Goal: Task Accomplishment & Management: Use online tool/utility

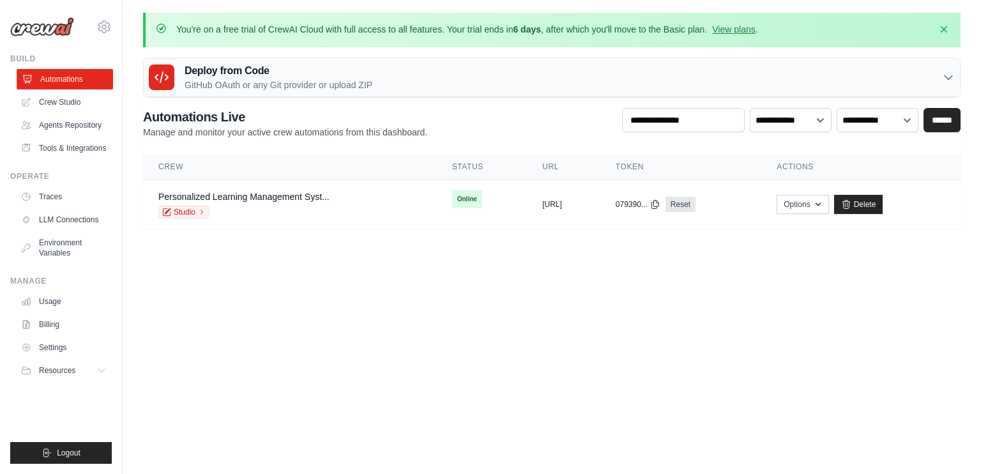
click at [61, 76] on link "Automations" at bounding box center [65, 79] width 96 height 20
click at [38, 27] on img at bounding box center [42, 26] width 64 height 19
click at [58, 103] on link "Crew Studio" at bounding box center [65, 102] width 96 height 20
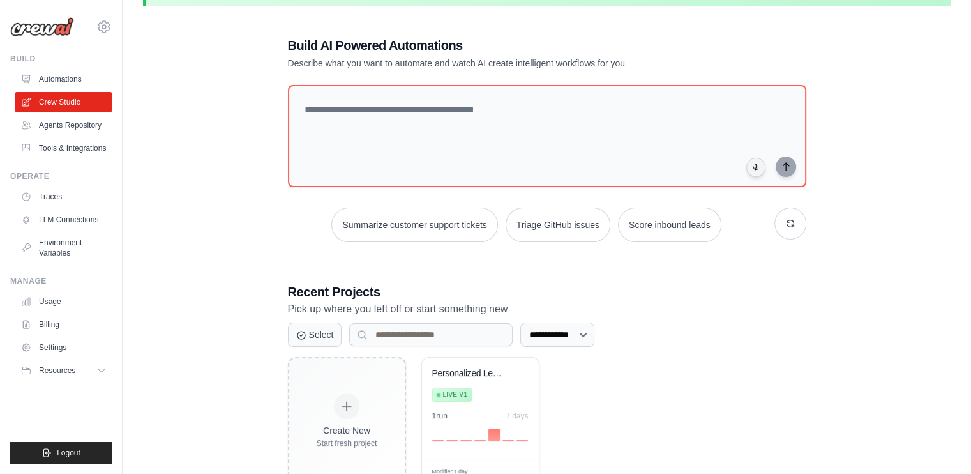
scroll to position [64, 0]
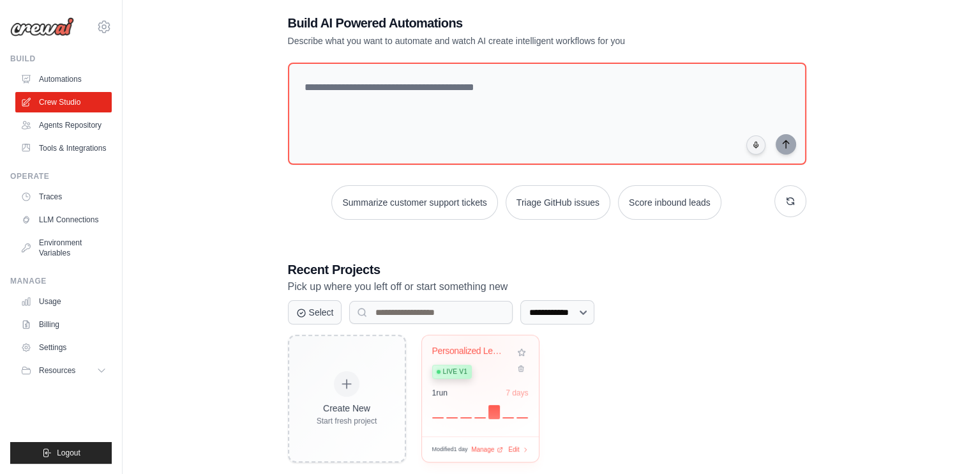
click at [475, 345] on div "Personalized Learning Management Sy..." at bounding box center [470, 350] width 77 height 11
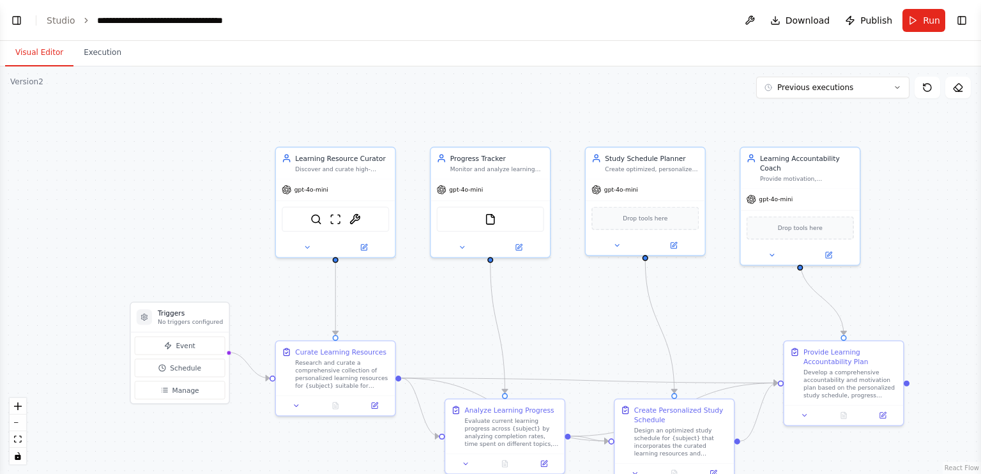
scroll to position [1184, 0]
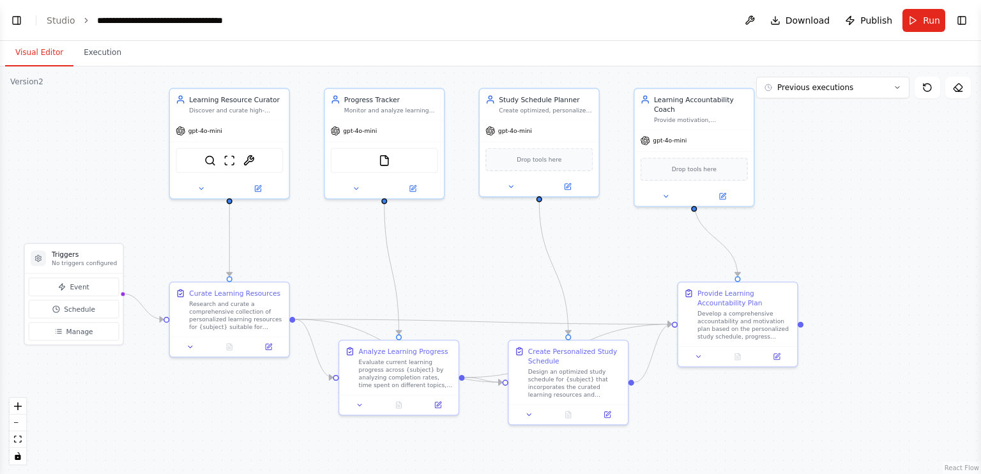
drag, startPoint x: 660, startPoint y: 340, endPoint x: 531, endPoint y: 268, distance: 147.8
click at [531, 268] on div ".deletable-edge-delete-btn { width: 20px; height: 20px; border: 0px solid #ffff…" at bounding box center [490, 269] width 981 height 407
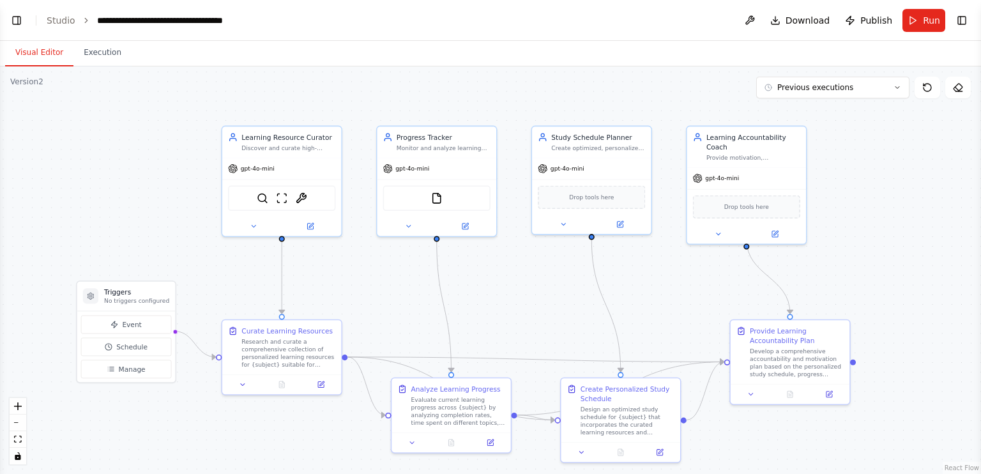
drag, startPoint x: 513, startPoint y: 249, endPoint x: 565, endPoint y: 287, distance: 64.5
click at [565, 287] on div ".deletable-edge-delete-btn { width: 20px; height: 20px; border: 0px solid #ffff…" at bounding box center [490, 269] width 981 height 407
click at [140, 374] on button "Manage" at bounding box center [126, 368] width 91 height 19
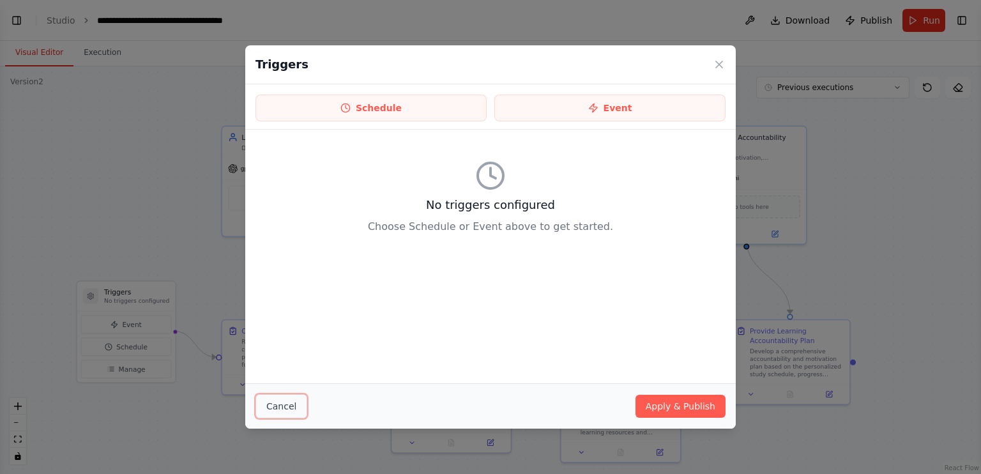
click at [283, 409] on button "Cancel" at bounding box center [281, 406] width 52 height 24
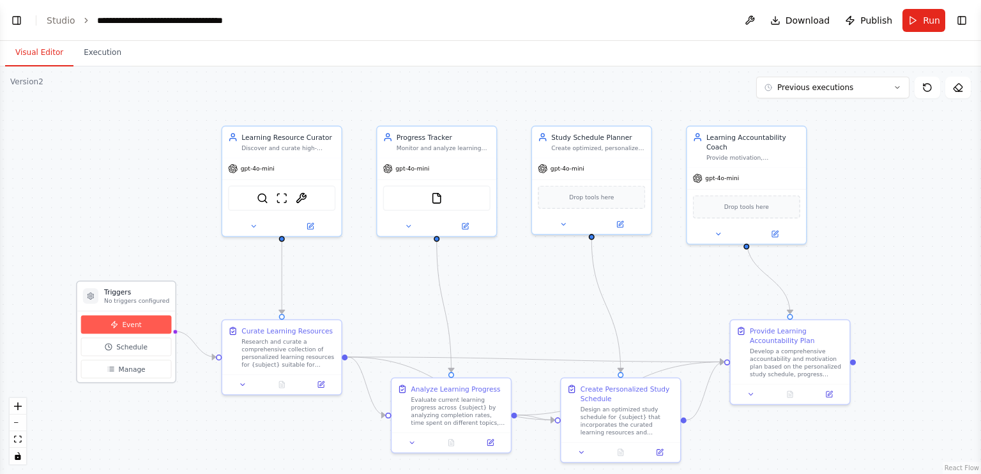
click at [130, 324] on span "Event" at bounding box center [131, 325] width 19 height 10
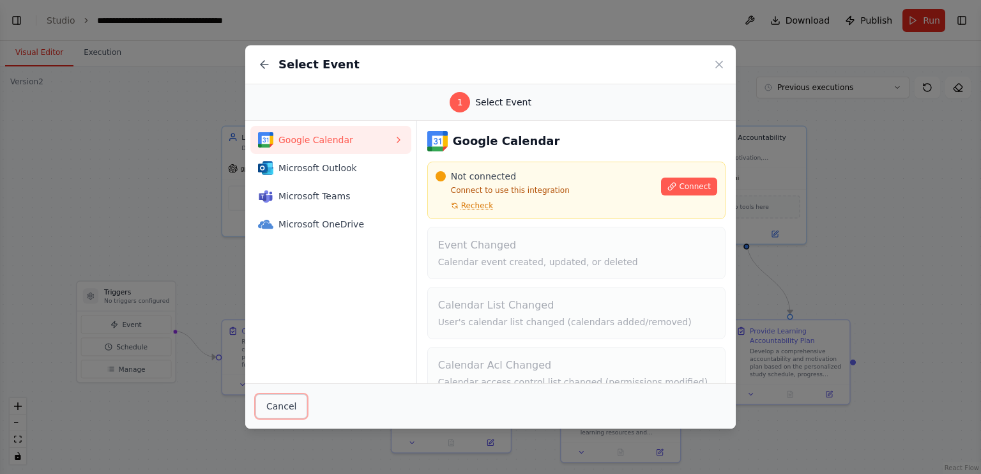
click at [276, 402] on button "Cancel" at bounding box center [281, 406] width 52 height 24
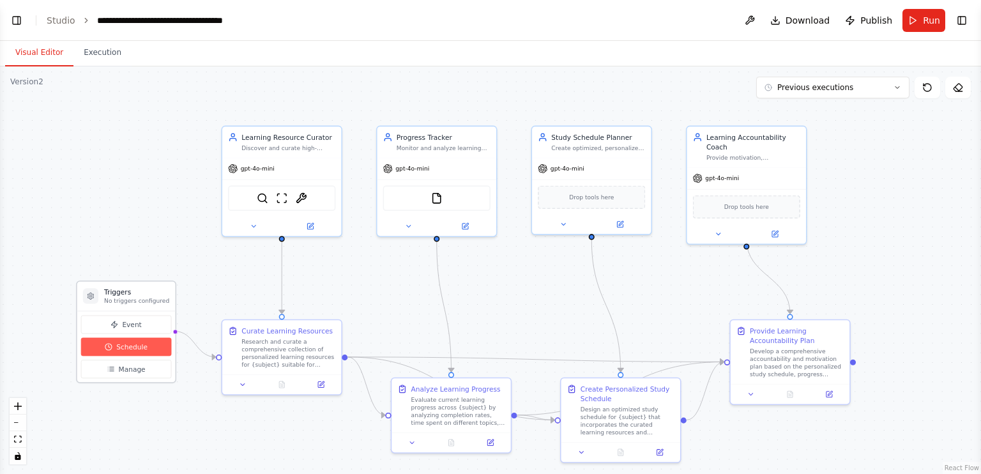
click at [117, 345] on span "Schedule" at bounding box center [131, 347] width 31 height 10
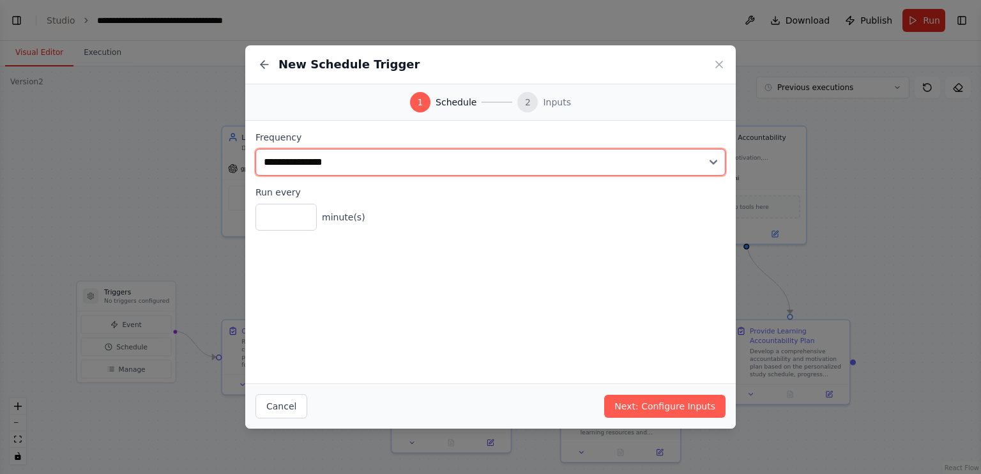
click at [704, 163] on select "**********" at bounding box center [490, 162] width 470 height 27
select select "*****"
click at [255, 149] on select "**********" at bounding box center [490, 162] width 470 height 27
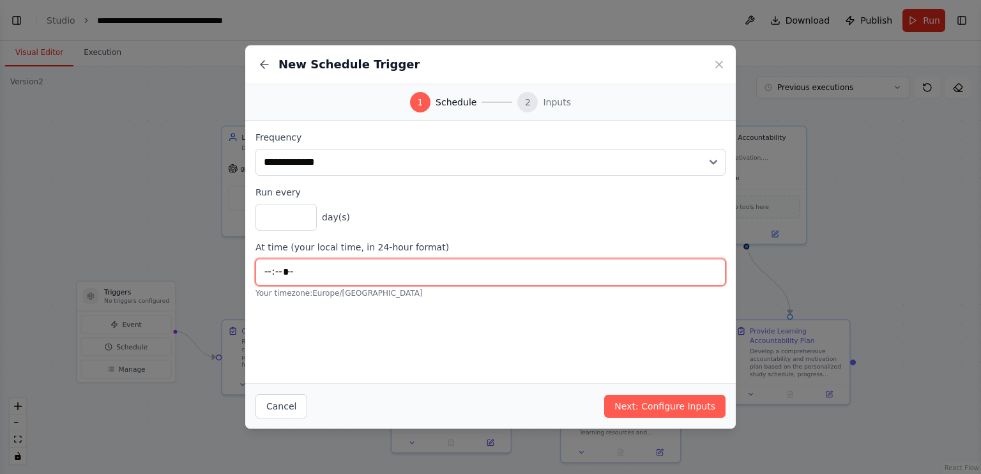
click at [306, 261] on input "*****" at bounding box center [490, 272] width 470 height 27
type input "*****"
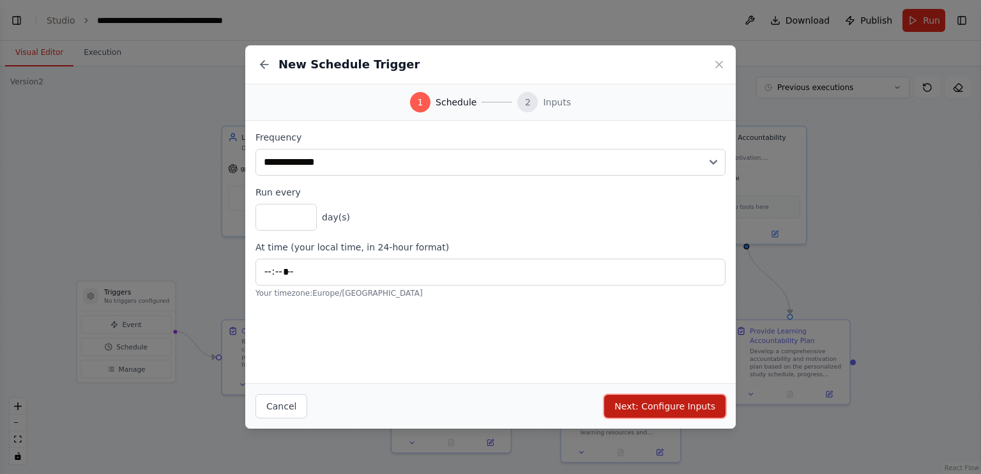
click at [686, 411] on button "Next: Configure Inputs" at bounding box center [664, 406] width 121 height 23
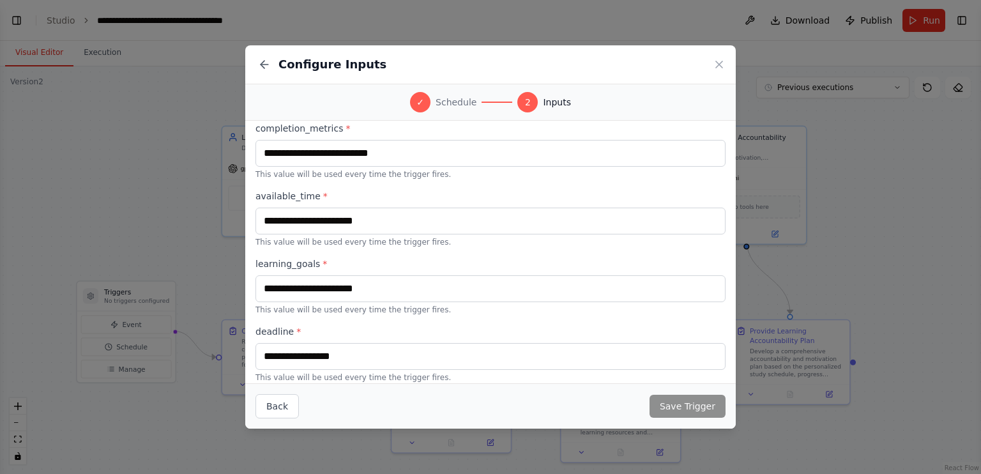
scroll to position [242, 0]
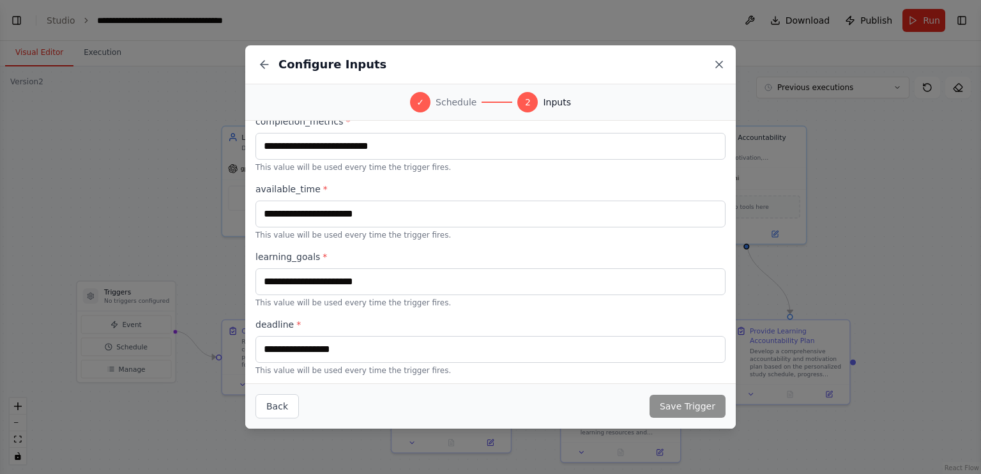
click at [716, 60] on icon at bounding box center [719, 64] width 13 height 13
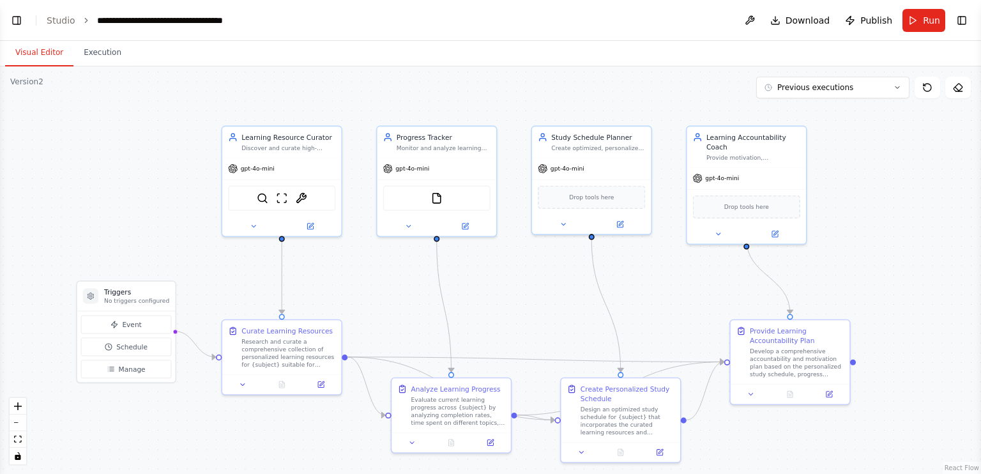
click at [902, 287] on div ".deletable-edge-delete-btn { width: 20px; height: 20px; border: 0px solid #ffff…" at bounding box center [490, 269] width 981 height 407
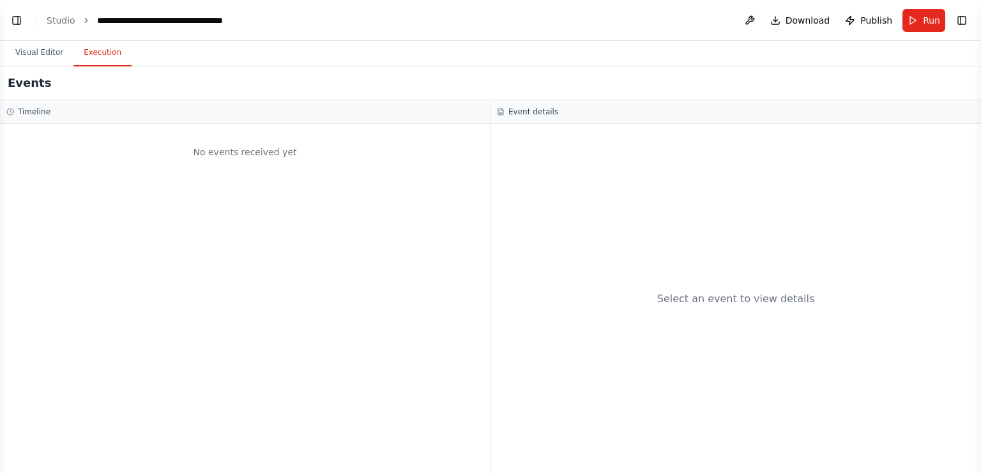
click at [89, 50] on button "Execution" at bounding box center [102, 53] width 58 height 27
click at [40, 62] on button "Visual Editor" at bounding box center [39, 53] width 68 height 27
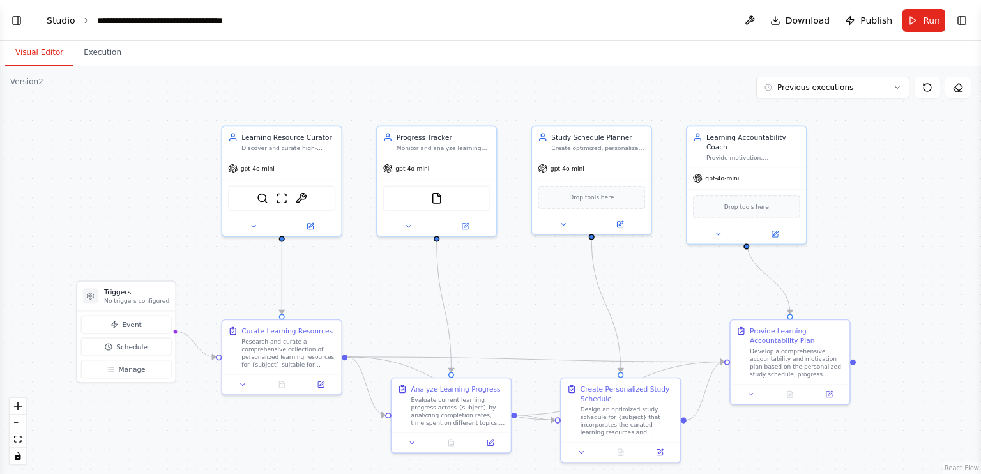
click at [68, 19] on link "Studio" at bounding box center [61, 20] width 29 height 10
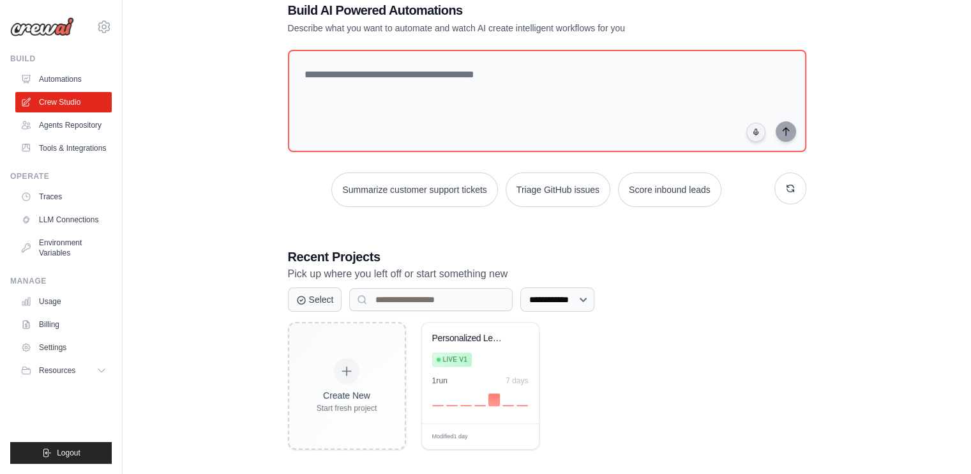
scroll to position [85, 0]
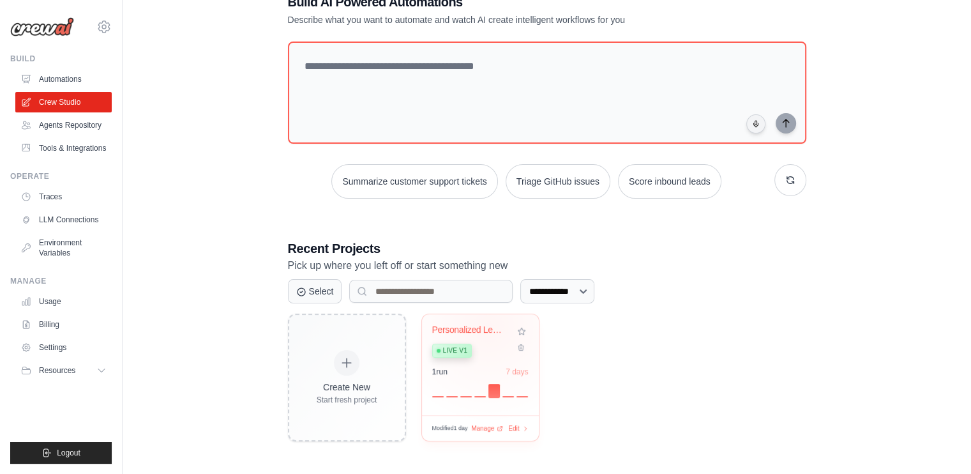
click at [488, 325] on div "Personalized Learning Management Sy..." at bounding box center [470, 329] width 77 height 11
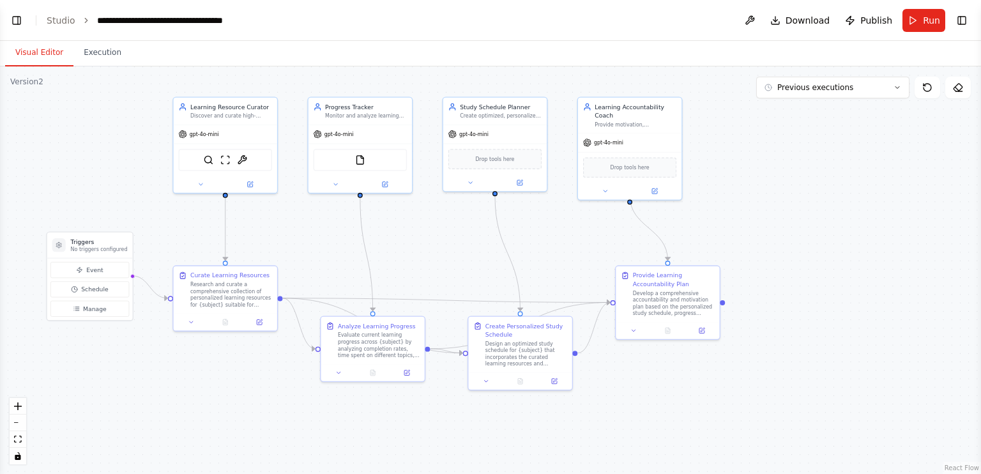
scroll to position [1184, 0]
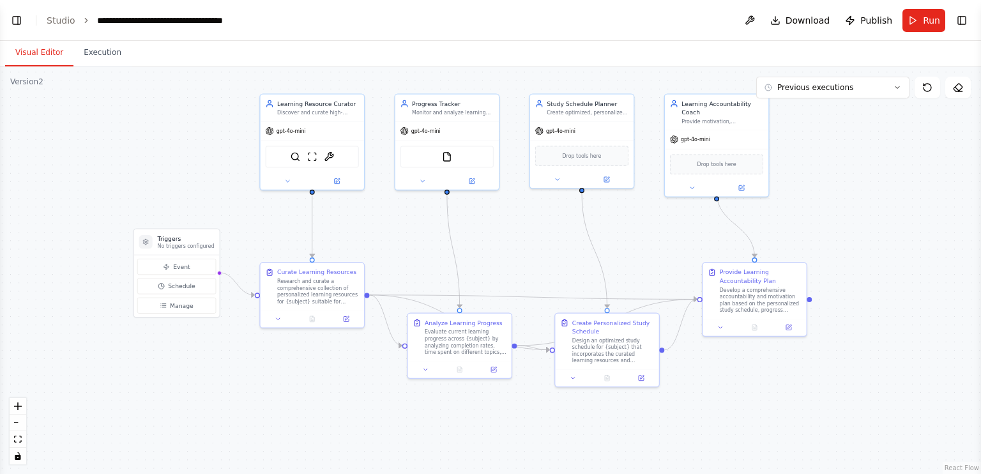
drag, startPoint x: 562, startPoint y: 348, endPoint x: 510, endPoint y: 289, distance: 78.3
click at [510, 289] on div ".deletable-edge-delete-btn { width: 20px; height: 20px; border: 0px solid #ffff…" at bounding box center [490, 269] width 981 height 407
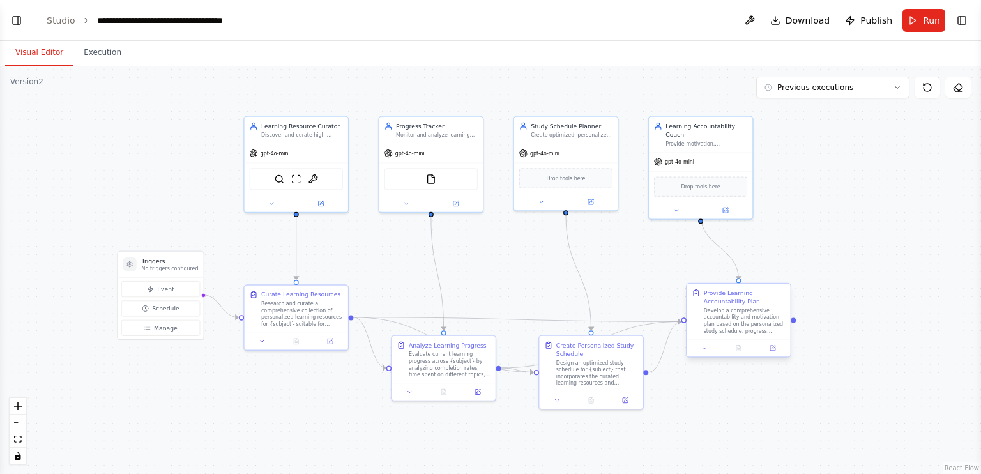
click at [737, 322] on div "Develop a comprehensive accountability and motivation plan based on the persona…" at bounding box center [745, 320] width 82 height 27
click at [102, 112] on div ".deletable-edge-delete-btn { width: 20px; height: 20px; border: 0px solid #ffff…" at bounding box center [490, 269] width 981 height 407
click at [66, 22] on link "Studio" at bounding box center [61, 20] width 29 height 10
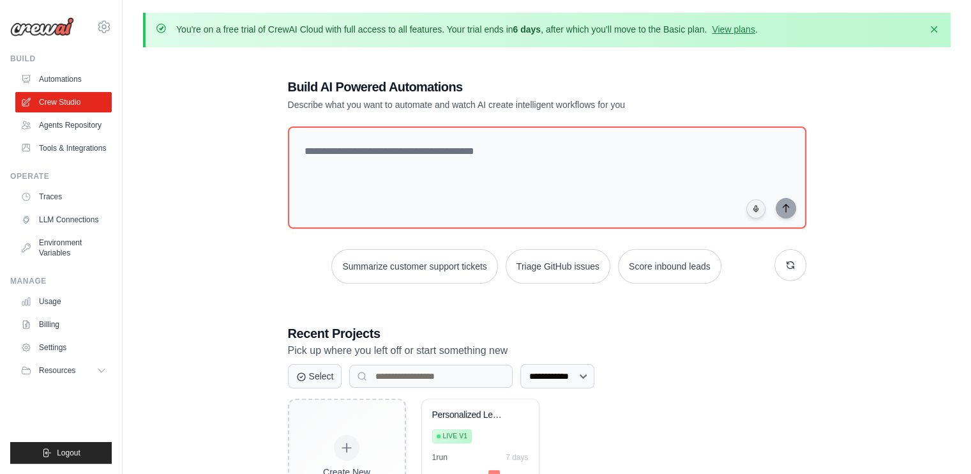
click at [465, 116] on div "**********" at bounding box center [547, 301] width 549 height 489
click at [797, 264] on button "button" at bounding box center [791, 265] width 32 height 32
click at [56, 126] on link "Agents Repository" at bounding box center [65, 125] width 96 height 20
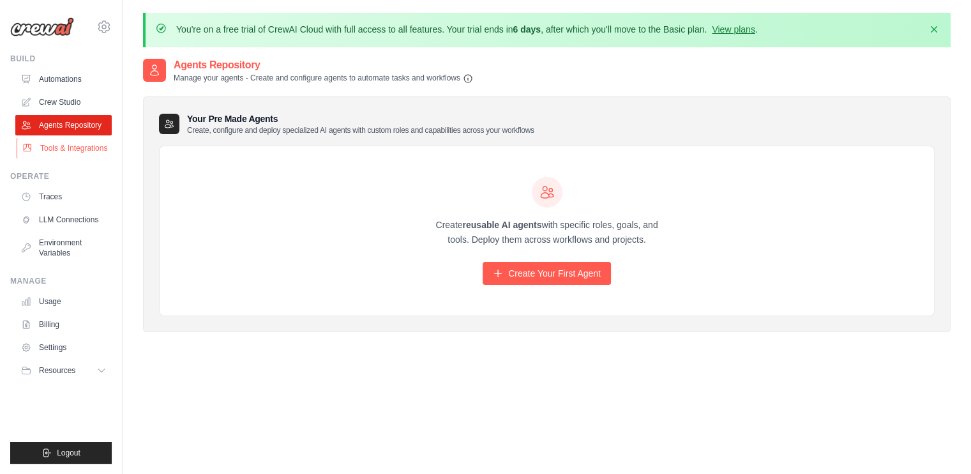
click at [49, 144] on link "Tools & Integrations" at bounding box center [65, 148] width 96 height 20
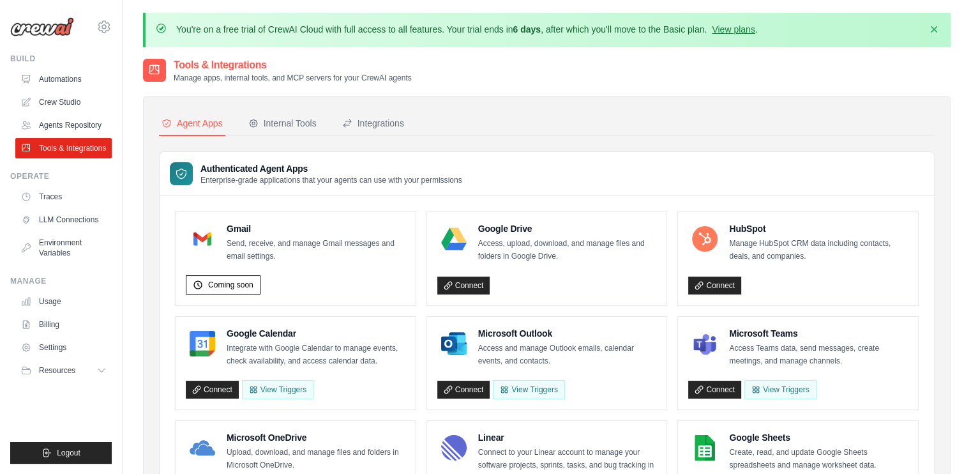
click at [68, 75] on link "Automations" at bounding box center [63, 79] width 96 height 20
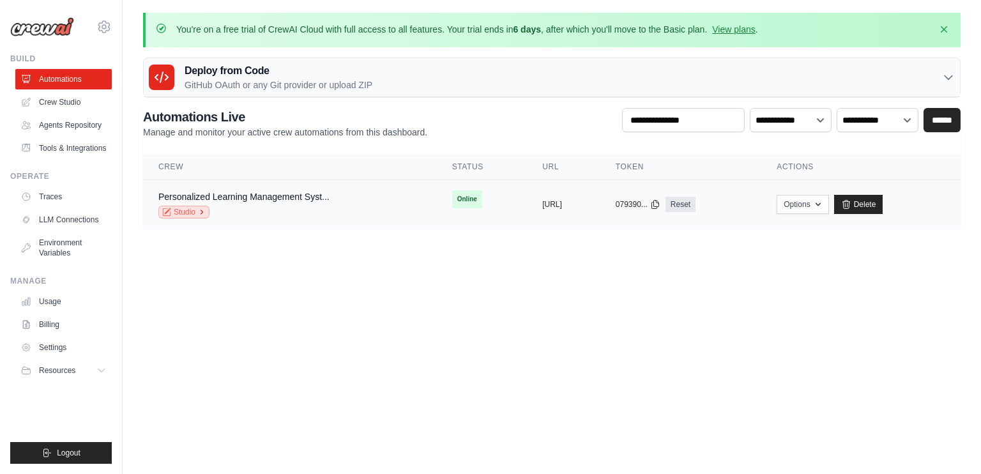
click at [196, 215] on link "Studio" at bounding box center [183, 212] width 51 height 13
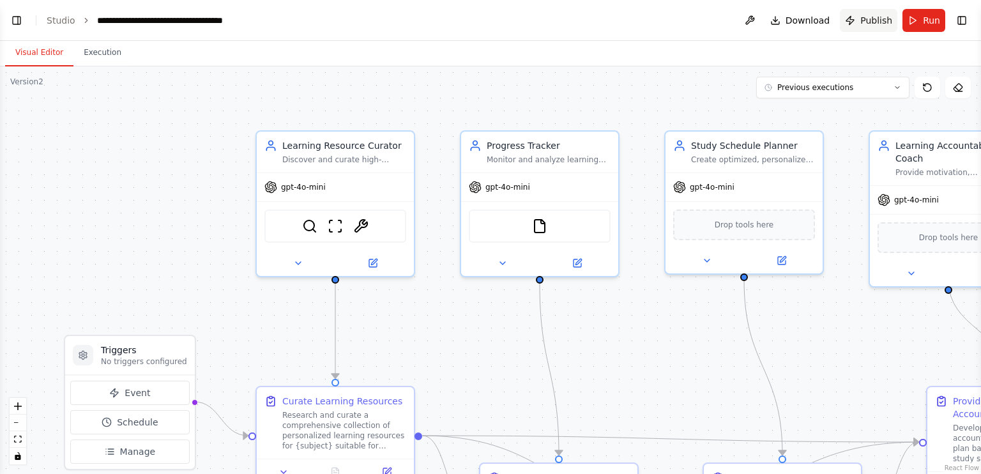
scroll to position [1184, 0]
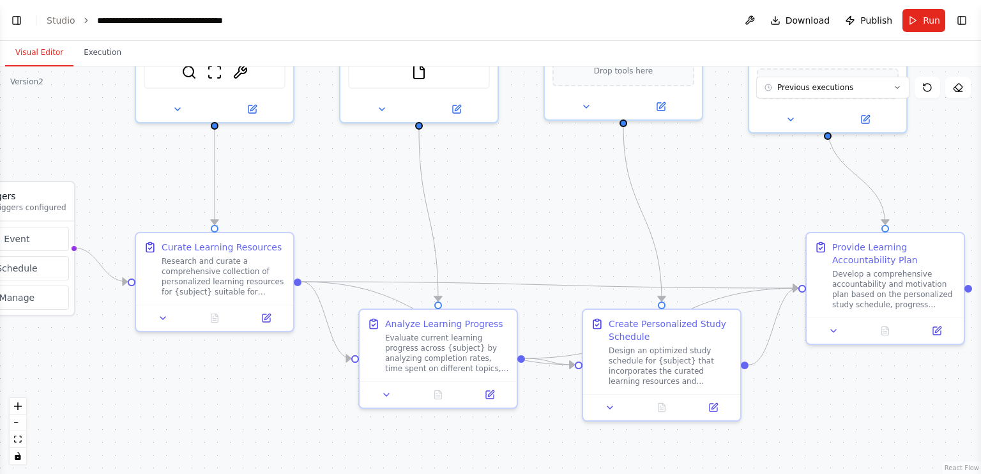
drag, startPoint x: 629, startPoint y: 390, endPoint x: 507, endPoint y: 233, distance: 198.9
click at [507, 233] on div ".deletable-edge-delete-btn { width: 20px; height: 20px; border: 0px solid #ffff…" at bounding box center [490, 269] width 981 height 407
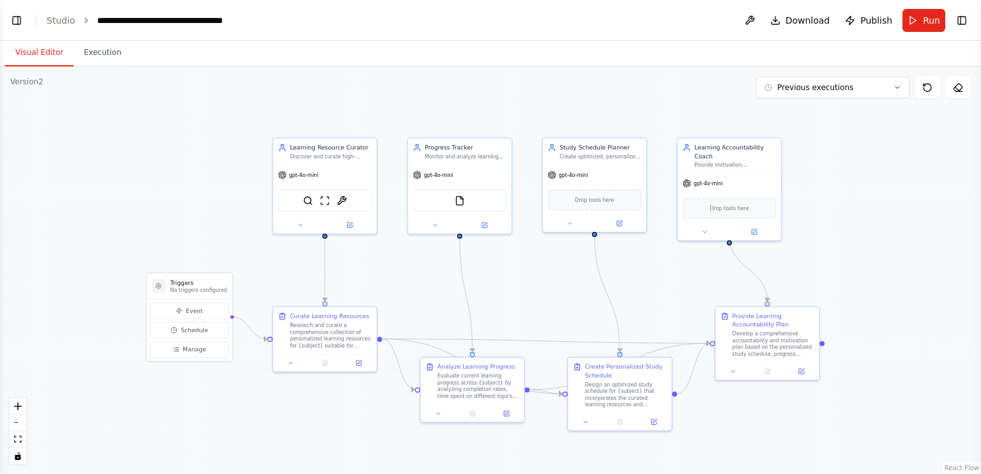
drag, startPoint x: 562, startPoint y: 209, endPoint x: 573, endPoint y: 286, distance: 77.5
click at [573, 286] on div ".deletable-edge-delete-btn { width: 20px; height: 20px; border: 0px solid #ffff…" at bounding box center [490, 269] width 981 height 407
click at [879, 89] on button "Previous executions" at bounding box center [832, 88] width 153 height 22
click at [812, 112] on div "10h 58m ago" at bounding box center [840, 111] width 128 height 10
click at [881, 159] on div ".deletable-edge-delete-btn { width: 20px; height: 20px; border: 0px solid #ffff…" at bounding box center [490, 269] width 981 height 407
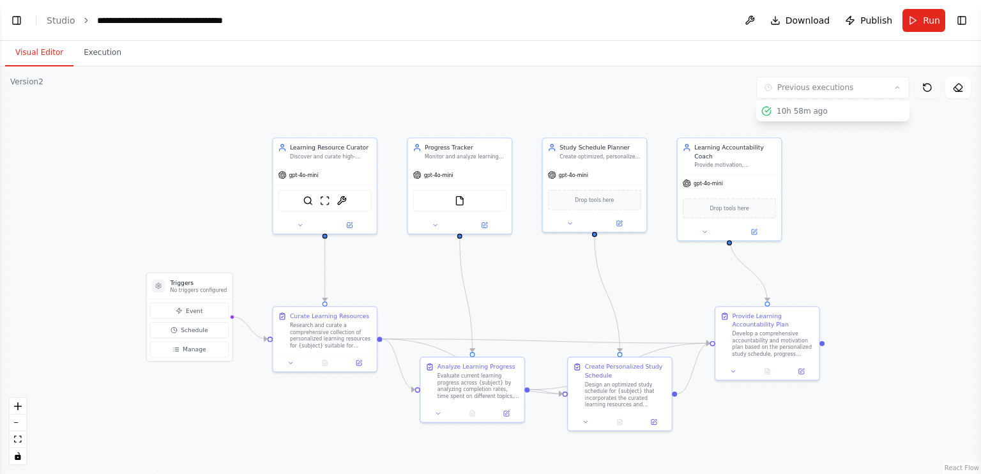
click at [925, 89] on icon at bounding box center [927, 87] width 10 height 10
click at [876, 19] on span "Publish" at bounding box center [876, 20] width 32 height 13
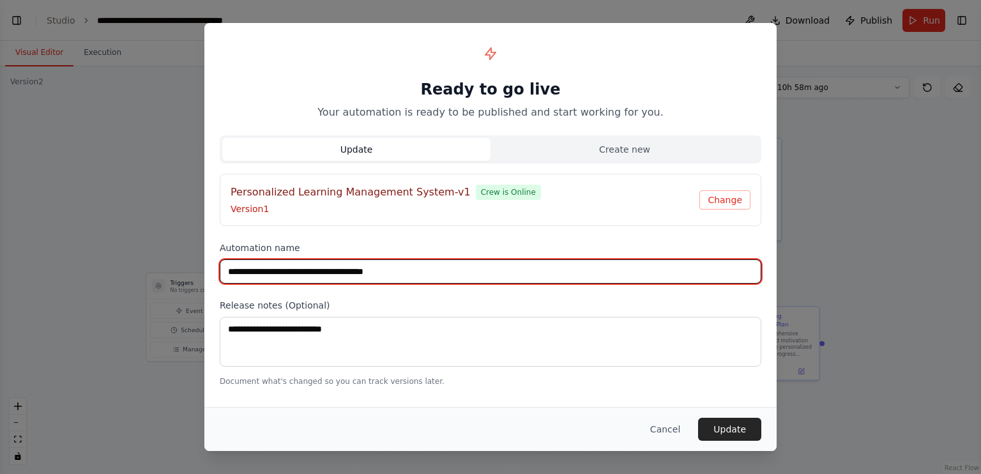
drag, startPoint x: 400, startPoint y: 269, endPoint x: 213, endPoint y: 266, distance: 187.1
click at [213, 266] on div "**********" at bounding box center [490, 212] width 572 height 379
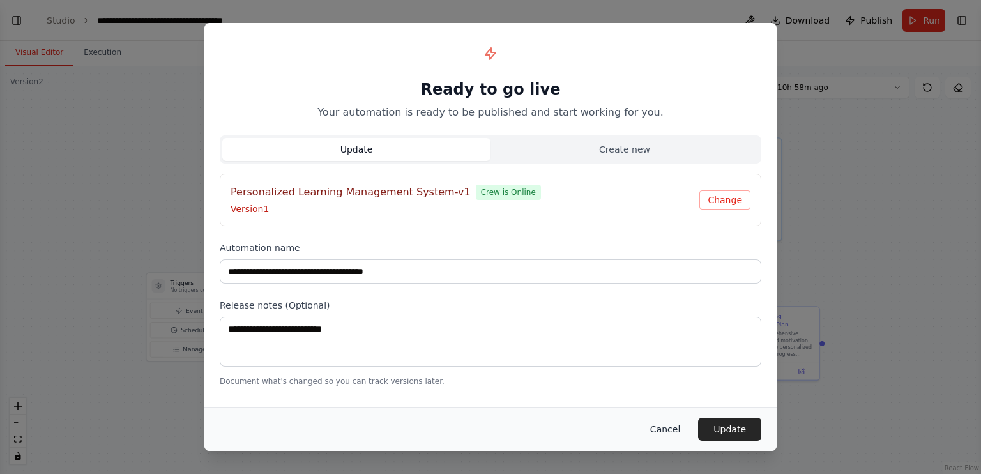
click at [672, 430] on button "Cancel" at bounding box center [665, 429] width 50 height 23
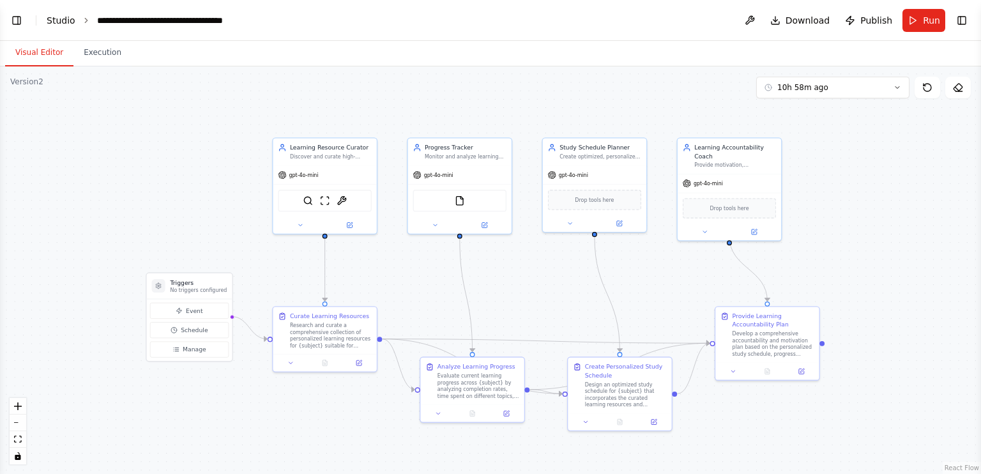
click at [68, 24] on link "Studio" at bounding box center [61, 20] width 29 height 10
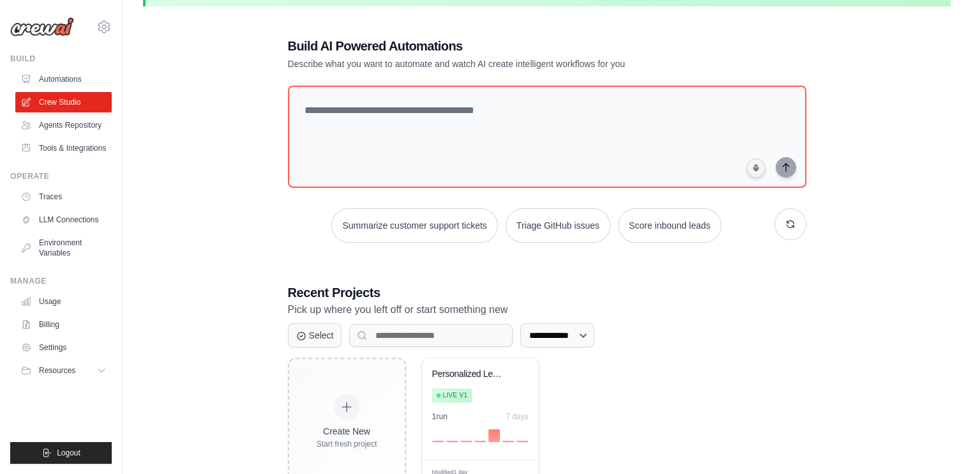
scroll to position [64, 0]
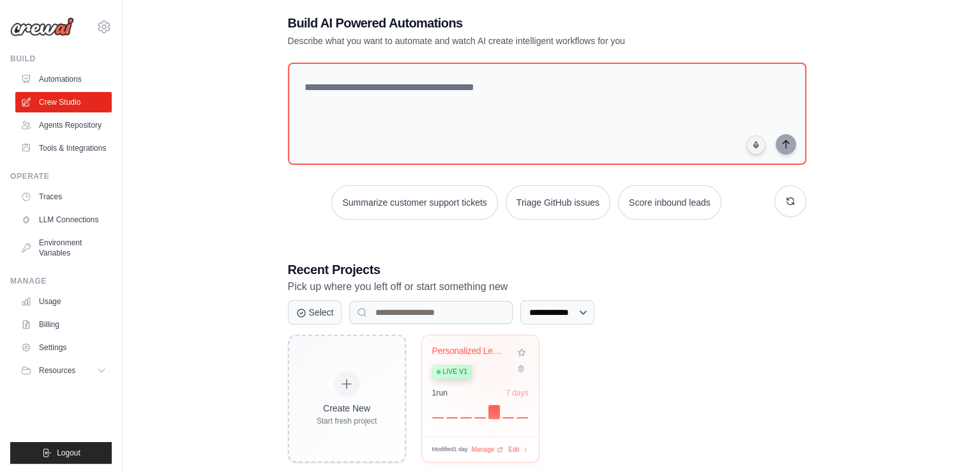
click at [491, 355] on div "Personalized Learning Management Sy... Live v1" at bounding box center [470, 364] width 77 height 39
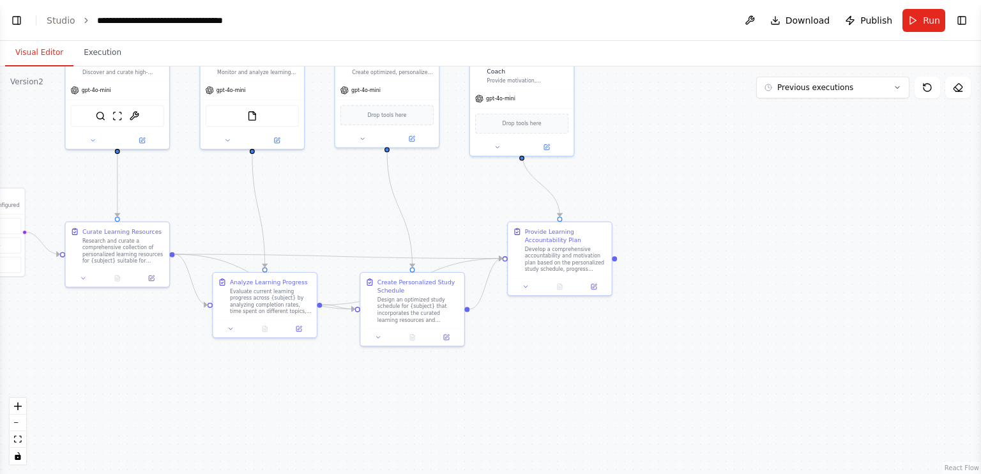
scroll to position [1184, 0]
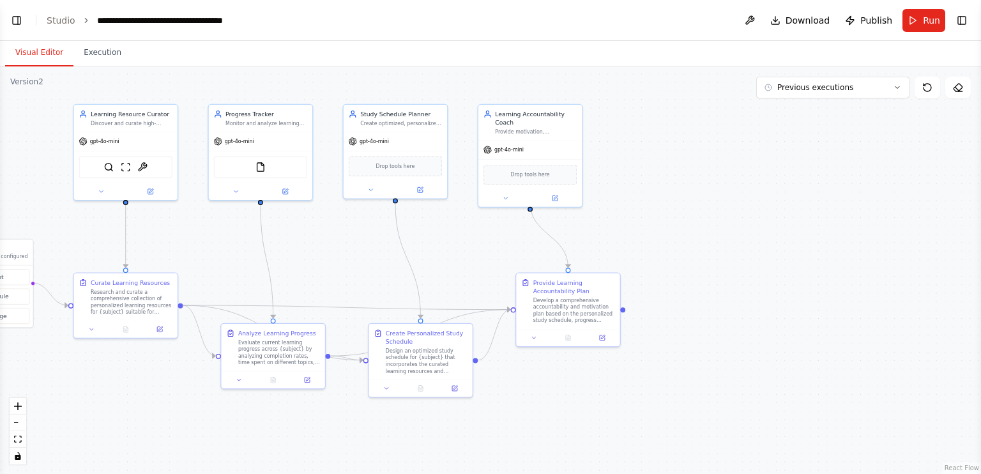
drag, startPoint x: 851, startPoint y: 340, endPoint x: 465, endPoint y: 260, distance: 394.6
click at [439, 257] on div ".deletable-edge-delete-btn { width: 20px; height: 20px; border: 0px solid #ffff…" at bounding box center [490, 269] width 981 height 407
click at [603, 311] on div "Develop a comprehensive accountability and motivation plan based on the persona…" at bounding box center [576, 308] width 82 height 27
click at [713, 194] on div ".deletable-edge-delete-btn { width: 20px; height: 20px; border: 0px solid #ffff…" at bounding box center [490, 269] width 981 height 407
click at [96, 62] on button "Execution" at bounding box center [102, 53] width 58 height 27
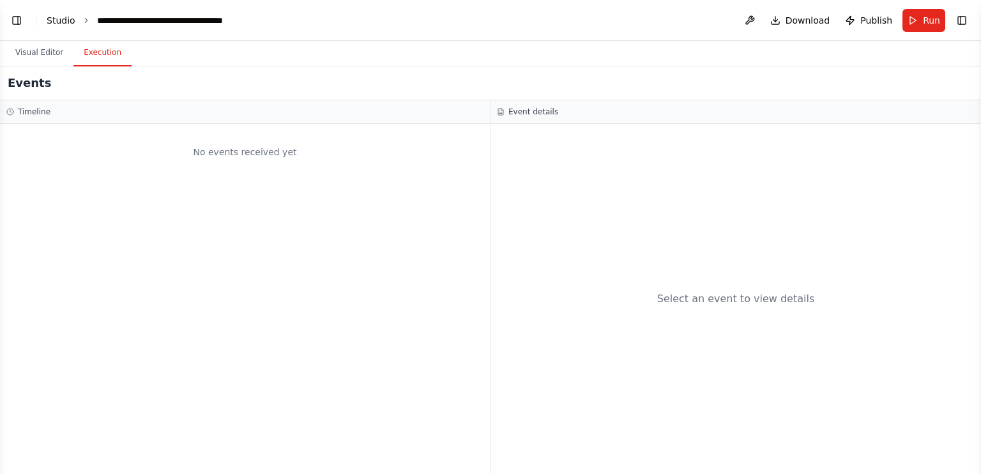
click at [66, 21] on link "Studio" at bounding box center [61, 20] width 29 height 10
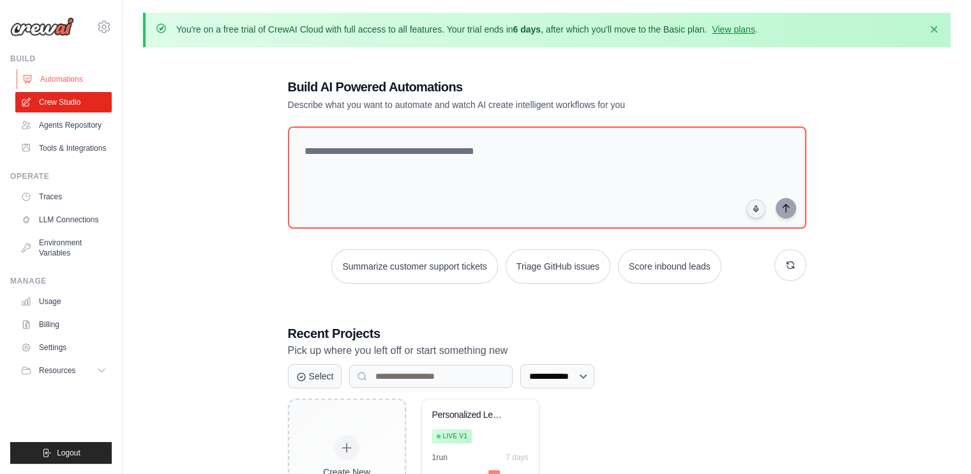
click at [73, 72] on link "Automations" at bounding box center [65, 79] width 96 height 20
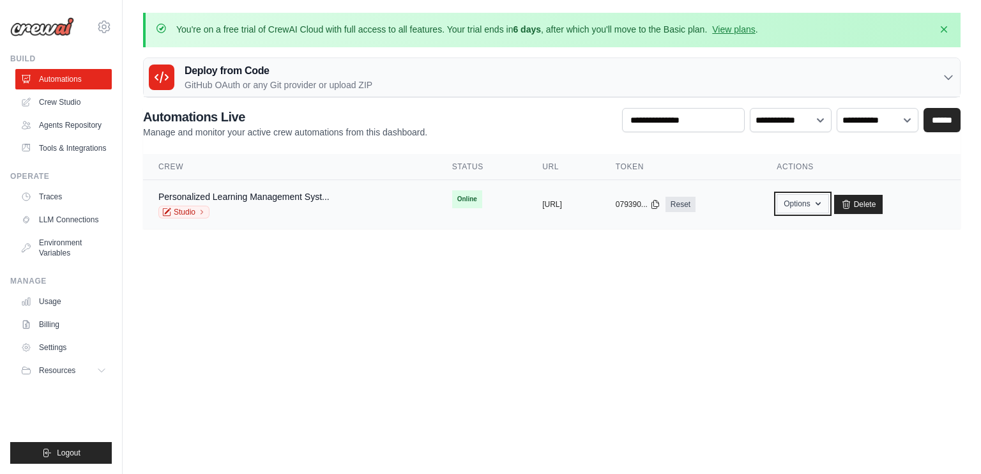
click at [828, 202] on button "Options" at bounding box center [802, 203] width 52 height 19
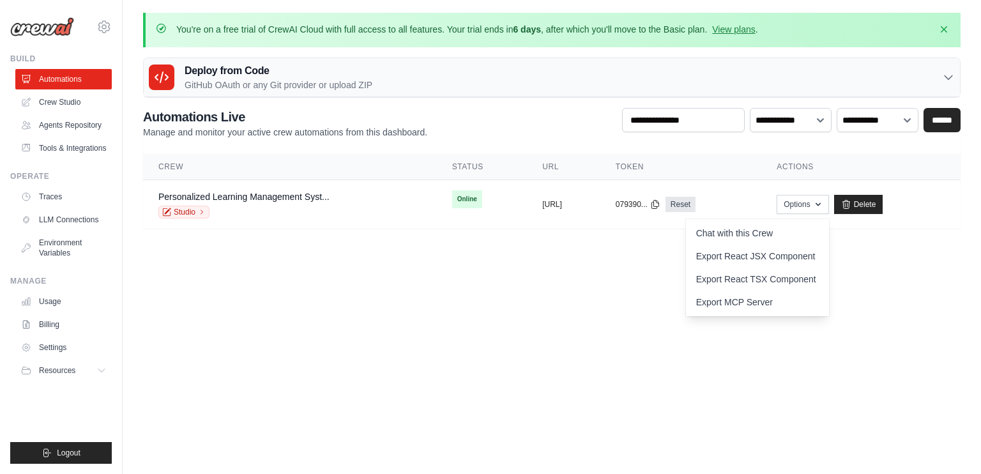
click at [433, 268] on body "hoffman.patryk@gmail.com Settings Build Automations" at bounding box center [490, 237] width 981 height 474
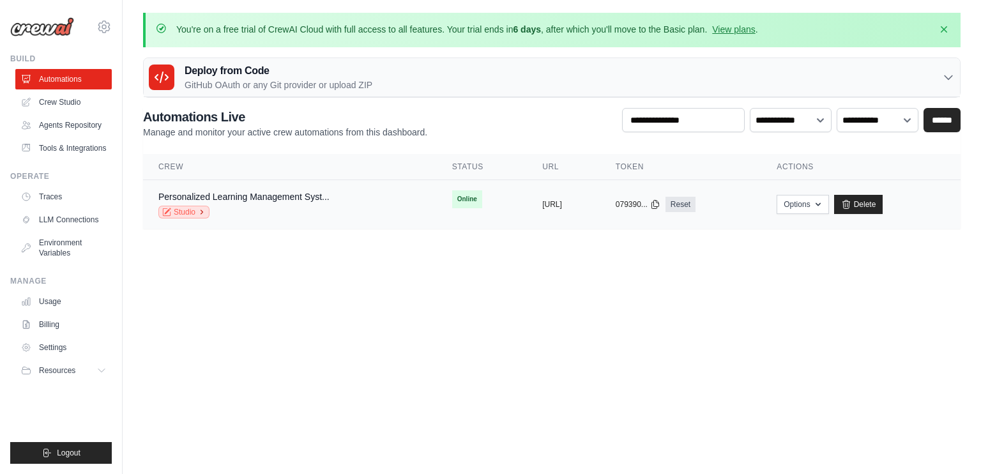
click at [198, 210] on icon at bounding box center [202, 212] width 8 height 8
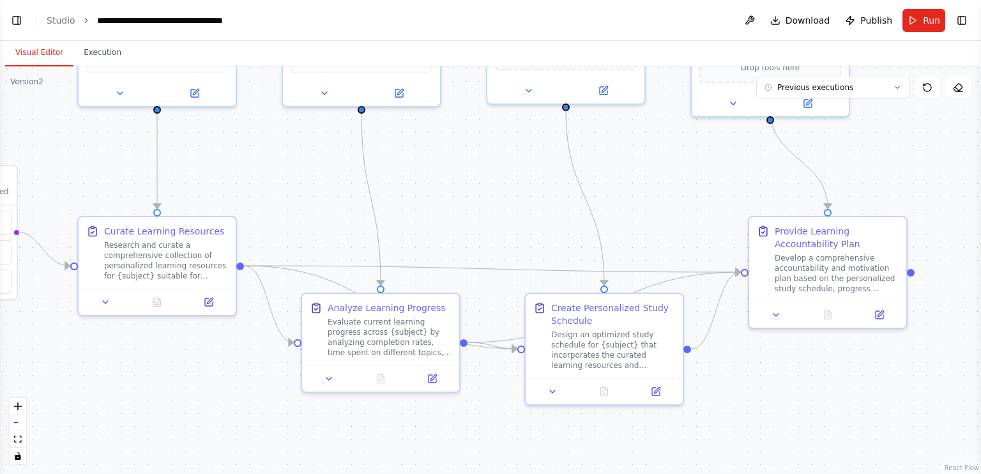
drag, startPoint x: 454, startPoint y: 345, endPoint x: 268, endPoint y: 141, distance: 276.6
click at [268, 141] on div ".deletable-edge-delete-btn { width: 20px; height: 20px; border: 0px solid #ffff…" at bounding box center [490, 269] width 981 height 407
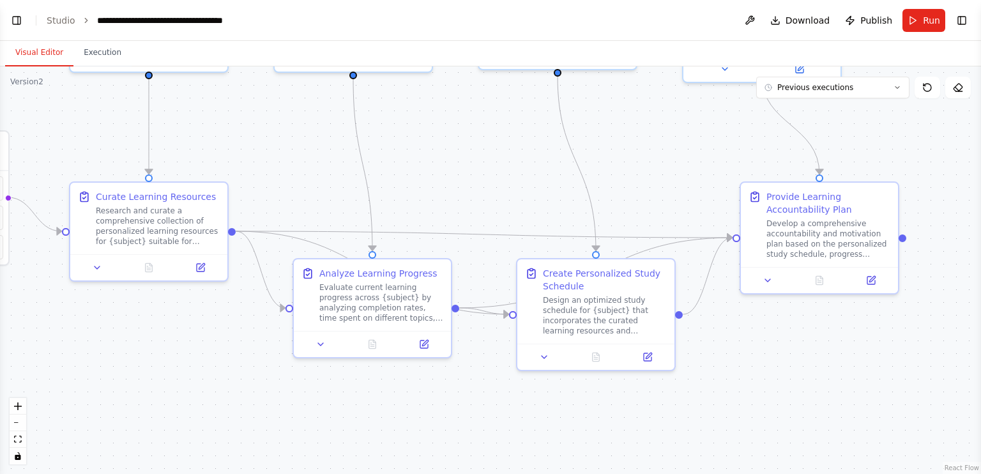
scroll to position [1184, 0]
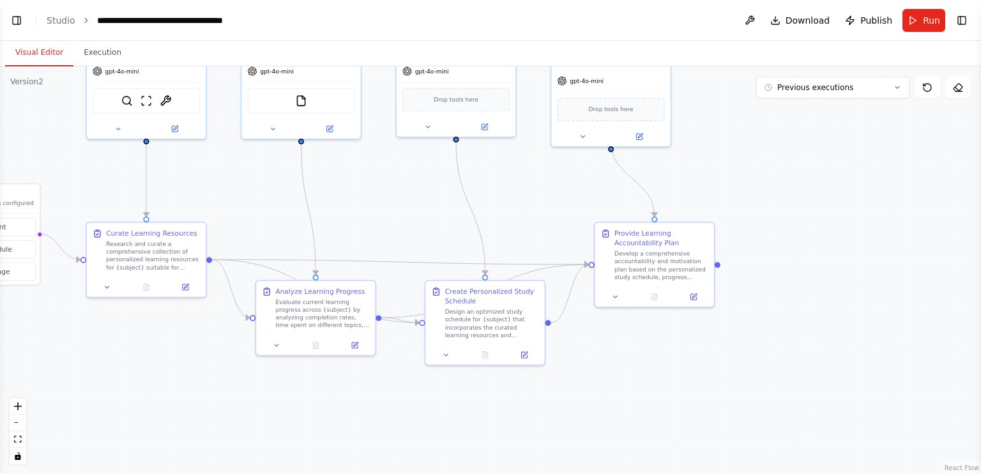
drag, startPoint x: 566, startPoint y: 142, endPoint x: 492, endPoint y: 253, distance: 133.2
click at [492, 253] on div ".deletable-edge-delete-btn { width: 20px; height: 20px; border: 0px solid #ffff…" at bounding box center [490, 269] width 981 height 407
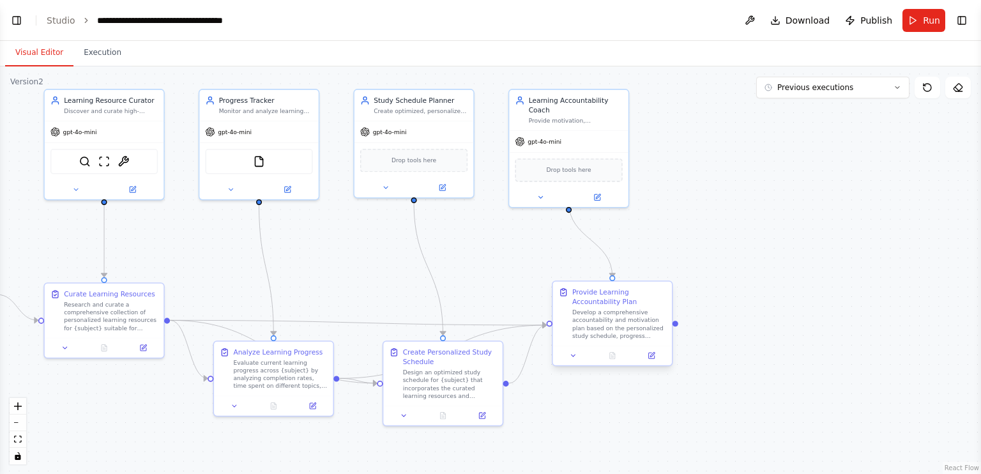
click at [613, 314] on div "Develop a comprehensive accountability and motivation plan based on the persona…" at bounding box center [619, 323] width 94 height 31
click at [640, 310] on div "Develop a comprehensive accountability and motivation plan based on the persona…" at bounding box center [619, 323] width 94 height 31
click at [571, 358] on icon at bounding box center [574, 356] width 8 height 8
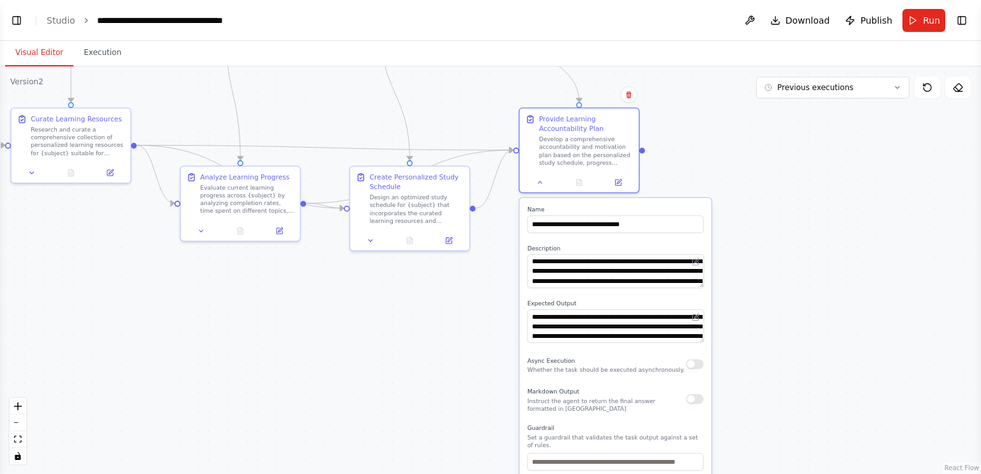
drag, startPoint x: 803, startPoint y: 405, endPoint x: 770, endPoint y: 230, distance: 178.1
click at [770, 230] on div ".deletable-edge-delete-btn { width: 20px; height: 20px; border: 0px solid #ffff…" at bounding box center [490, 269] width 981 height 407
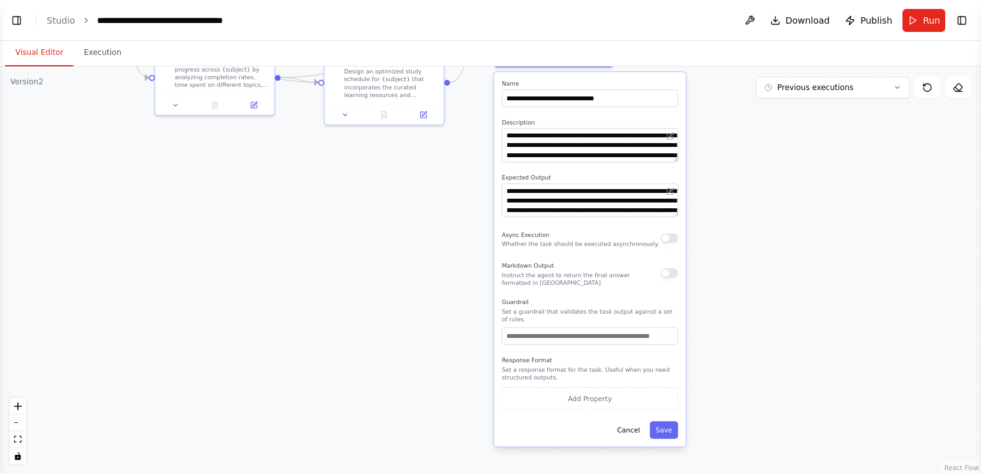
drag, startPoint x: 817, startPoint y: 386, endPoint x: 806, endPoint y: 308, distance: 78.6
click at [806, 308] on div ".deletable-edge-delete-btn { width: 20px; height: 20px; border: 0px solid #ffff…" at bounding box center [490, 269] width 981 height 407
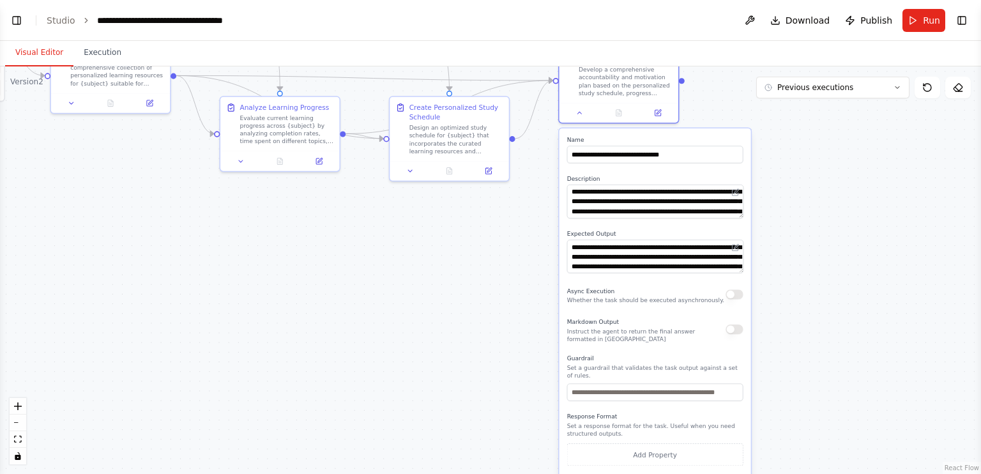
drag, startPoint x: 741, startPoint y: 220, endPoint x: 806, endPoint y: 277, distance: 86.4
click at [806, 277] on div ".deletable-edge-delete-btn { width: 20px; height: 20px; border: 0px solid #ffff…" at bounding box center [490, 269] width 981 height 407
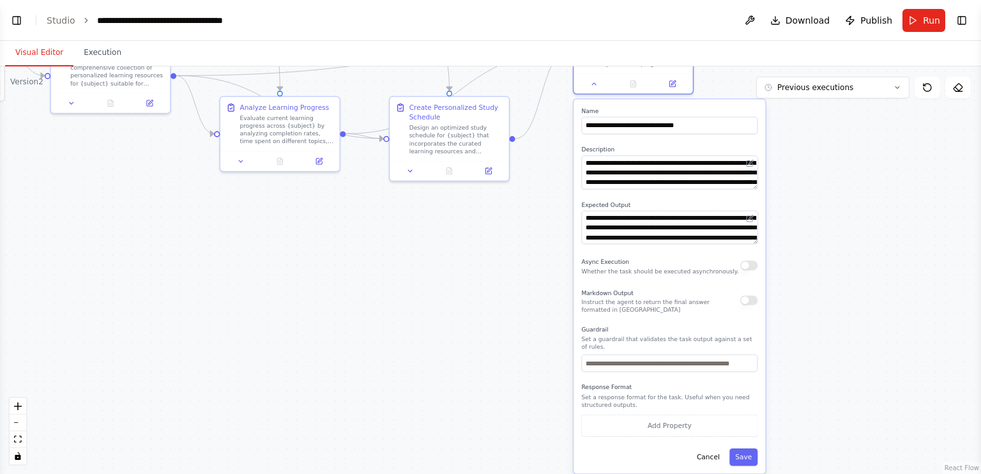
drag, startPoint x: 751, startPoint y: 365, endPoint x: 760, endPoint y: 356, distance: 13.1
click at [763, 350] on div "**********" at bounding box center [669, 287] width 192 height 374
click at [713, 448] on button "Cancel" at bounding box center [708, 456] width 34 height 17
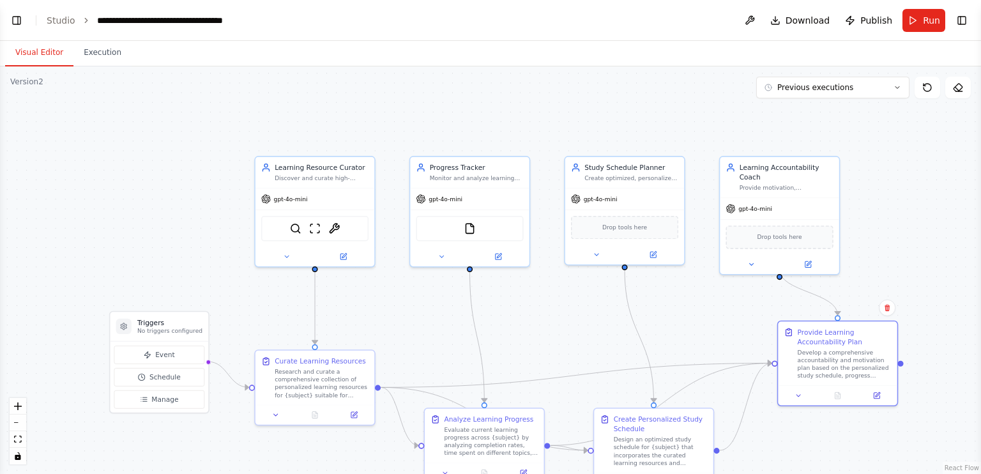
drag, startPoint x: 634, startPoint y: 179, endPoint x: 895, endPoint y: 452, distance: 377.5
click at [895, 453] on div ".deletable-edge-delete-btn { width: 20px; height: 20px; border: 0px solid #ffff…" at bounding box center [490, 269] width 981 height 407
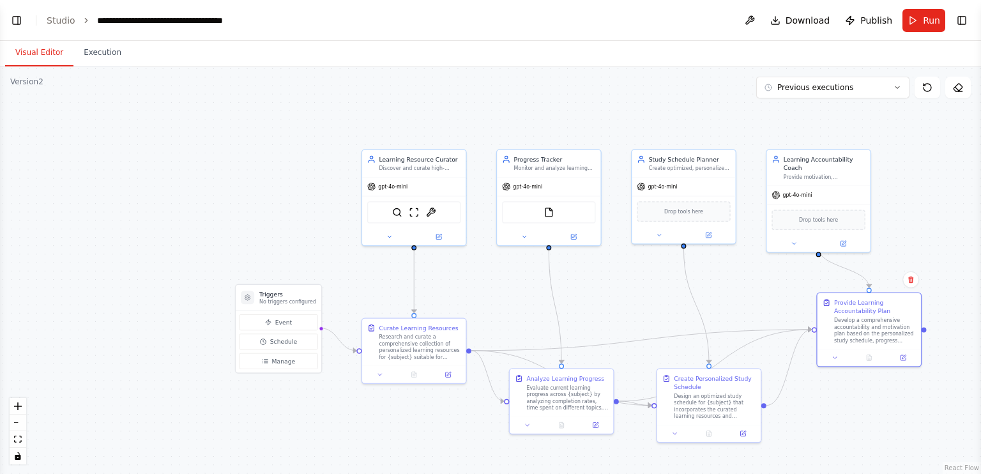
drag, startPoint x: 240, startPoint y: 135, endPoint x: 269, endPoint y: 155, distance: 35.3
click at [269, 155] on div ".deletable-edge-delete-btn { width: 20px; height: 20px; border: 0px solid #ffff…" at bounding box center [490, 269] width 981 height 407
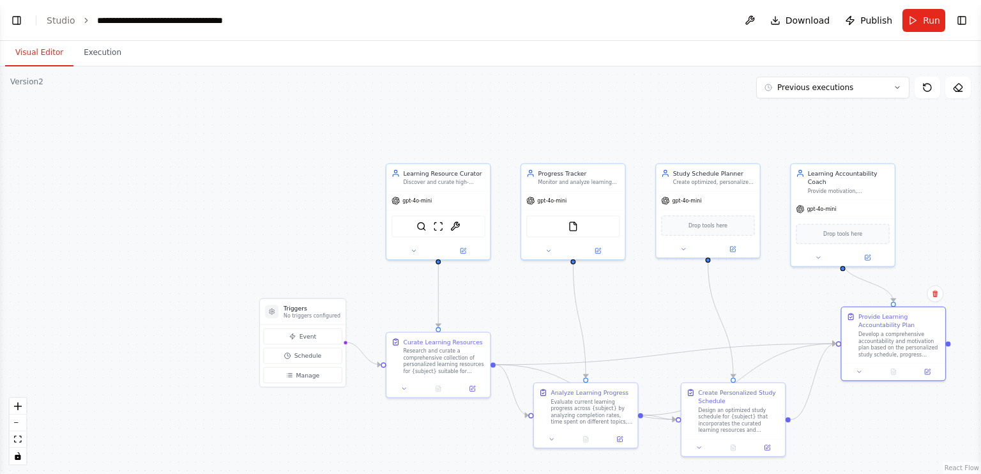
click at [52, 10] on header "**********" at bounding box center [490, 20] width 981 height 41
click at [52, 19] on link "Studio" at bounding box center [61, 20] width 29 height 10
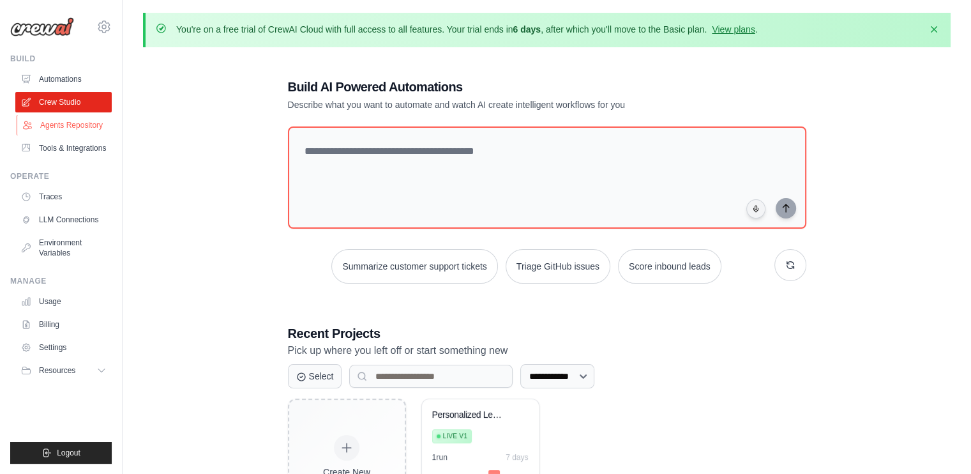
click at [61, 126] on link "Agents Repository" at bounding box center [65, 125] width 96 height 20
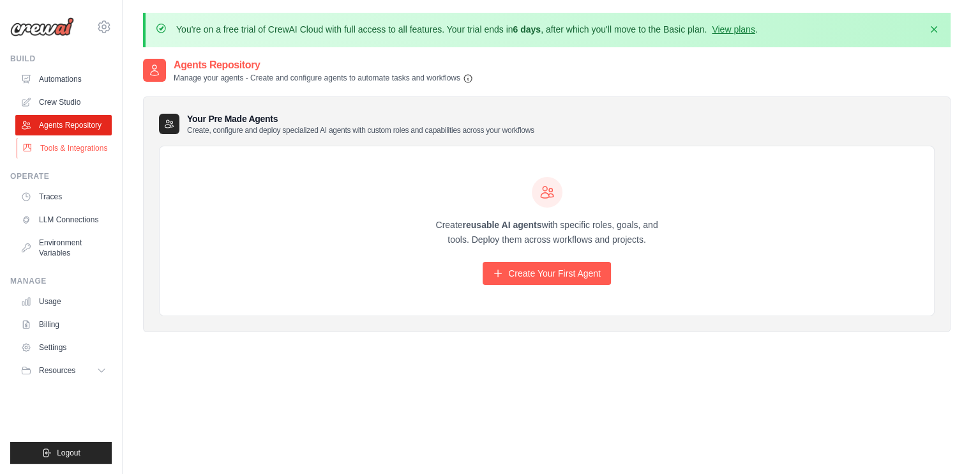
click at [74, 143] on link "Tools & Integrations" at bounding box center [65, 148] width 96 height 20
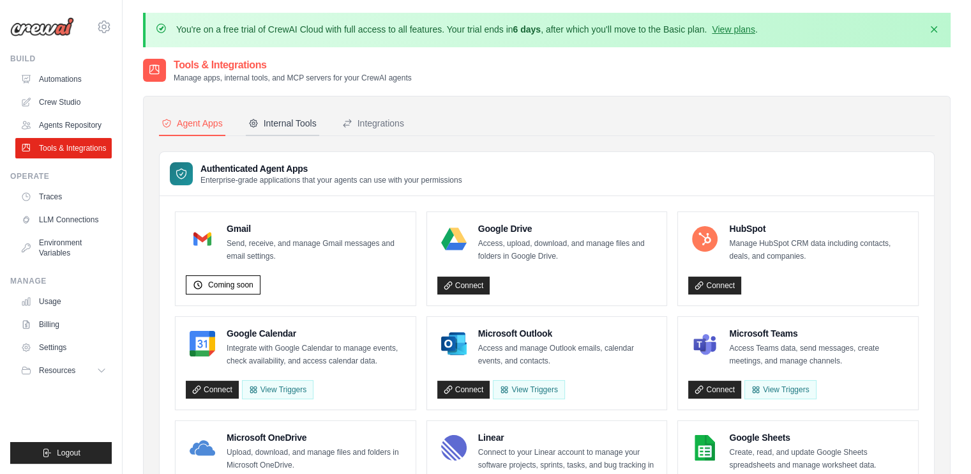
click at [294, 117] on div "Internal Tools" at bounding box center [282, 123] width 68 height 13
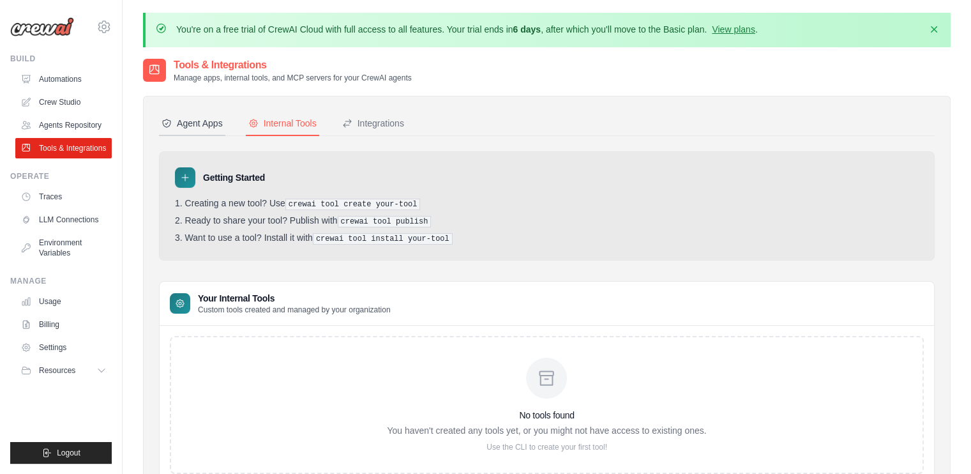
click at [190, 119] on div "Agent Apps" at bounding box center [192, 123] width 61 height 13
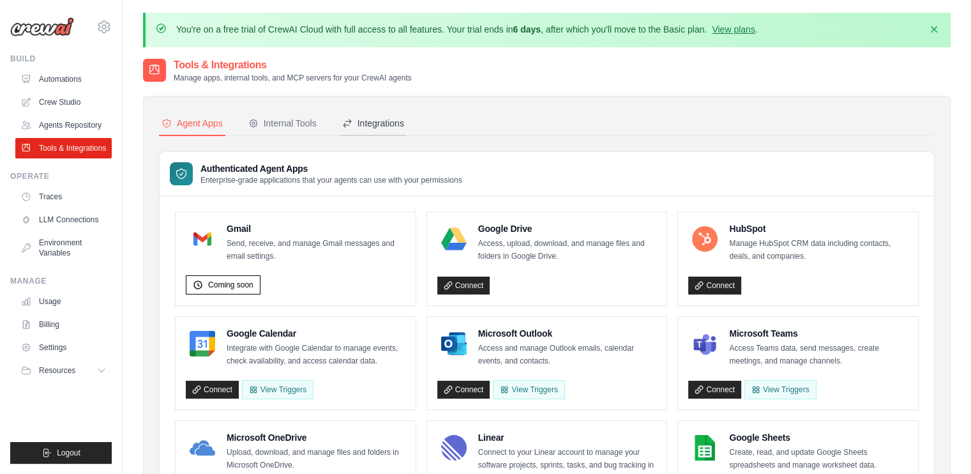
click at [376, 117] on div "Integrations" at bounding box center [373, 123] width 62 height 13
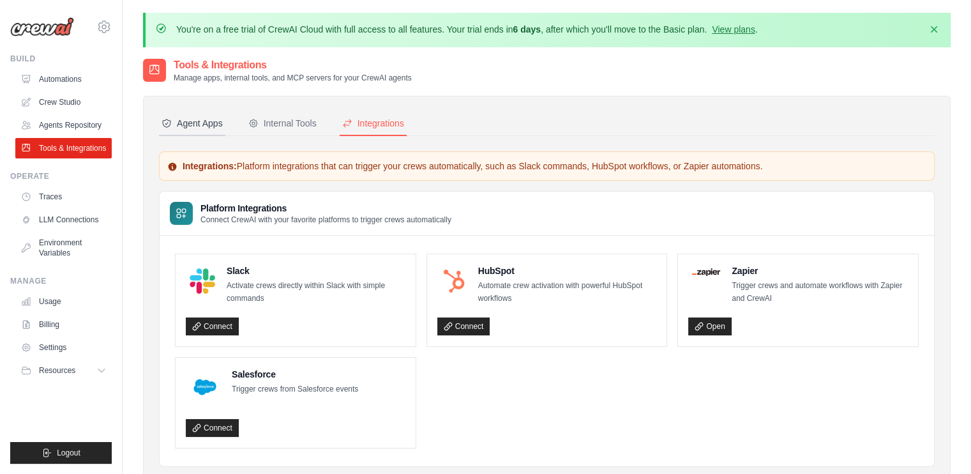
click at [199, 114] on button "Agent Apps" at bounding box center [192, 124] width 66 height 24
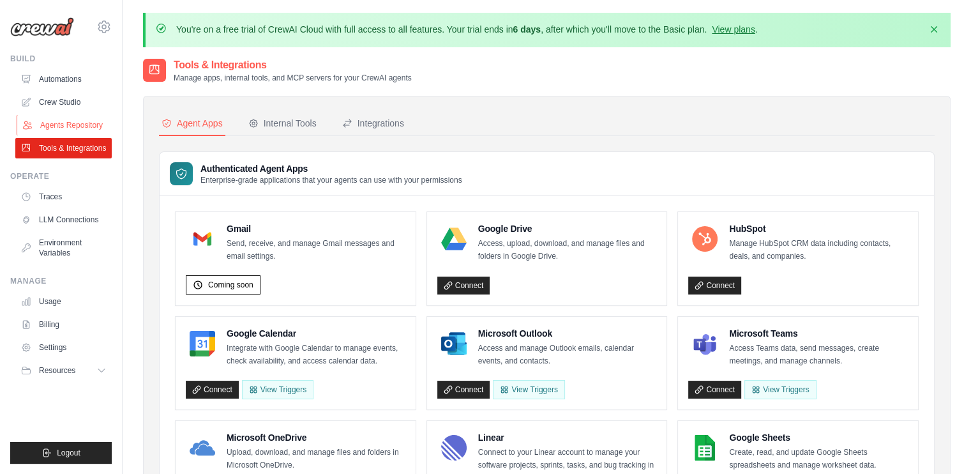
click at [72, 121] on link "Agents Repository" at bounding box center [65, 125] width 96 height 20
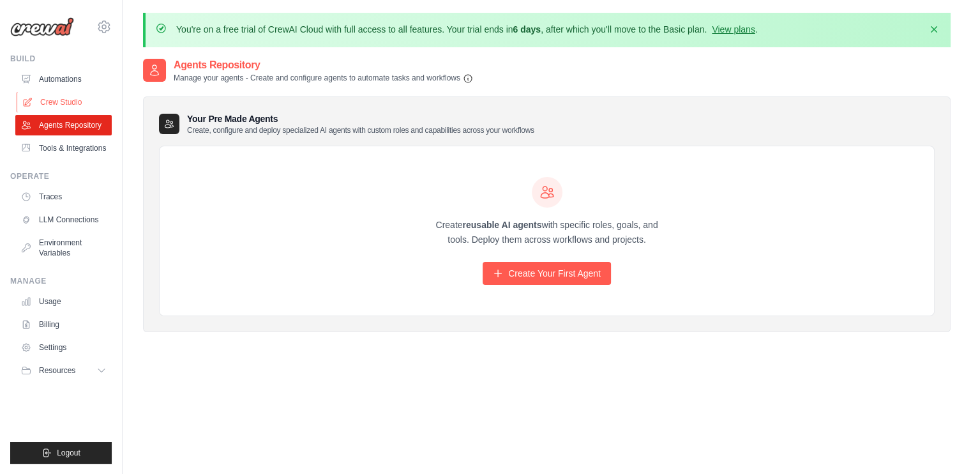
click at [69, 98] on link "Crew Studio" at bounding box center [65, 102] width 96 height 20
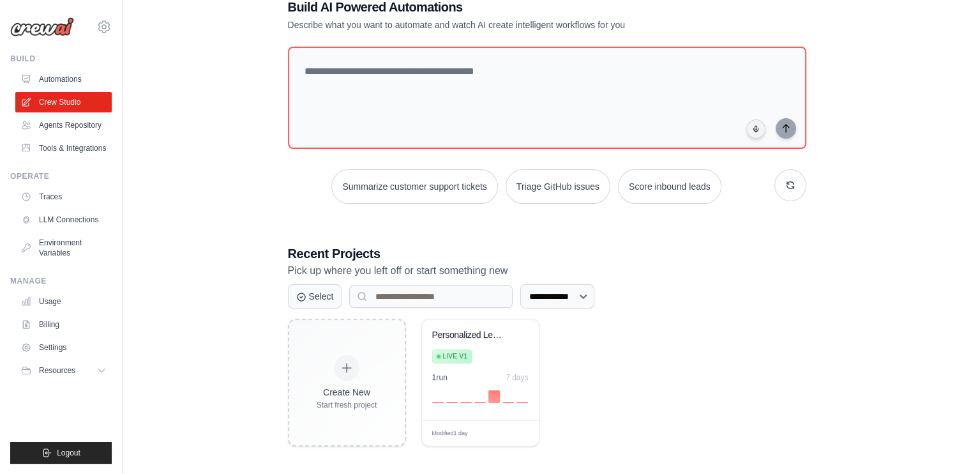
scroll to position [85, 0]
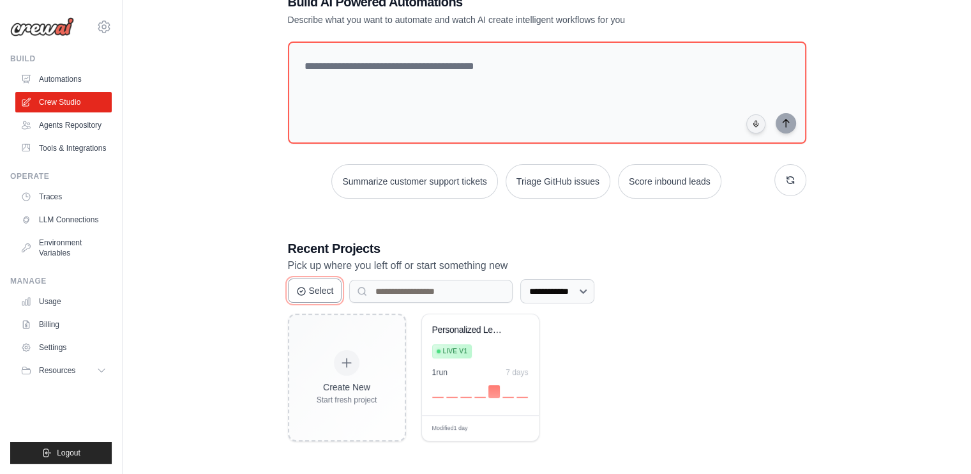
click at [306, 289] on button "Select" at bounding box center [315, 290] width 54 height 24
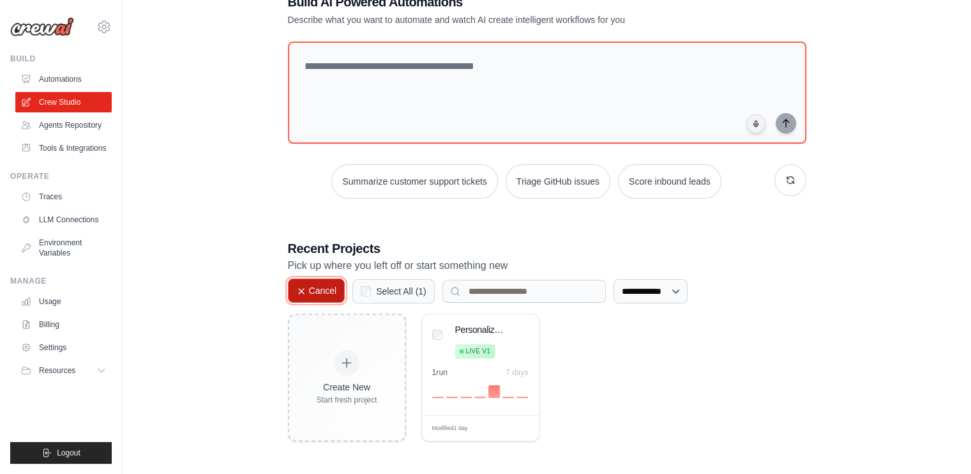
click at [309, 296] on button "Cancel" at bounding box center [316, 290] width 57 height 24
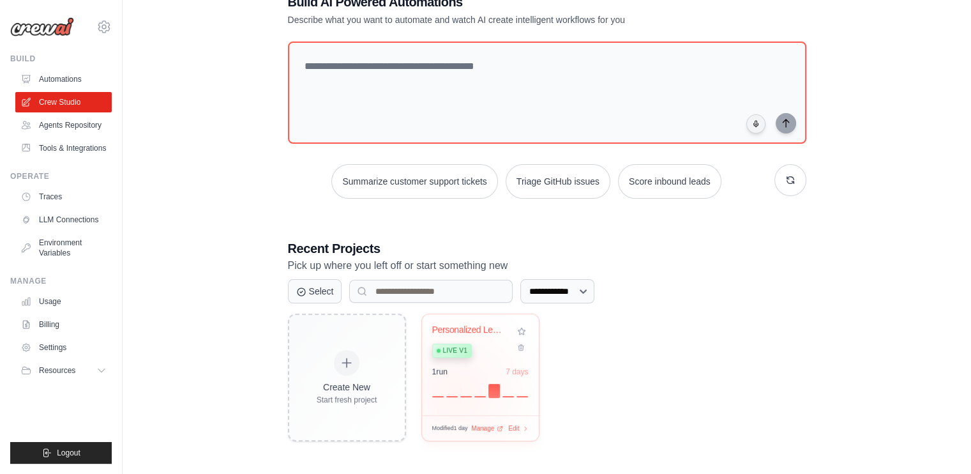
click at [456, 393] on div at bounding box center [480, 389] width 96 height 15
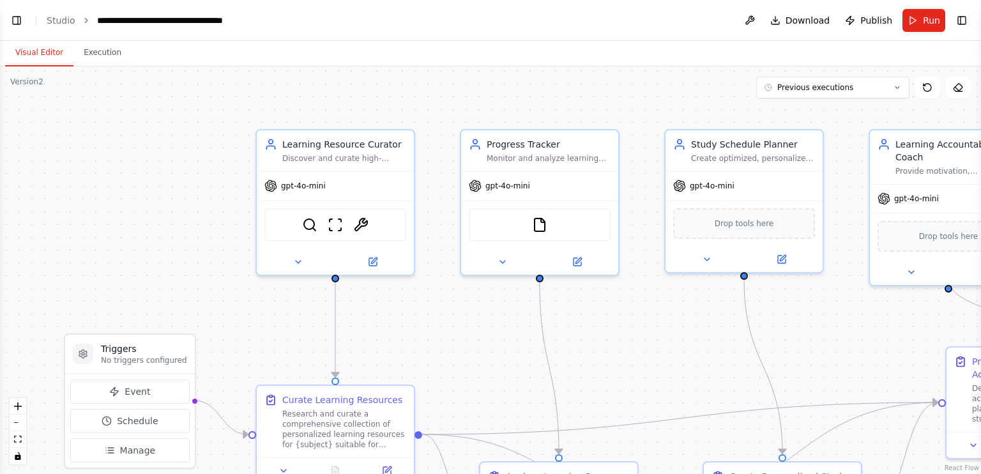
scroll to position [1184, 0]
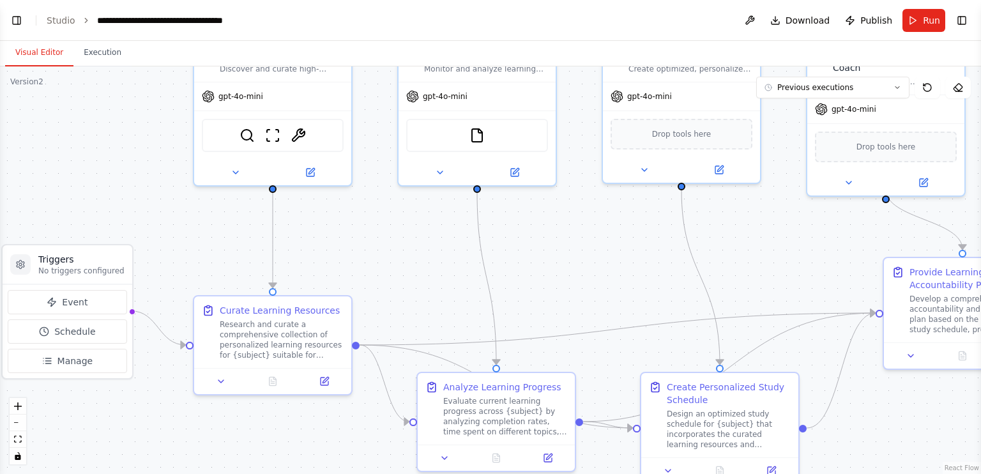
drag, startPoint x: 640, startPoint y: 359, endPoint x: 578, endPoint y: 268, distance: 110.7
click at [578, 268] on div ".deletable-edge-delete-btn { width: 20px; height: 20px; border: 0px solid #ffff…" at bounding box center [490, 269] width 981 height 407
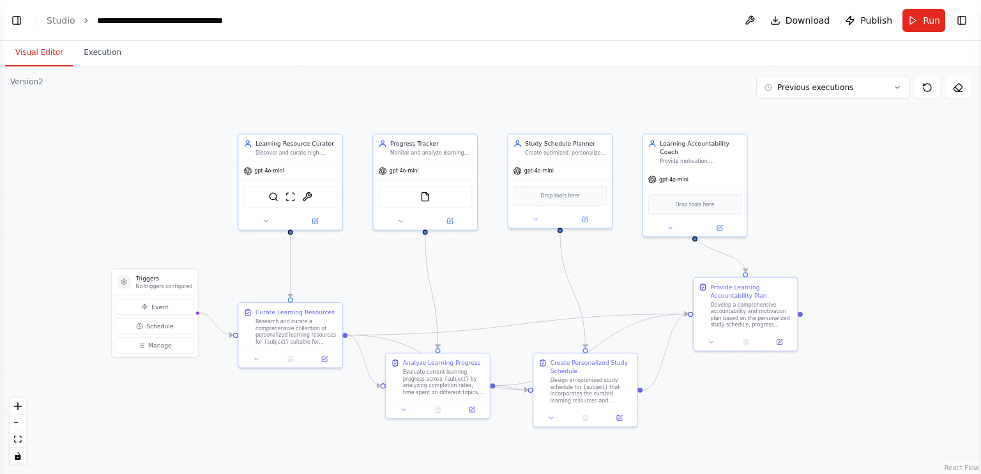
drag, startPoint x: 732, startPoint y: 259, endPoint x: 646, endPoint y: 275, distance: 87.8
click at [646, 275] on div ".deletable-edge-delete-btn { width: 20px; height: 20px; border: 0px solid #ffff…" at bounding box center [490, 269] width 981 height 407
click at [98, 49] on button "Execution" at bounding box center [102, 53] width 58 height 27
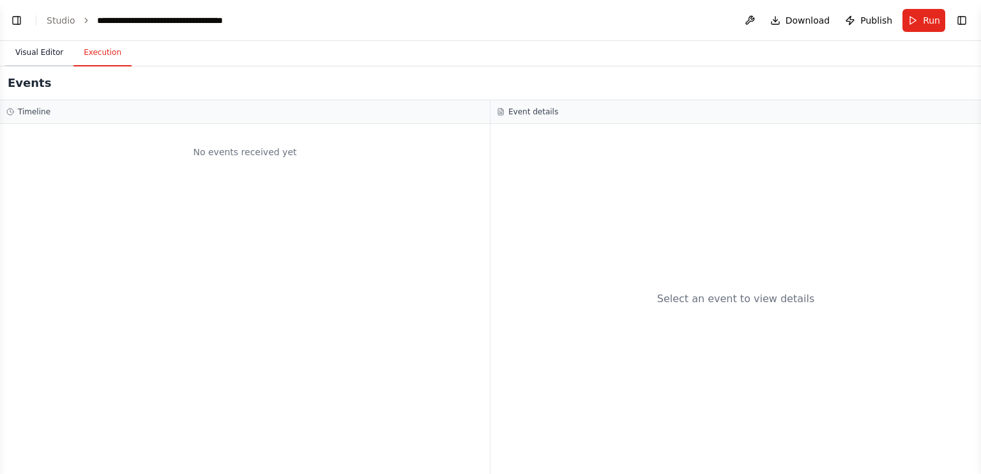
click at [44, 55] on button "Visual Editor" at bounding box center [39, 53] width 68 height 27
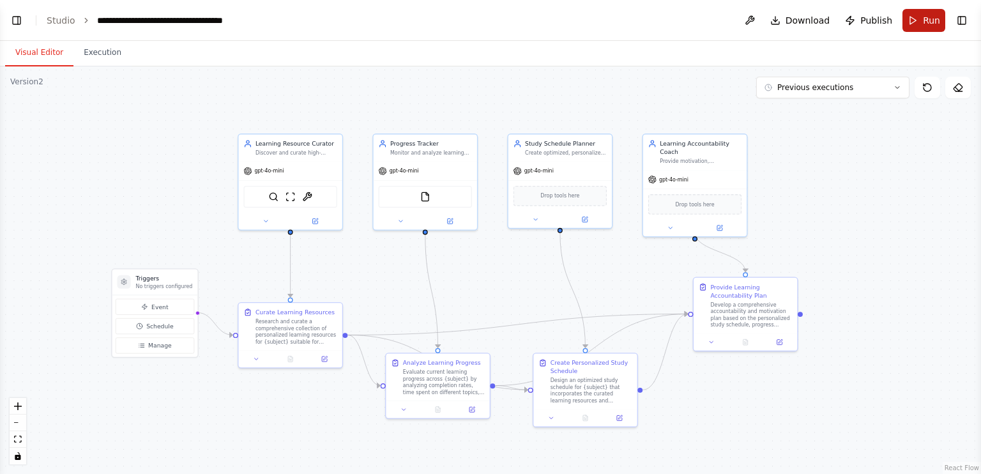
click at [926, 24] on span "Run" at bounding box center [931, 20] width 17 height 13
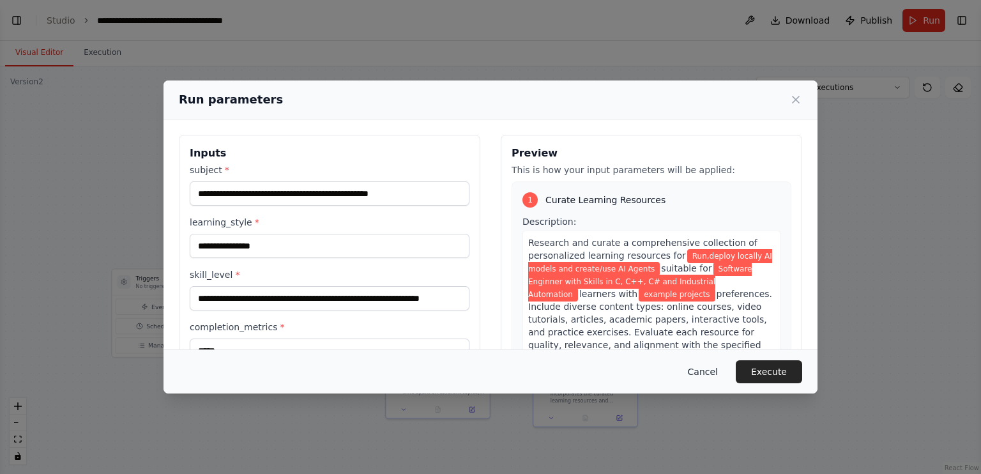
click at [704, 373] on button "Cancel" at bounding box center [702, 371] width 50 height 23
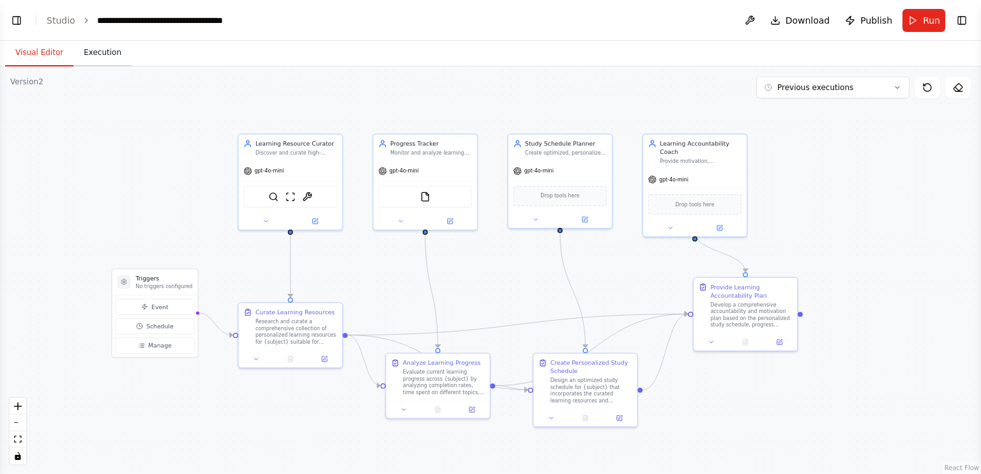
click at [98, 49] on button "Execution" at bounding box center [102, 53] width 58 height 27
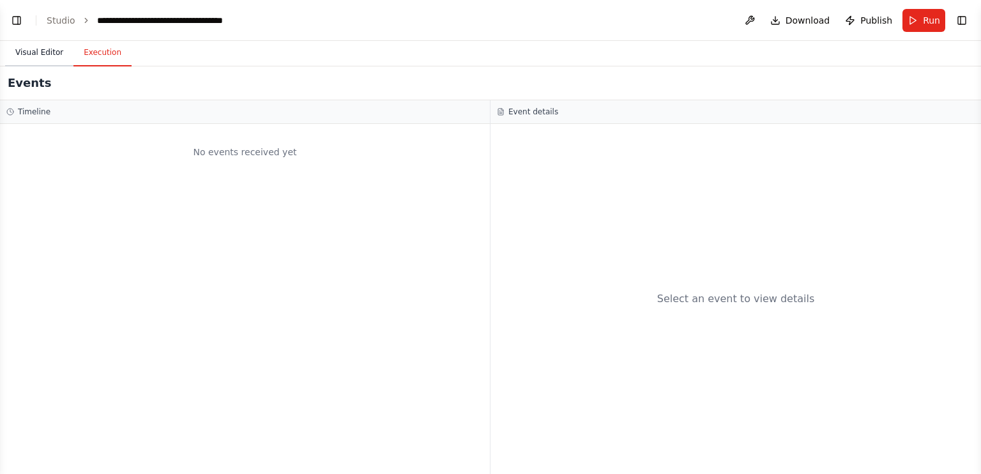
click at [40, 56] on button "Visual Editor" at bounding box center [39, 53] width 68 height 27
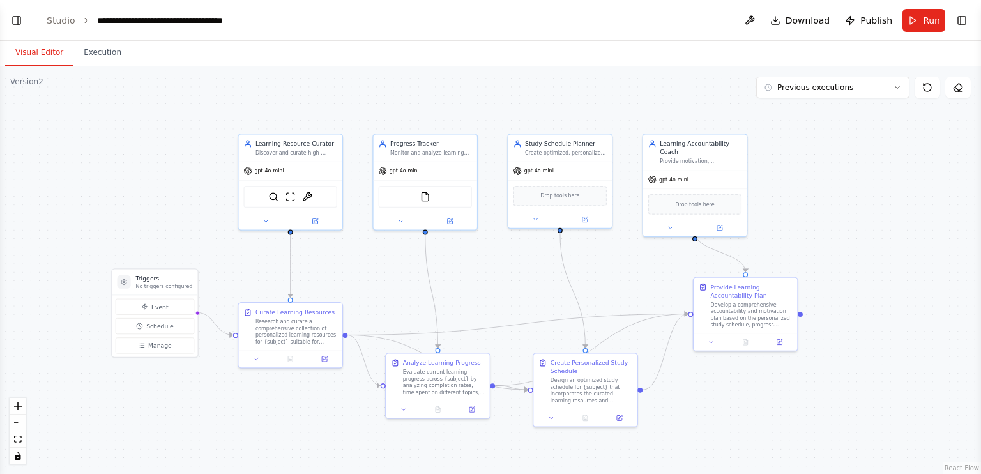
click at [64, 8] on header "**********" at bounding box center [490, 20] width 981 height 41
click at [64, 18] on link "Studio" at bounding box center [61, 20] width 29 height 10
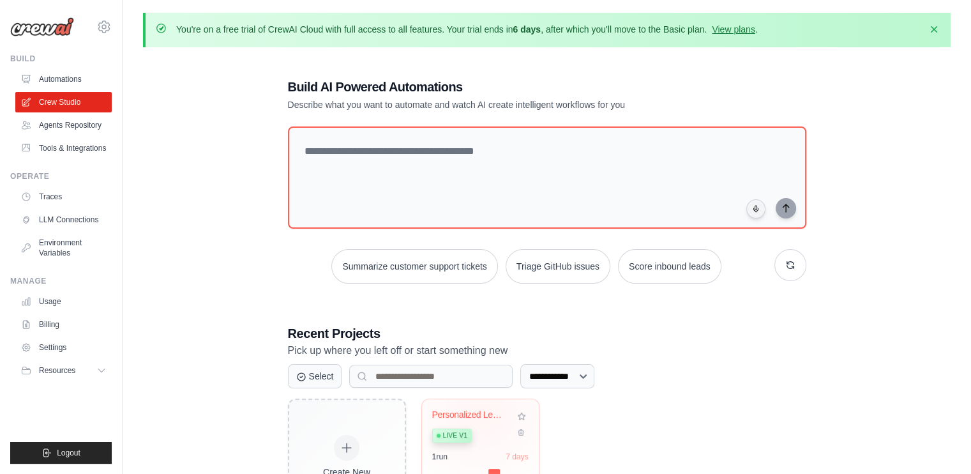
click at [479, 411] on div "Personalized Learning Management Sy..." at bounding box center [470, 414] width 77 height 11
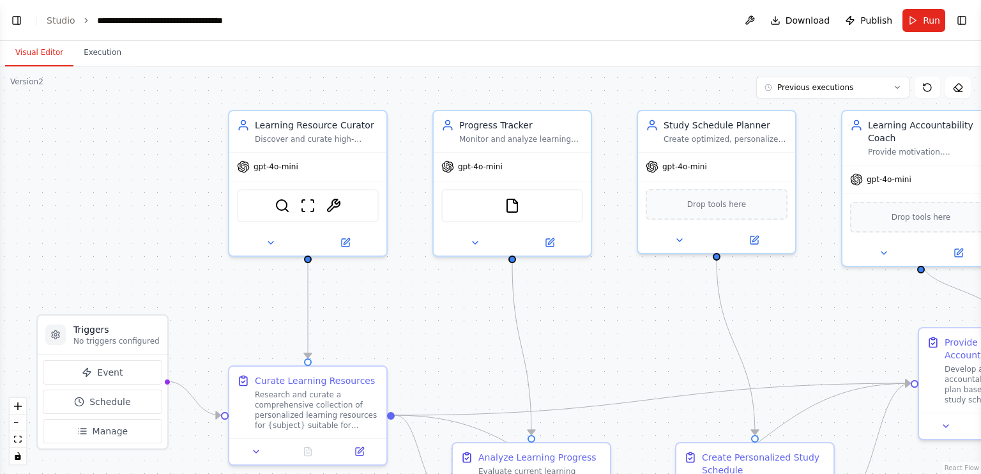
drag, startPoint x: 617, startPoint y: 333, endPoint x: 525, endPoint y: 266, distance: 112.9
click at [529, 267] on div ".deletable-edge-delete-btn { width: 20px; height: 20px; border: 0px solid #ffff…" at bounding box center [490, 269] width 981 height 407
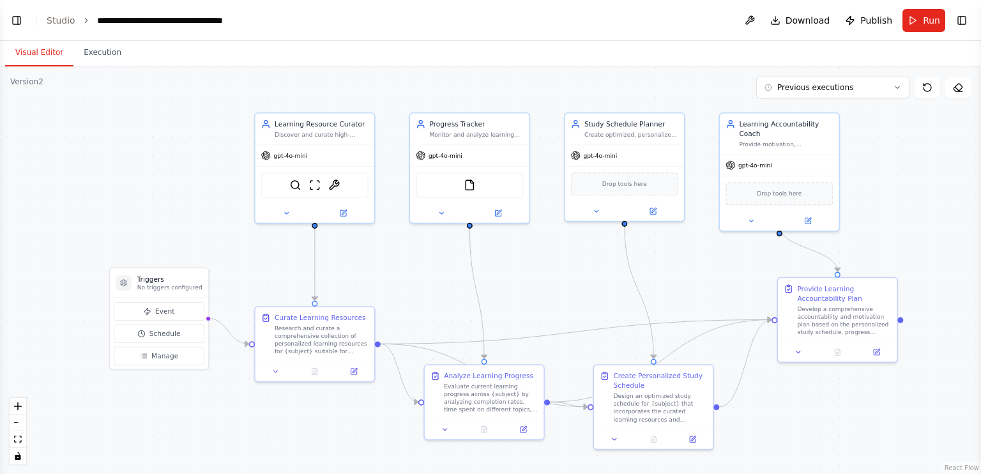
scroll to position [1184, 0]
drag, startPoint x: 631, startPoint y: 265, endPoint x: 573, endPoint y: 274, distance: 58.2
click at [573, 274] on div ".deletable-edge-delete-btn { width: 20px; height: 20px; border: 0px solid #ffff…" at bounding box center [490, 269] width 981 height 407
click at [189, 359] on button "Manage" at bounding box center [159, 356] width 91 height 19
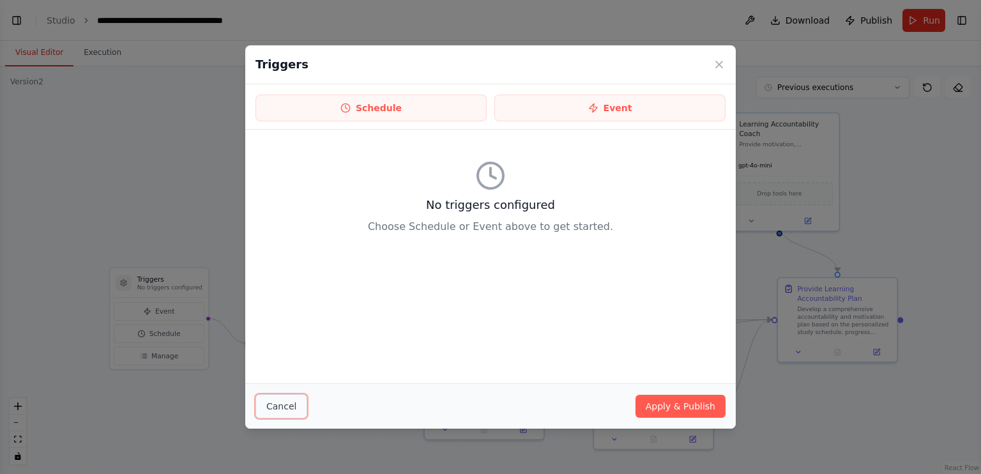
click at [293, 409] on button "Cancel" at bounding box center [281, 406] width 52 height 24
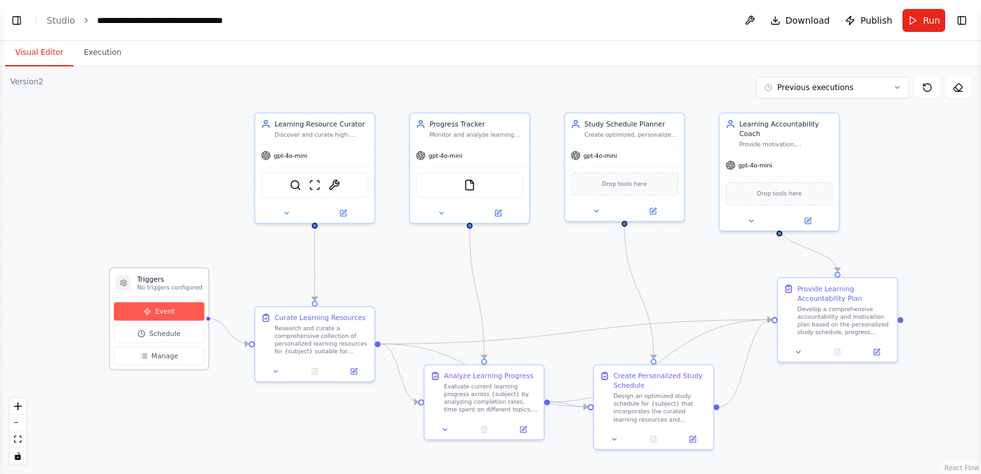
click at [167, 309] on span "Event" at bounding box center [164, 311] width 19 height 10
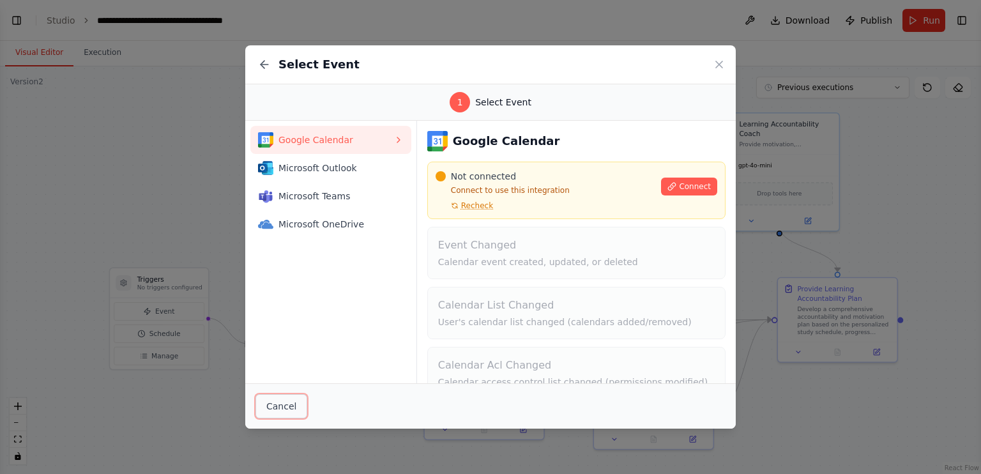
click at [269, 404] on button "Cancel" at bounding box center [281, 406] width 52 height 24
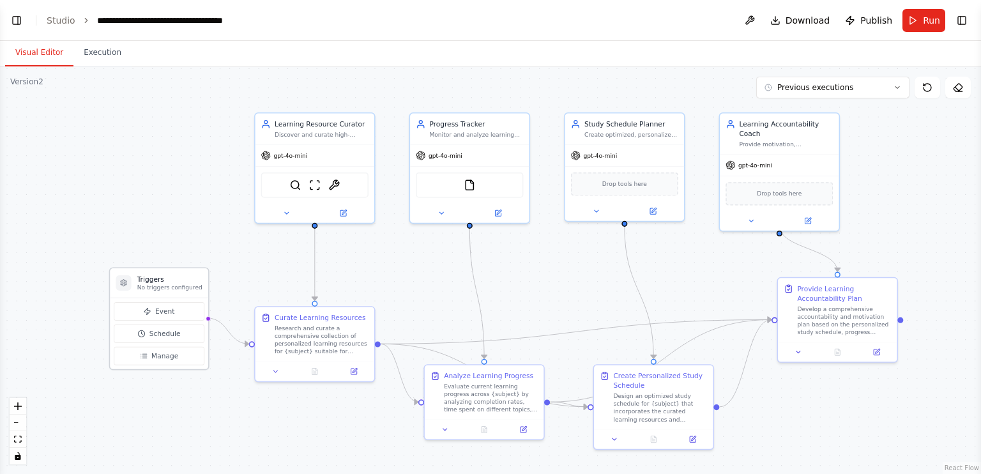
click at [123, 285] on icon at bounding box center [124, 283] width 6 height 6
click at [161, 310] on span "Event" at bounding box center [164, 311] width 19 height 10
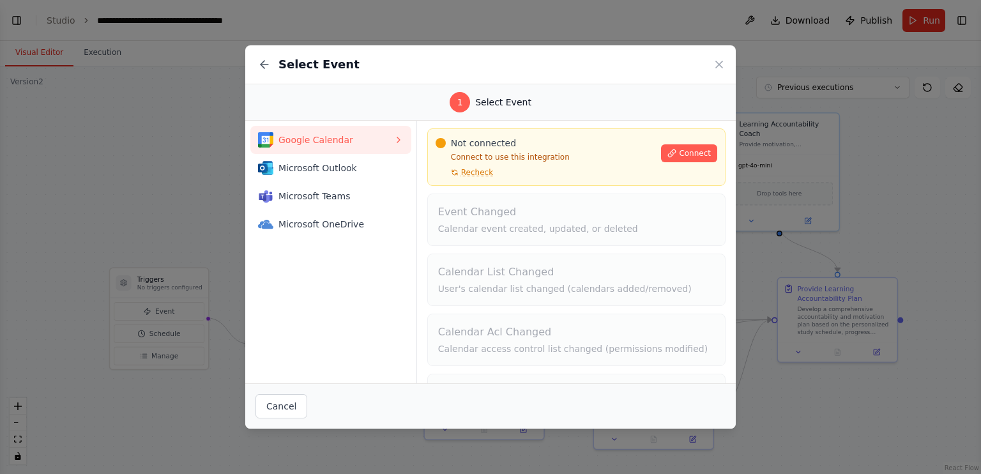
scroll to position [84, 0]
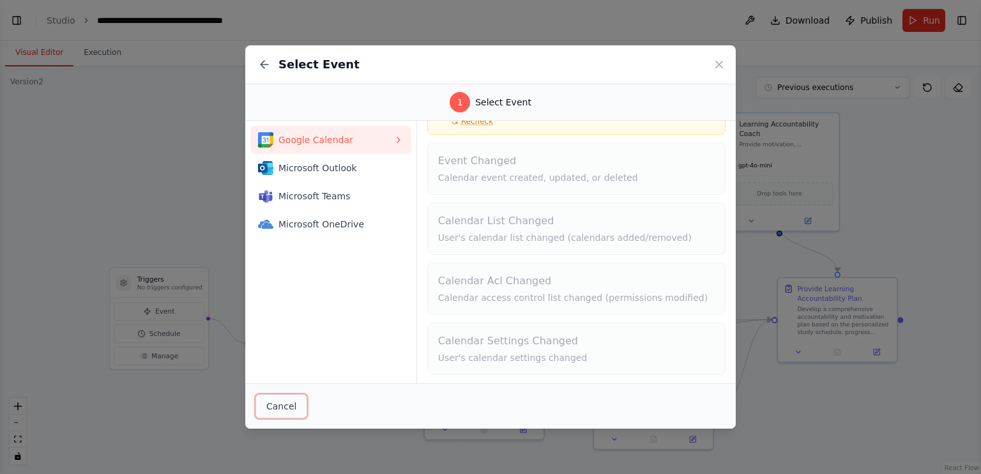
click at [275, 405] on button "Cancel" at bounding box center [281, 406] width 52 height 24
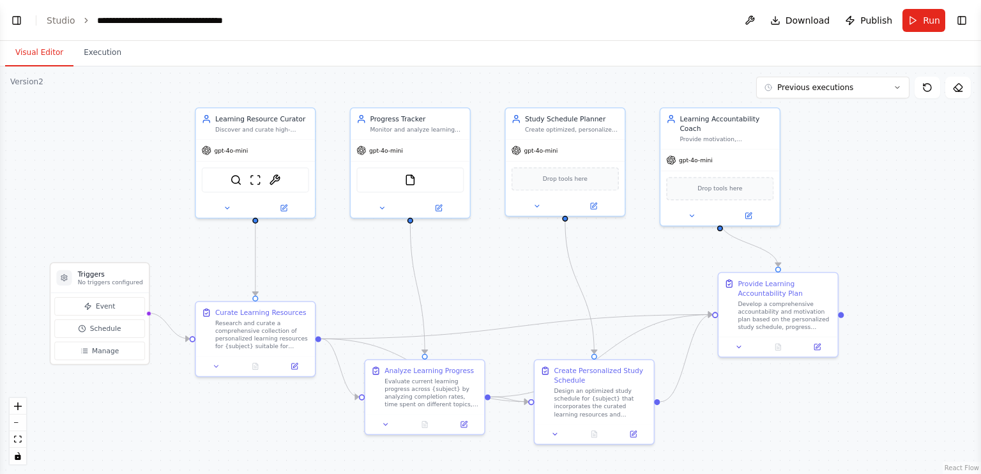
drag, startPoint x: 699, startPoint y: 266, endPoint x: 648, endPoint y: 259, distance: 50.9
click at [648, 259] on div ".deletable-edge-delete-btn { width: 20px; height: 20px; border: 0px solid #ffff…" at bounding box center [490, 269] width 981 height 407
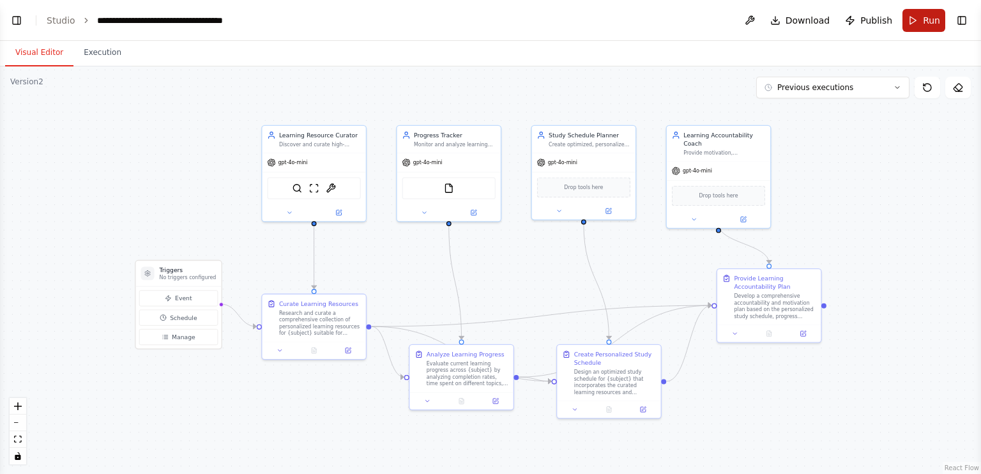
click at [923, 26] on button "Run" at bounding box center [923, 20] width 43 height 23
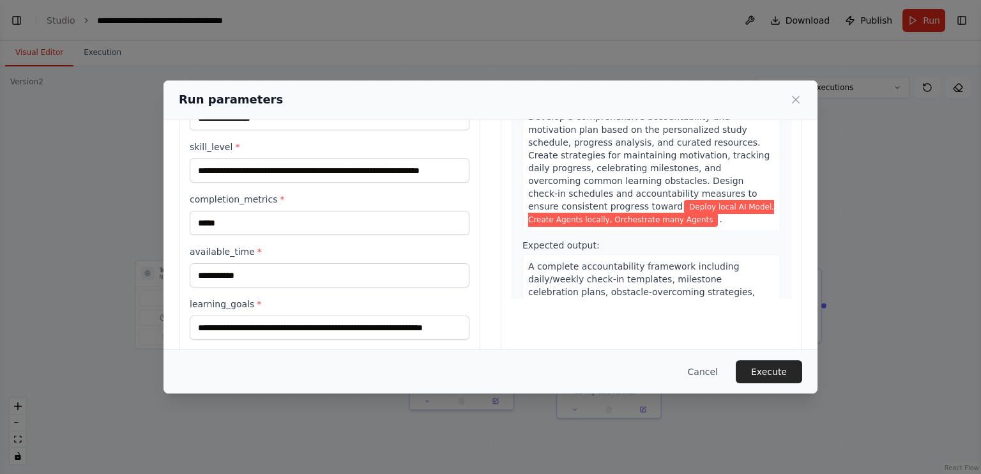
scroll to position [194, 0]
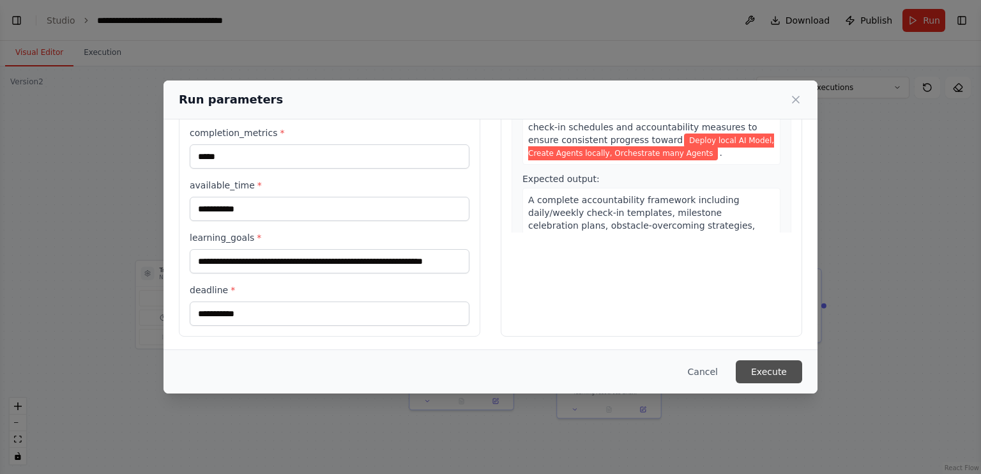
click at [775, 375] on button "Execute" at bounding box center [769, 371] width 66 height 23
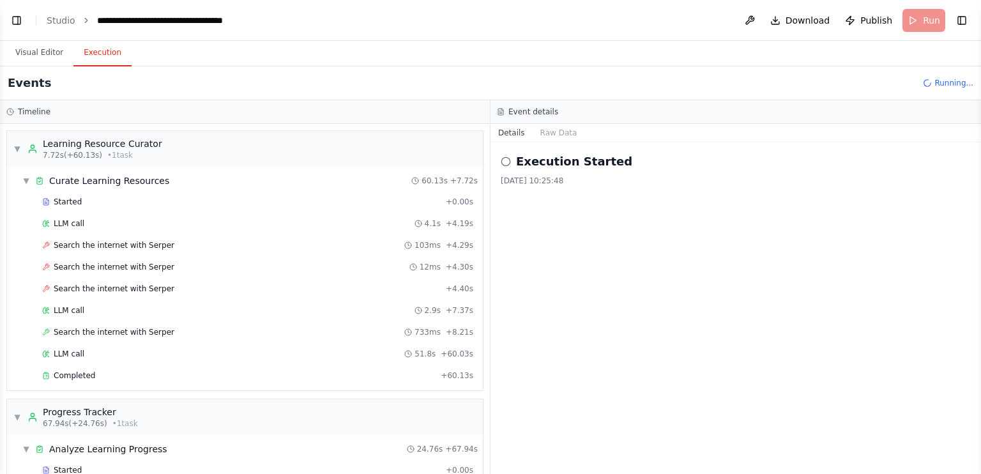
scroll to position [1287, 0]
click at [38, 52] on button "Visual Editor" at bounding box center [39, 53] width 68 height 27
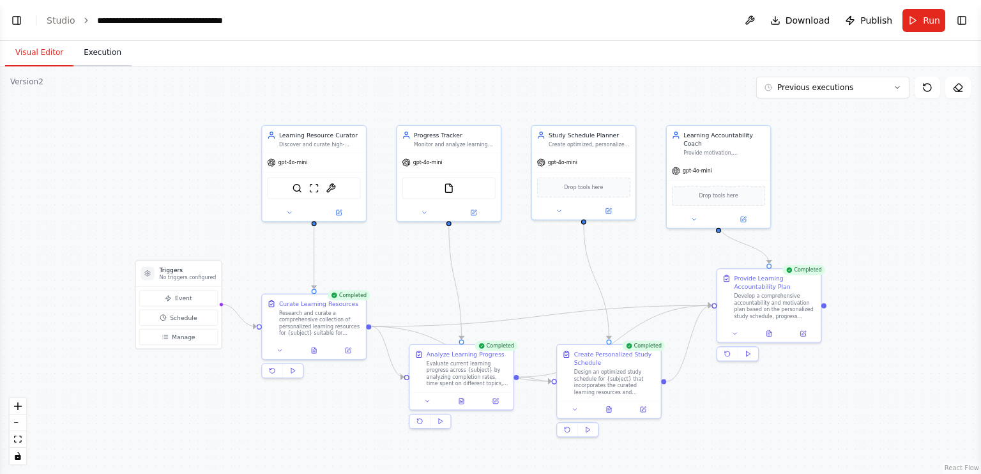
click at [91, 52] on button "Execution" at bounding box center [102, 53] width 58 height 27
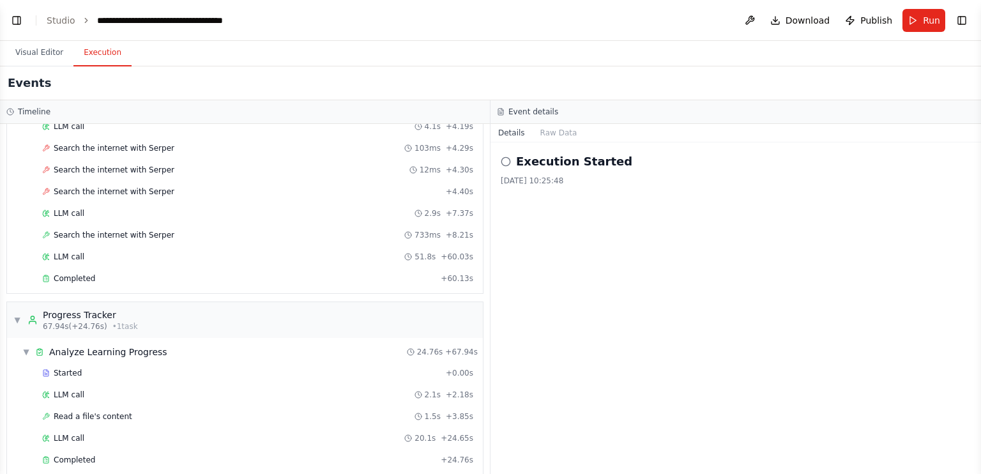
scroll to position [382, 0]
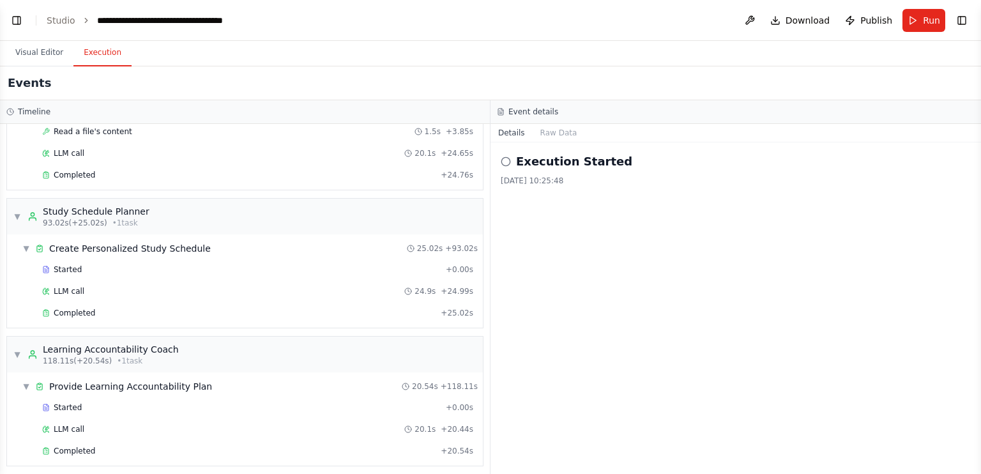
click at [506, 162] on icon at bounding box center [506, 161] width 10 height 10
click at [547, 128] on button "Raw Data" at bounding box center [559, 133] width 52 height 18
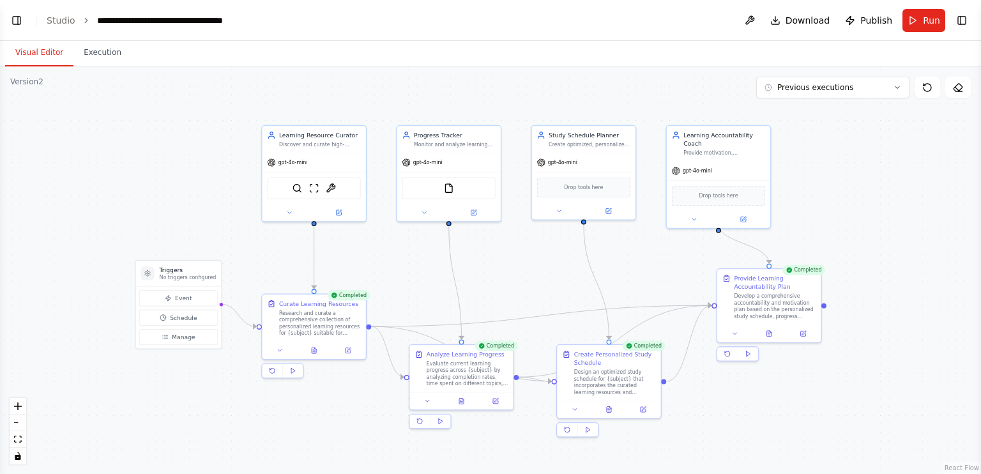
click at [22, 52] on button "Visual Editor" at bounding box center [39, 53] width 68 height 27
click at [115, 43] on button "Execution" at bounding box center [102, 53] width 58 height 27
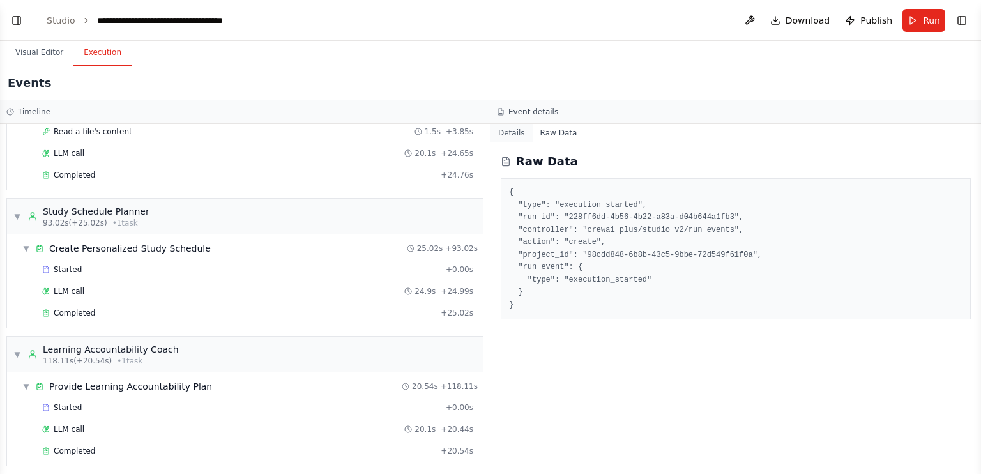
click at [507, 139] on button "Details" at bounding box center [511, 133] width 42 height 18
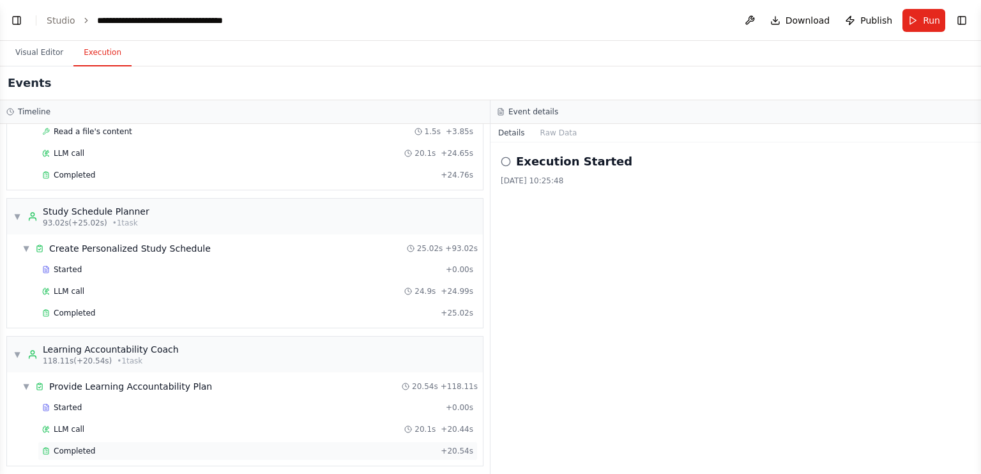
click at [117, 446] on div "Completed" at bounding box center [238, 451] width 393 height 10
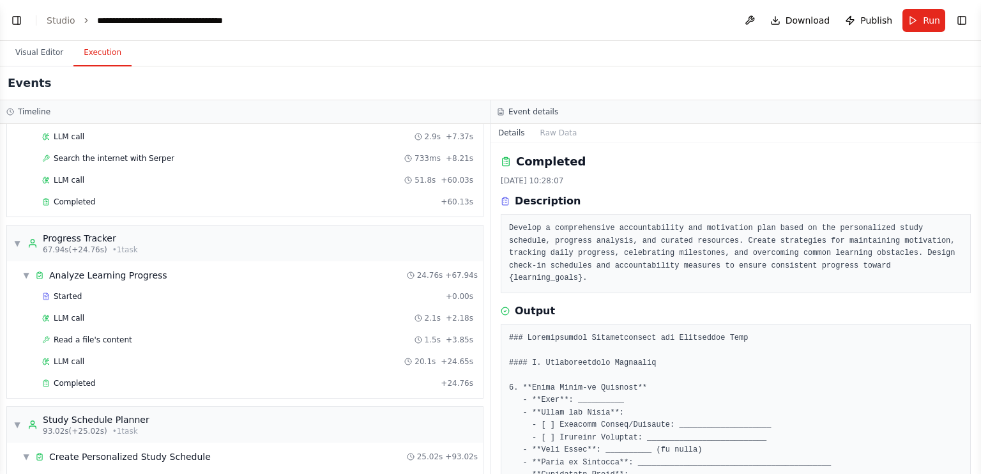
scroll to position [0, 0]
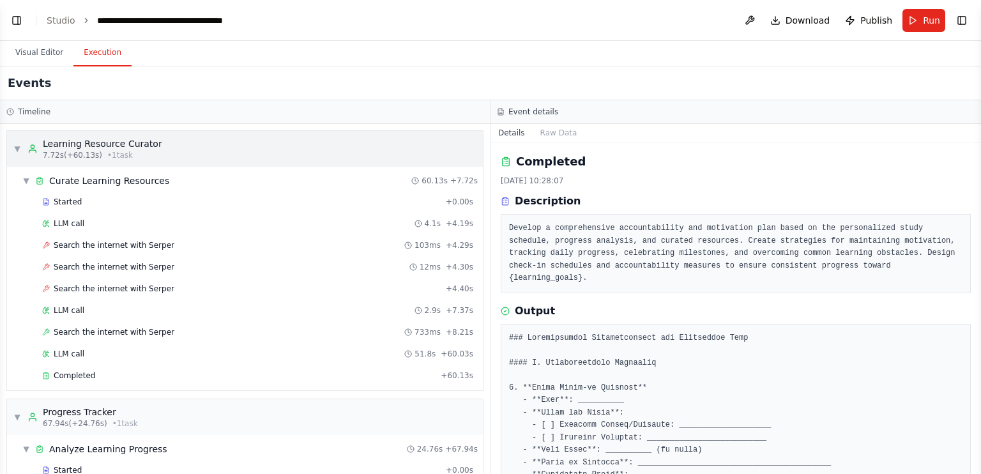
click at [126, 145] on div "Learning Resource Curator" at bounding box center [102, 143] width 119 height 13
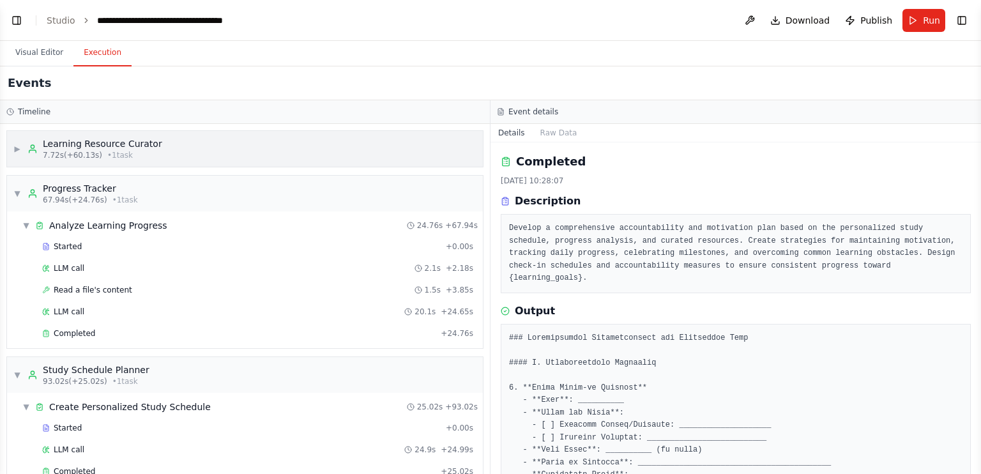
click at [190, 158] on div "▶ Learning Resource Curator 7.72s (+60.13s) • 1 task" at bounding box center [245, 149] width 476 height 36
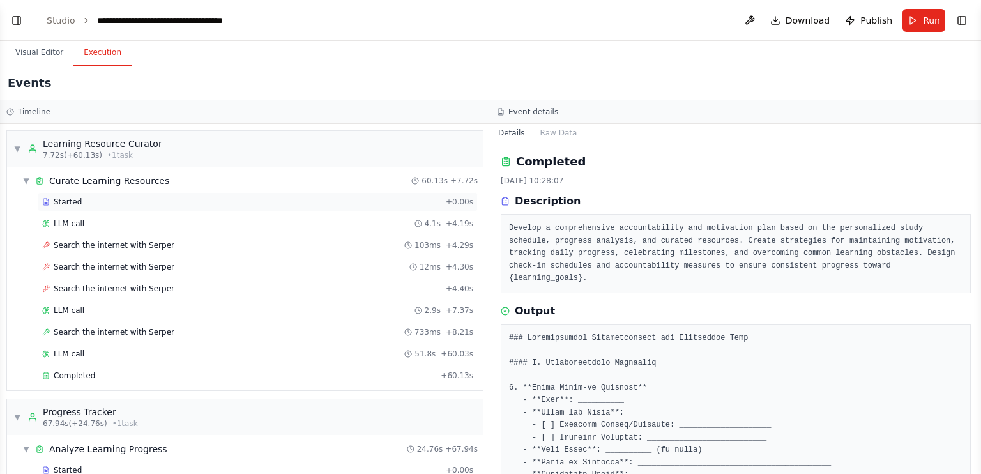
click at [145, 199] on div "Started" at bounding box center [241, 202] width 398 height 10
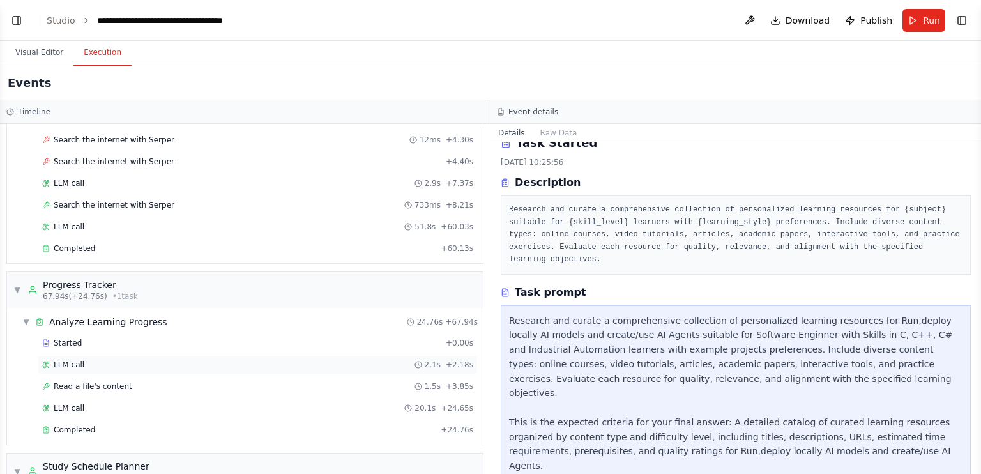
scroll to position [128, 0]
click at [220, 340] on div "Started" at bounding box center [241, 342] width 398 height 10
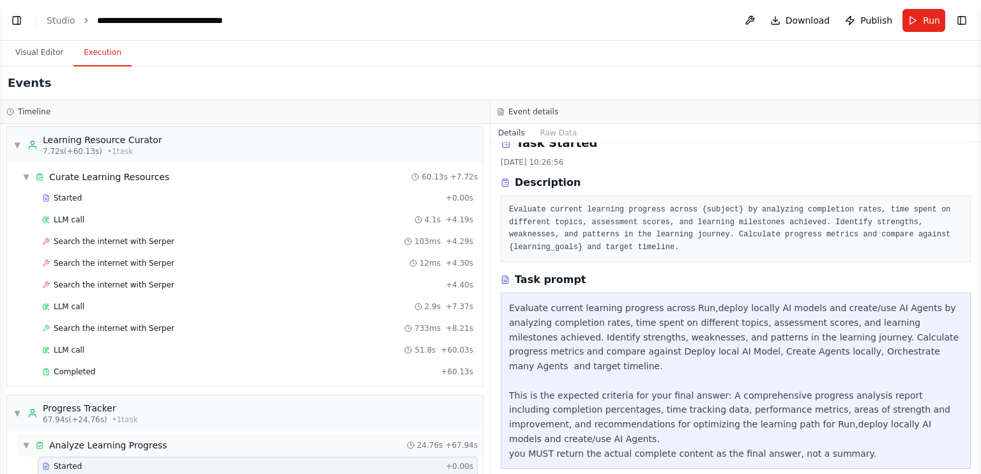
scroll to position [0, 0]
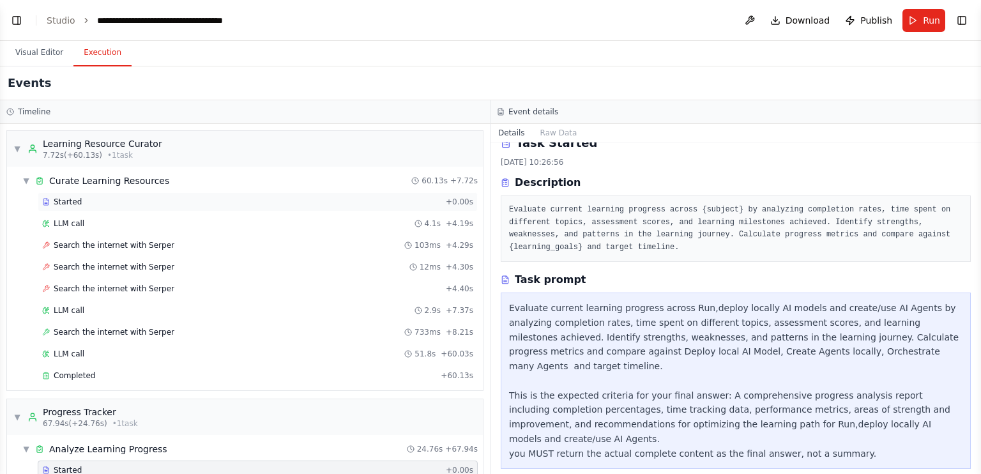
click at [96, 200] on div "Started" at bounding box center [241, 202] width 398 height 10
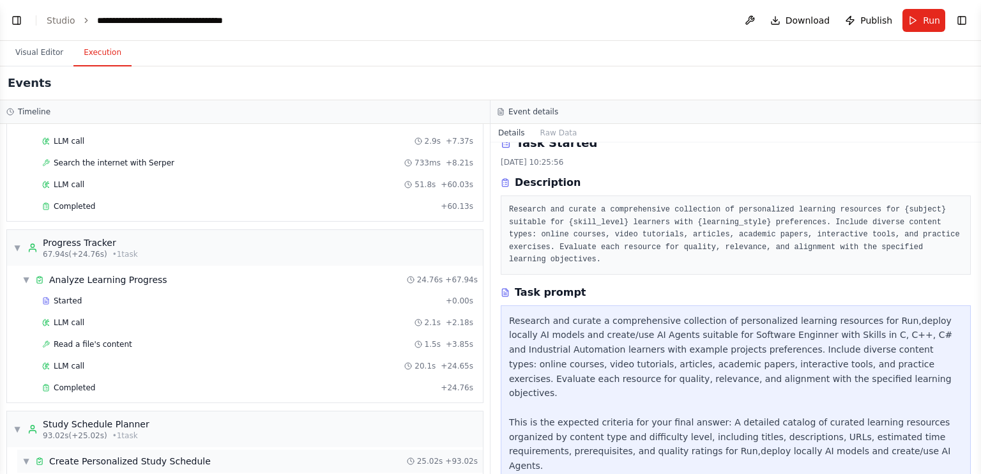
scroll to position [382, 0]
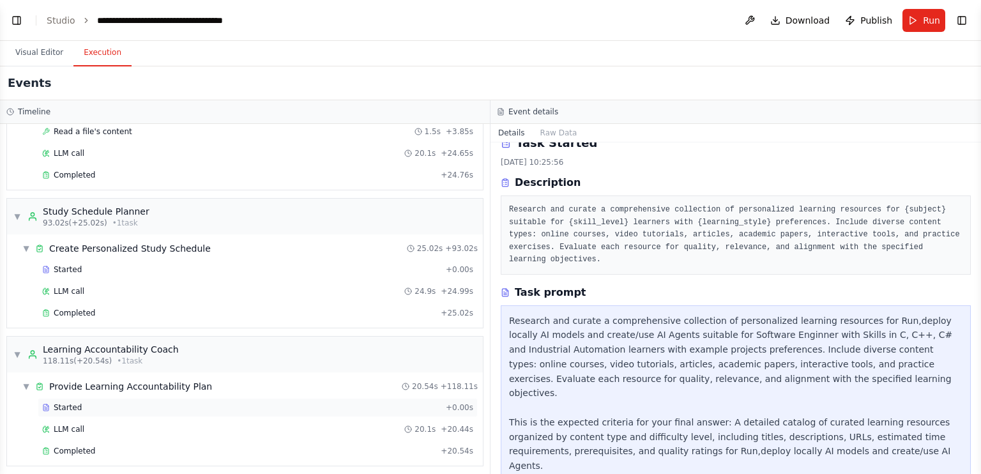
click at [182, 402] on div "Started" at bounding box center [241, 407] width 398 height 10
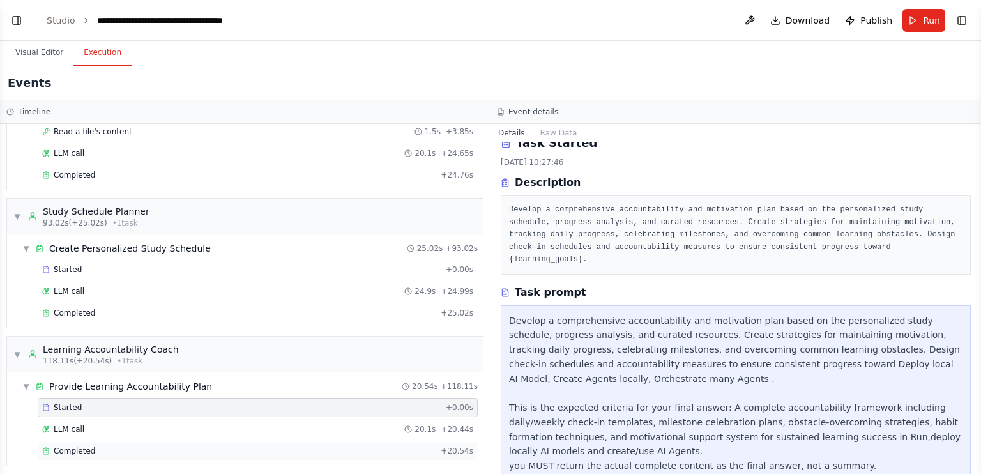
click at [165, 446] on div "Completed" at bounding box center [238, 451] width 393 height 10
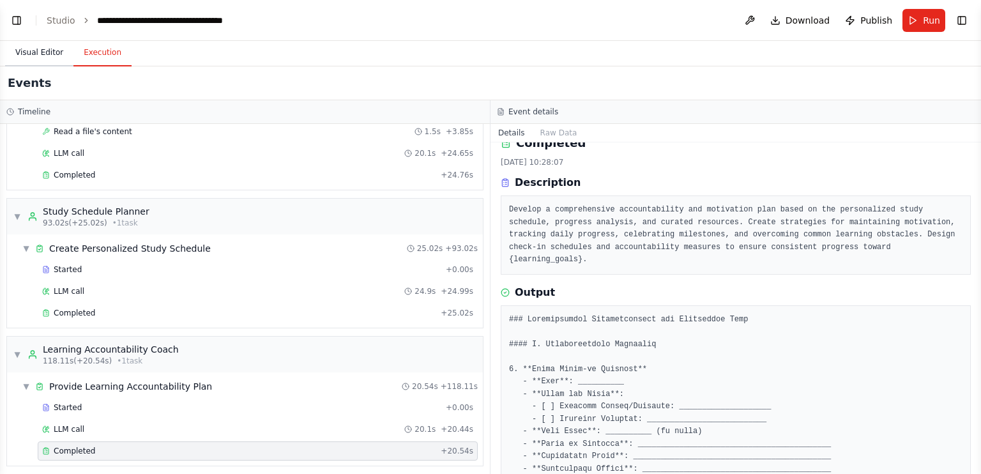
click at [38, 59] on button "Visual Editor" at bounding box center [39, 53] width 68 height 27
click at [97, 43] on button "Execution" at bounding box center [102, 53] width 58 height 27
click at [124, 308] on div "Completed" at bounding box center [238, 313] width 393 height 10
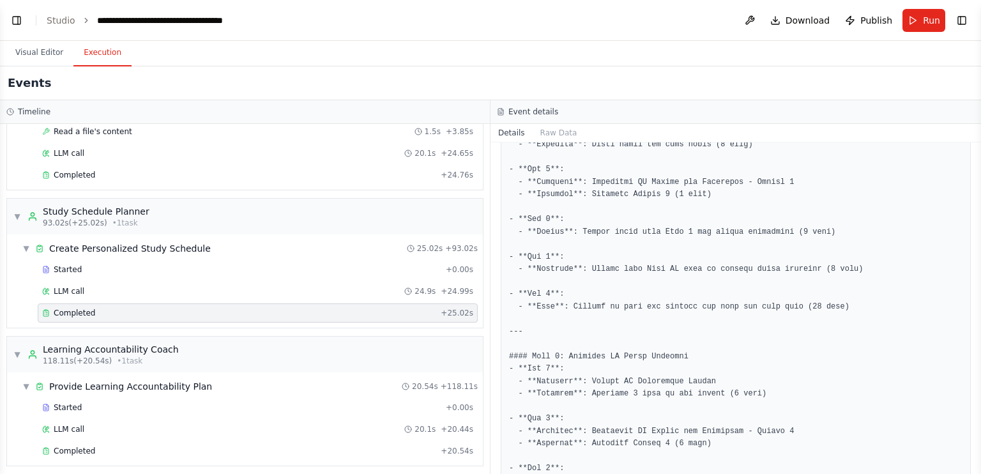
scroll to position [593, 0]
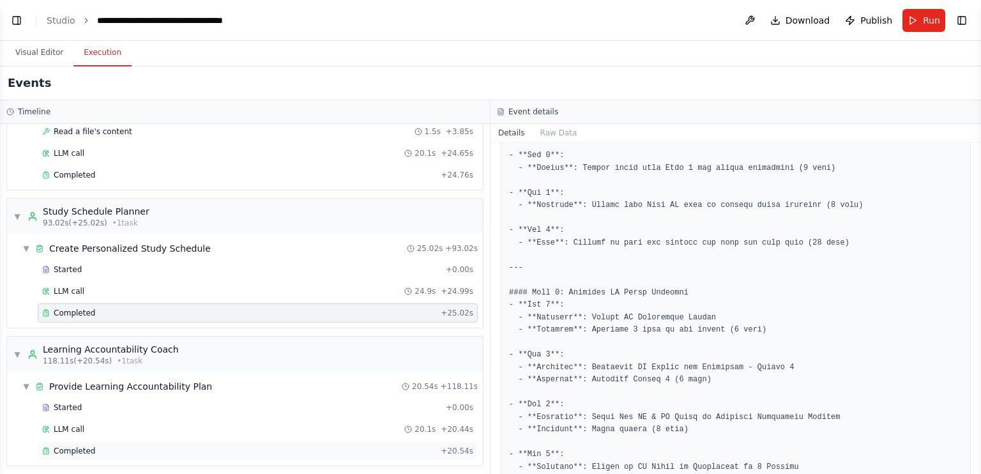
click at [135, 446] on div "Completed" at bounding box center [238, 451] width 393 height 10
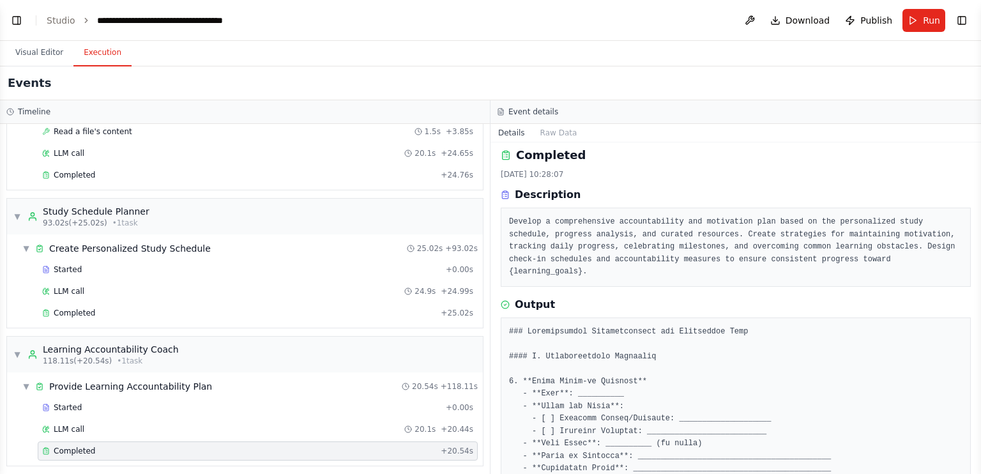
scroll to position [0, 0]
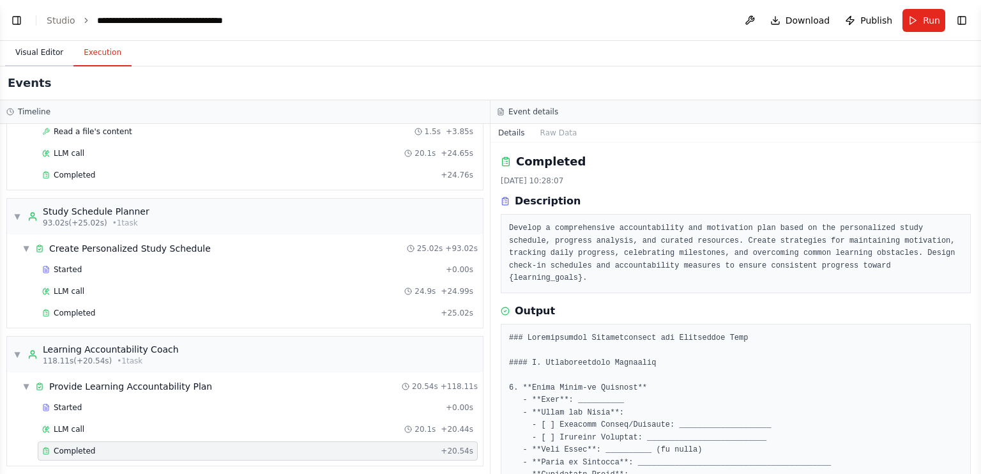
click at [48, 52] on button "Visual Editor" at bounding box center [39, 53] width 68 height 27
click at [92, 54] on button "Execution" at bounding box center [102, 53] width 58 height 27
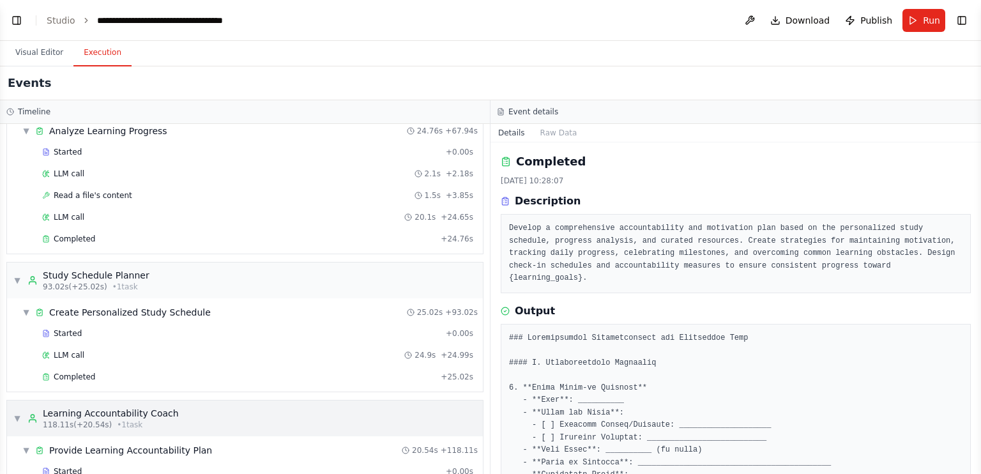
scroll to position [190, 0]
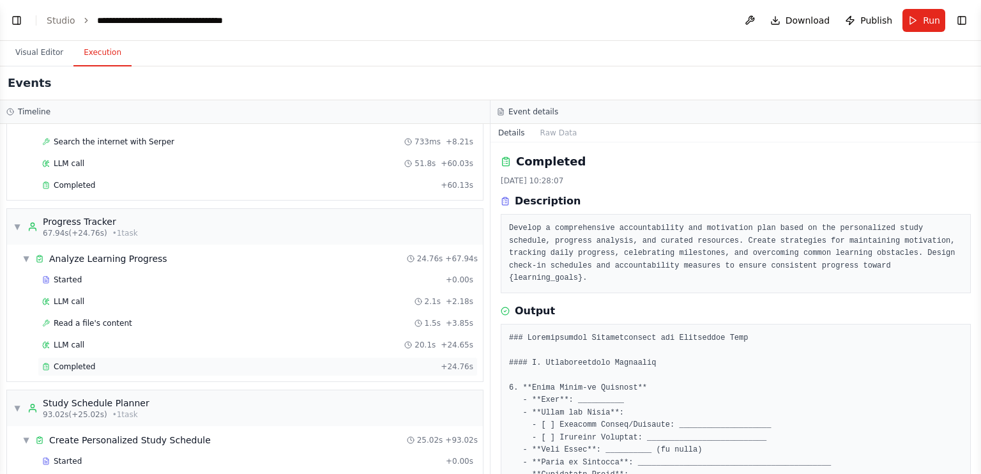
click at [283, 370] on div "Completed + 24.76s" at bounding box center [258, 366] width 440 height 19
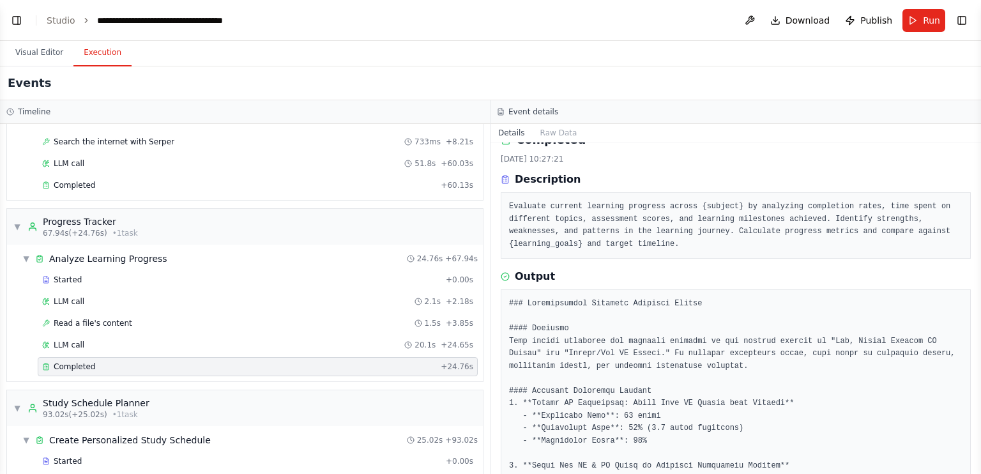
scroll to position [0, 0]
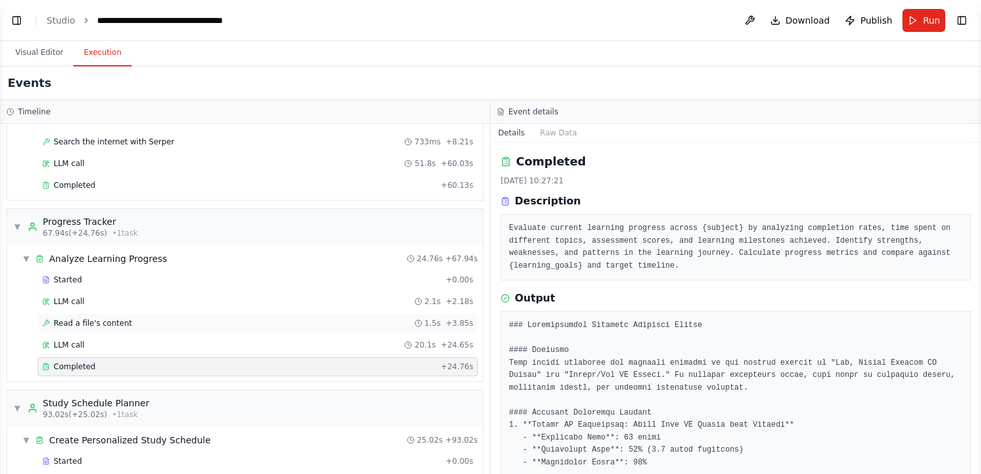
click at [278, 320] on div "Read a file's content 1.5s + 3.85s" at bounding box center [257, 323] width 431 height 10
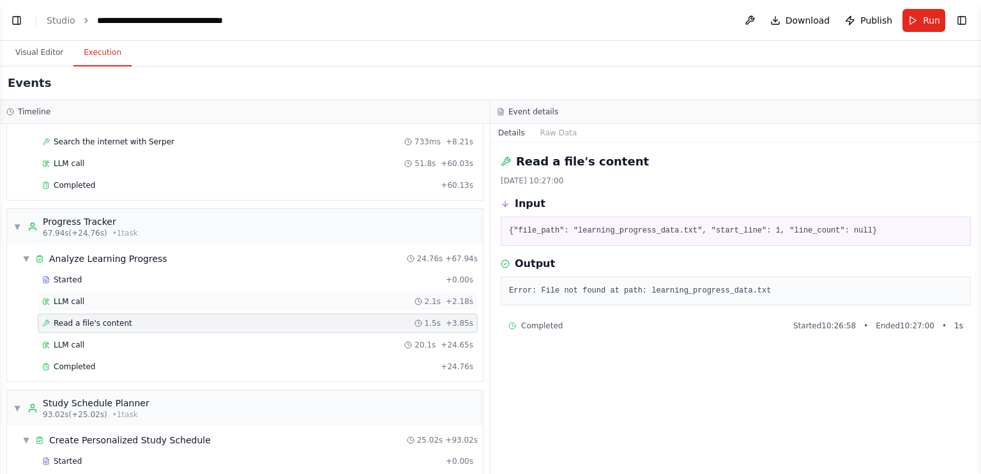
click at [273, 305] on div "LLM call 2.1s + 2.18s" at bounding box center [258, 301] width 440 height 19
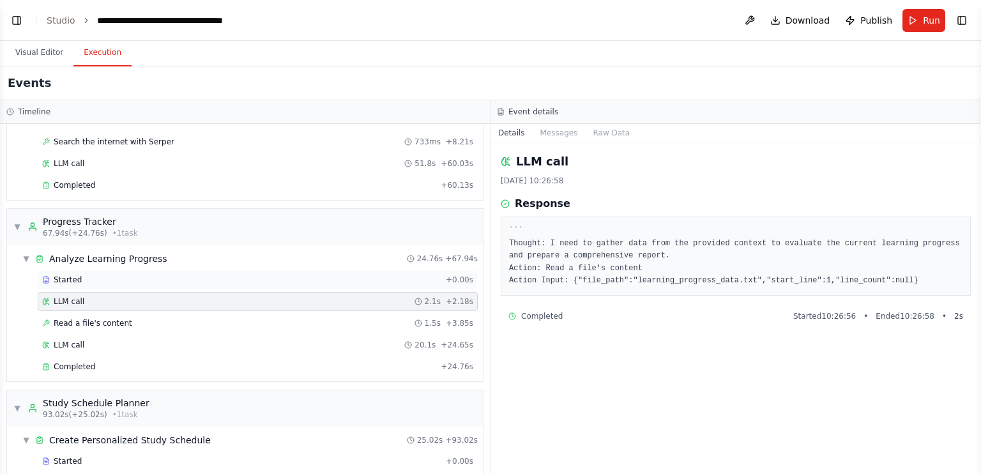
click at [285, 270] on div "Started + 0.00s" at bounding box center [258, 279] width 440 height 19
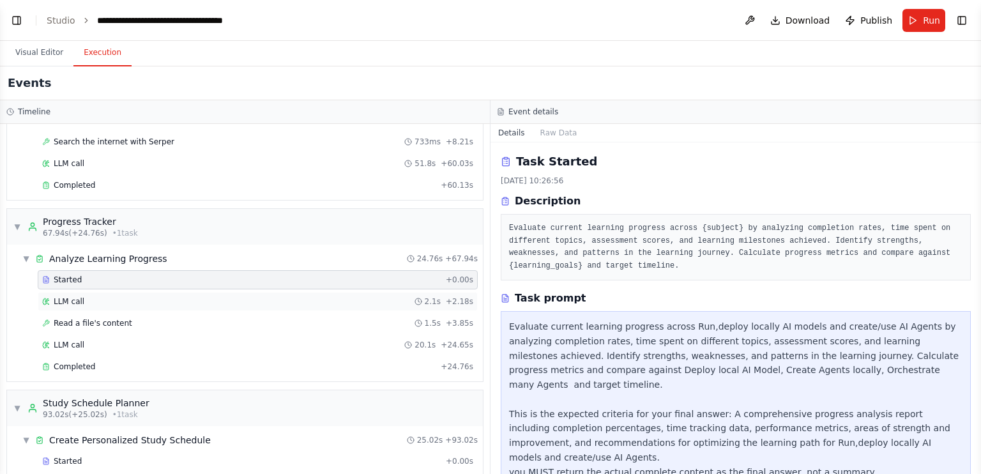
click at [259, 296] on div "LLM call 2.1s + 2.18s" at bounding box center [257, 301] width 431 height 10
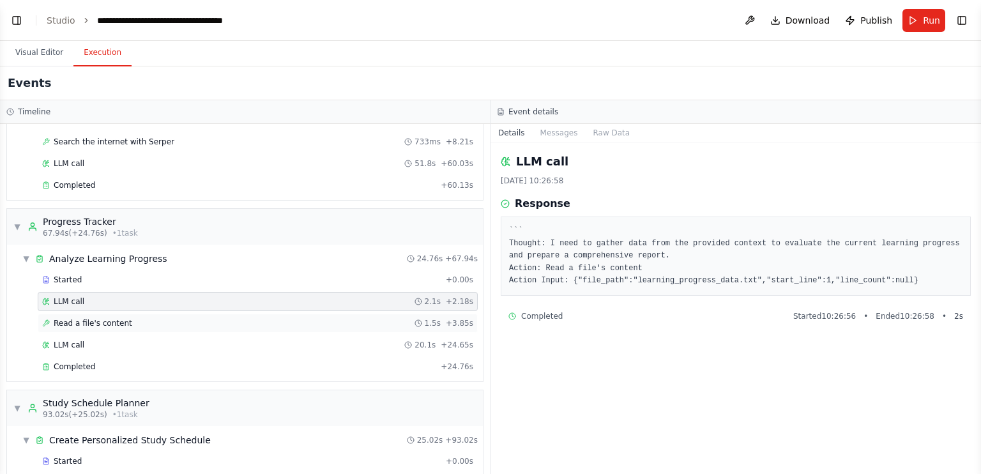
click at [252, 323] on div "Read a file's content 1.5s + 3.85s" at bounding box center [257, 323] width 431 height 10
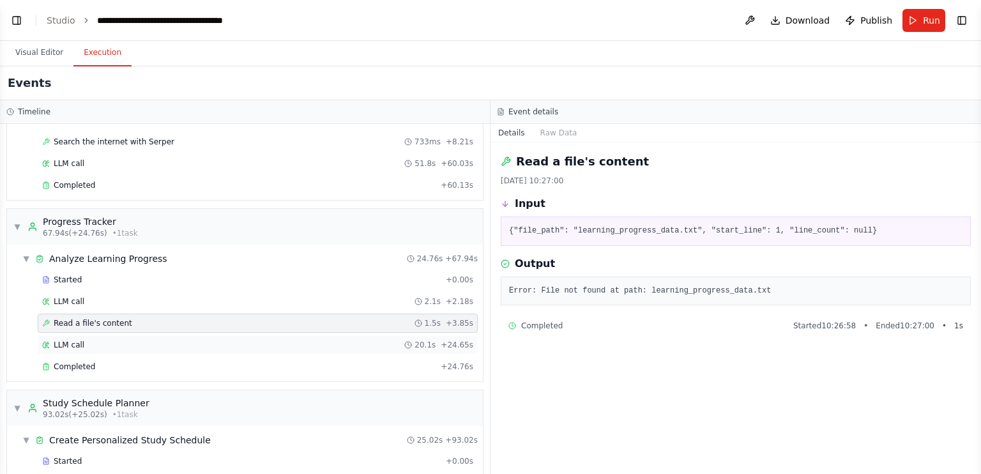
click at [241, 346] on div "LLM call 20.1s + 24.65s" at bounding box center [258, 344] width 440 height 19
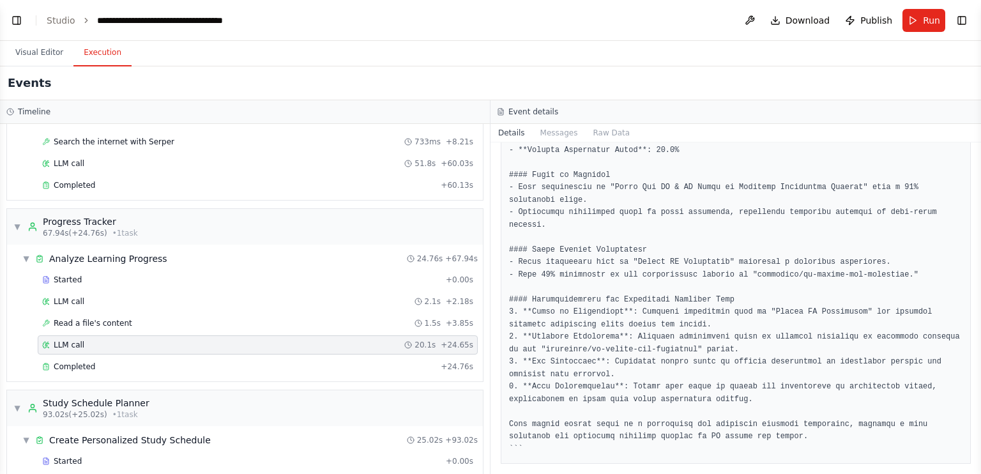
scroll to position [692, 0]
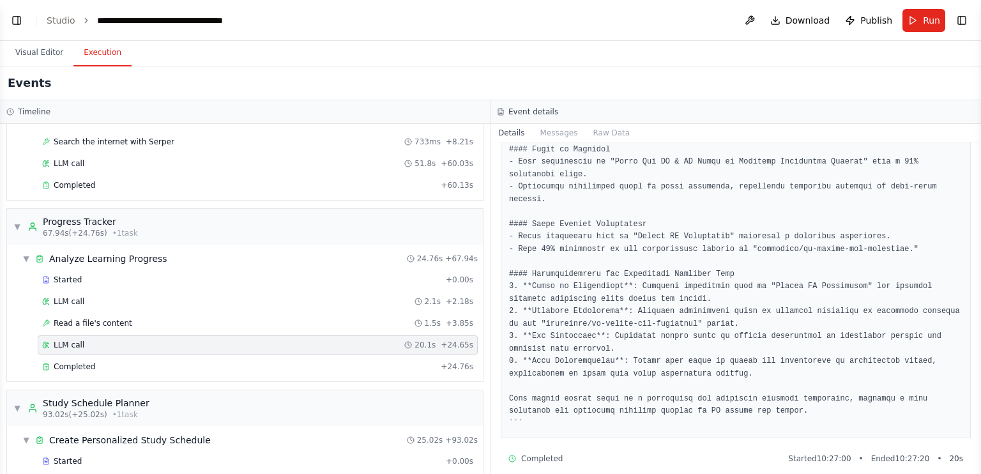
click at [283, 347] on div "LLM call 20.1s + 24.65s" at bounding box center [258, 344] width 440 height 19
click at [278, 361] on div "Completed" at bounding box center [238, 366] width 393 height 10
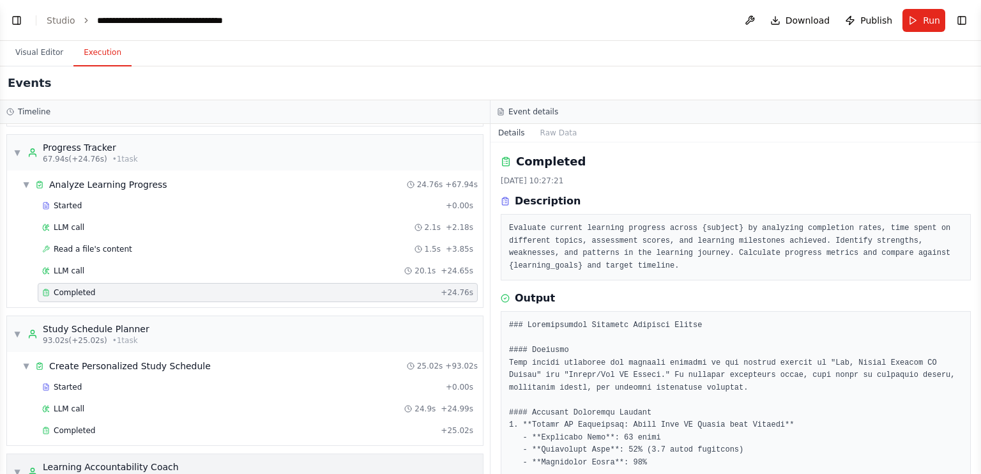
scroll to position [382, 0]
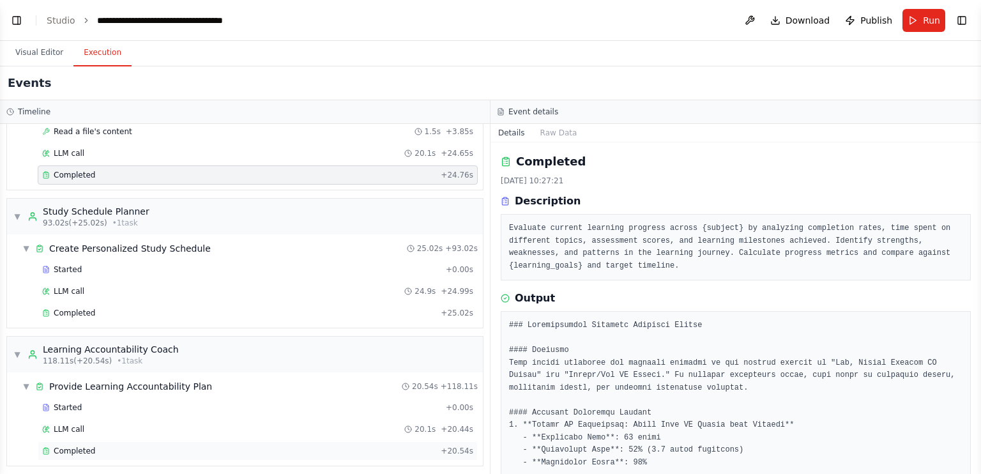
click at [220, 448] on div "Completed" at bounding box center [238, 451] width 393 height 10
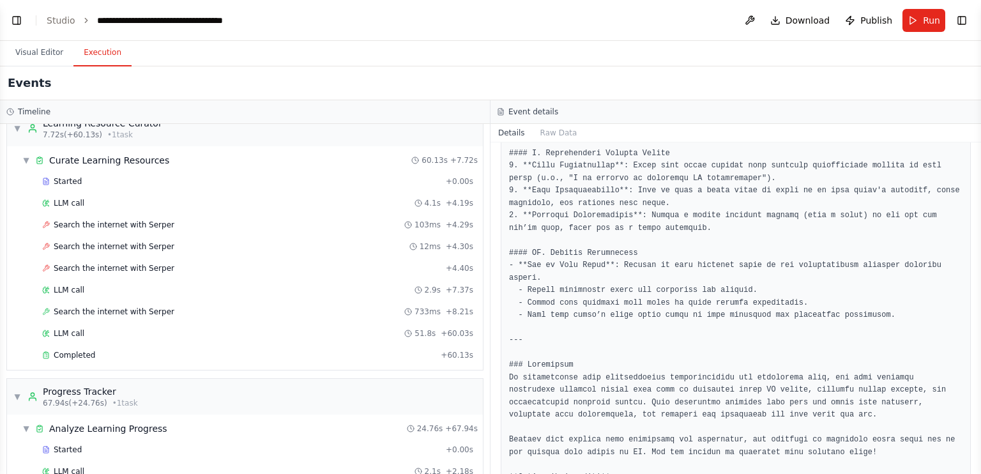
scroll to position [0, 0]
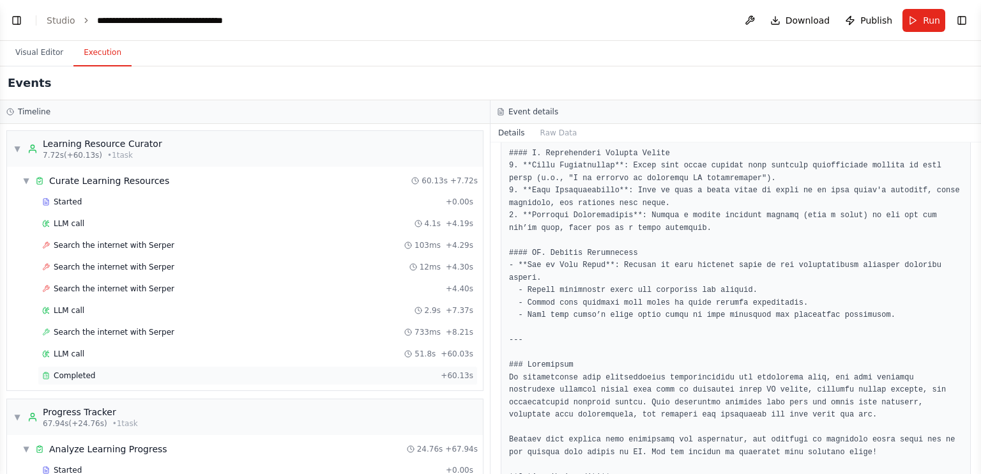
click at [291, 374] on div "Completed" at bounding box center [238, 375] width 393 height 10
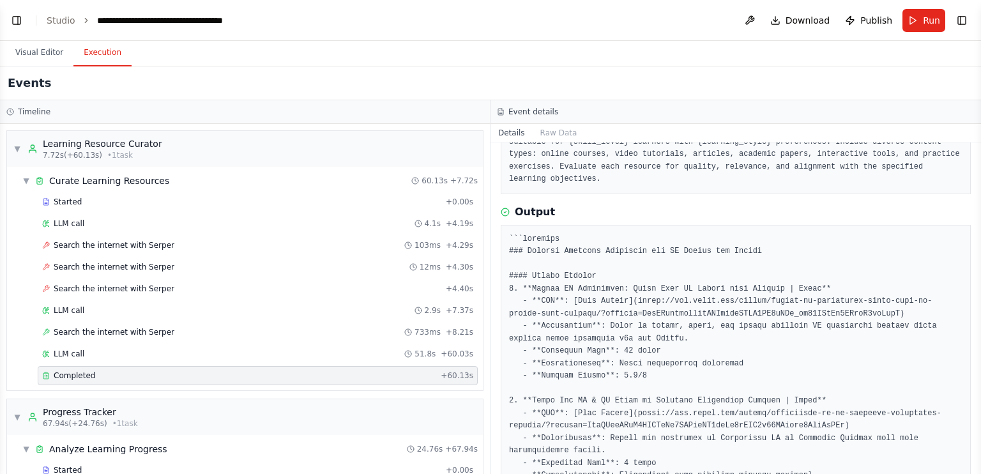
scroll to position [128, 0]
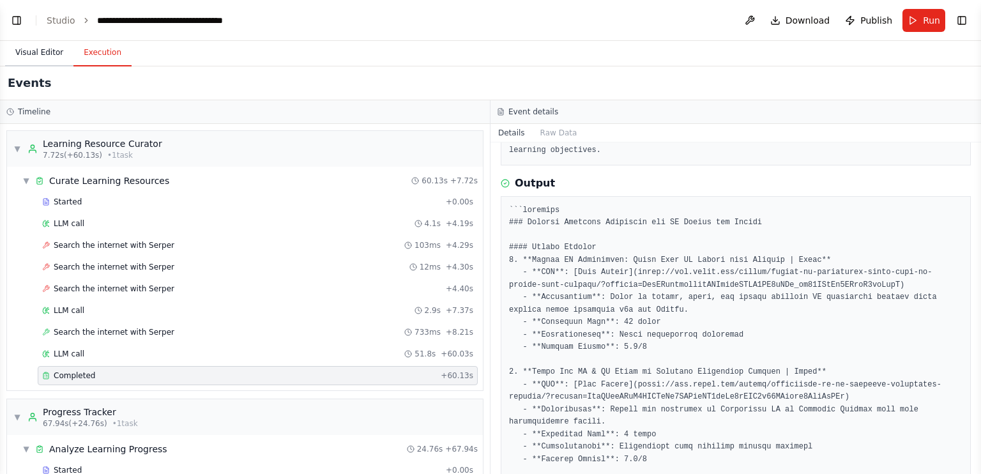
click at [26, 55] on button "Visual Editor" at bounding box center [39, 53] width 68 height 27
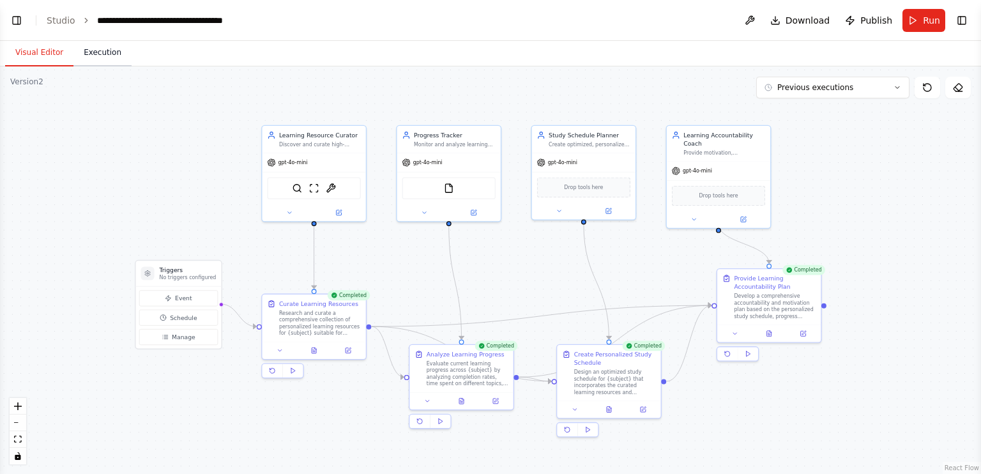
click at [105, 54] on button "Execution" at bounding box center [102, 53] width 58 height 27
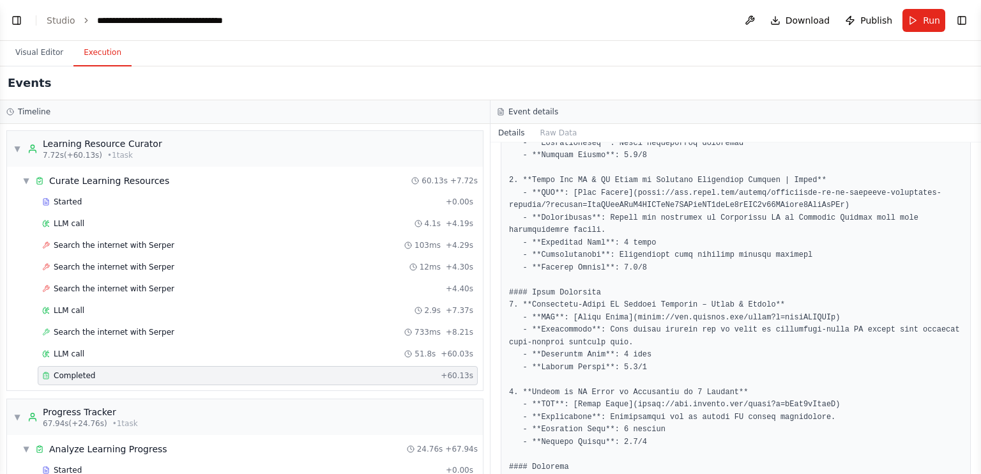
scroll to position [383, 0]
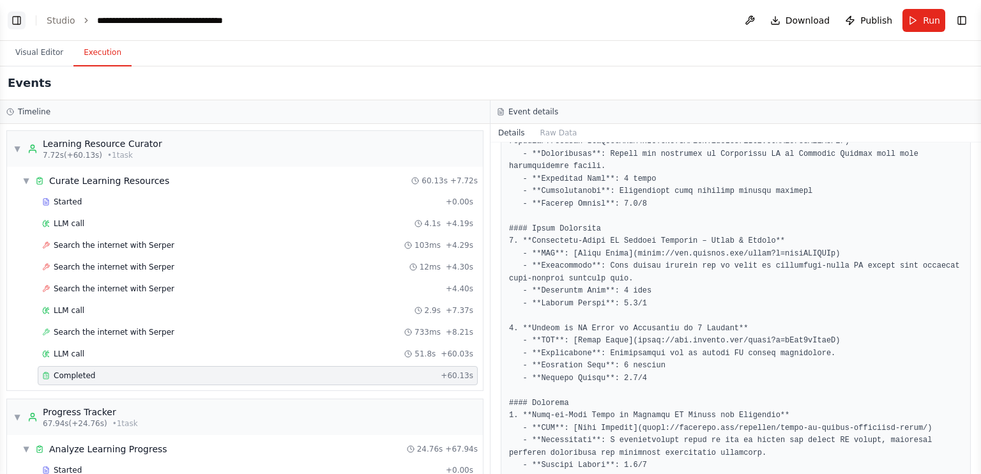
click at [21, 21] on button "Toggle Left Sidebar" at bounding box center [17, 20] width 18 height 18
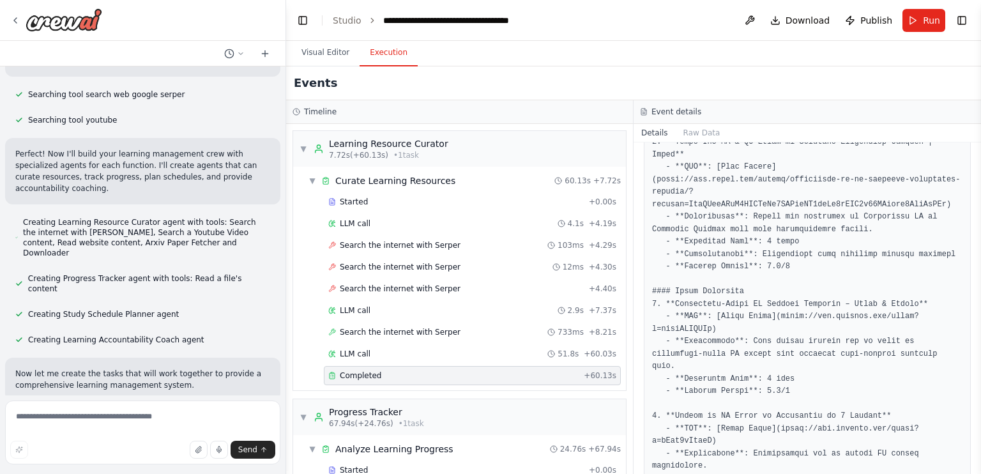
scroll to position [0, 0]
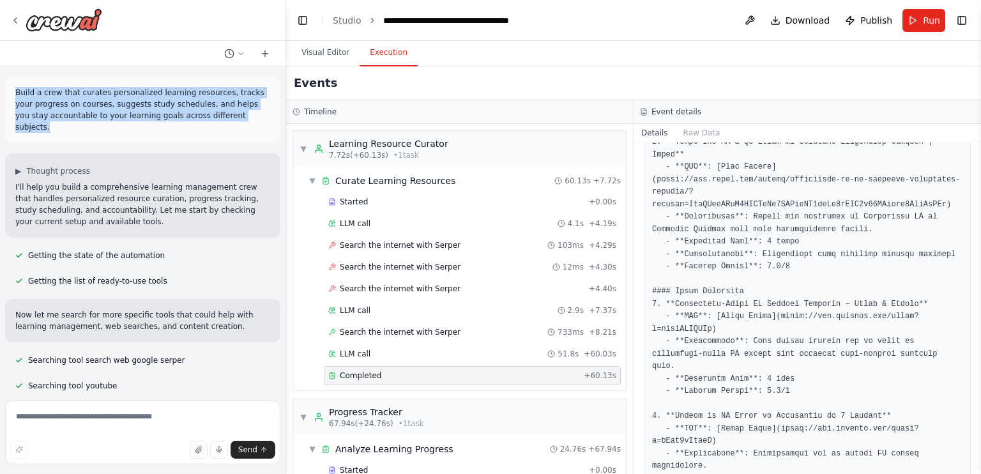
drag, startPoint x: 17, startPoint y: 90, endPoint x: 243, endPoint y: 120, distance: 228.6
click at [243, 120] on p "Build a crew that curates personalized learning resources, tracks your progress…" at bounding box center [142, 110] width 255 height 46
drag, startPoint x: 243, startPoint y: 120, endPoint x: 133, endPoint y: 106, distance: 111.4
copy p "Build a crew that curates personalized learning resources, tracks your progress…"
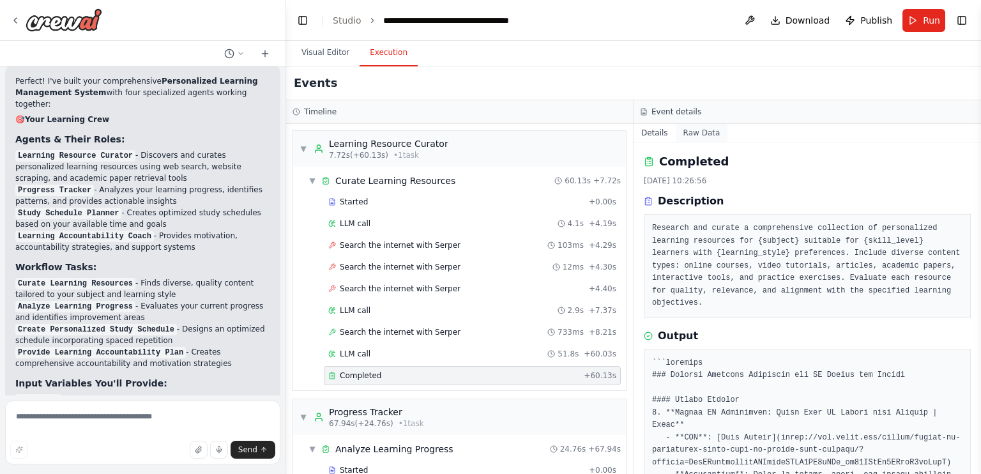
click at [690, 132] on button "Raw Data" at bounding box center [702, 133] width 52 height 18
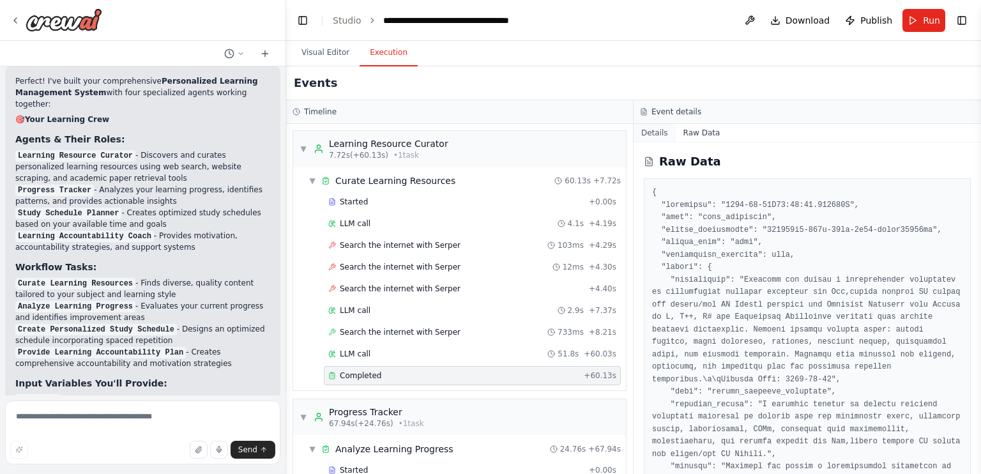
click at [654, 133] on button "Details" at bounding box center [654, 133] width 42 height 18
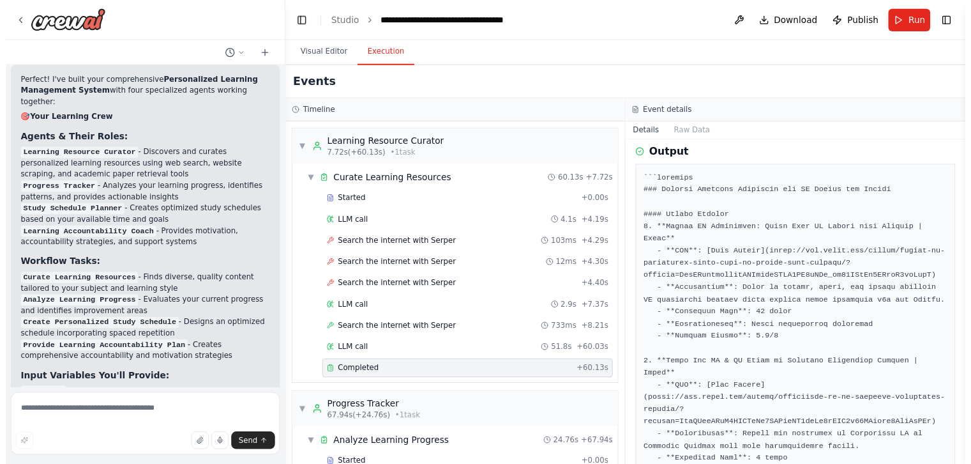
scroll to position [192, 0]
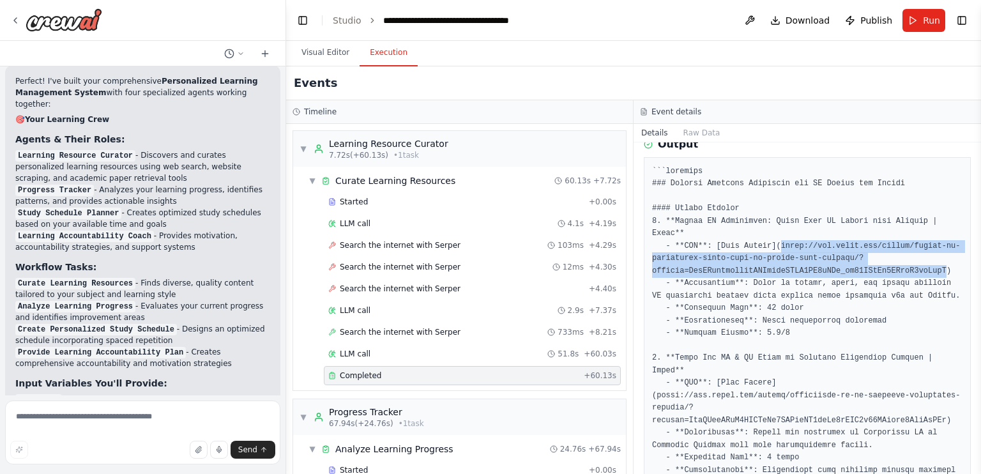
drag, startPoint x: 771, startPoint y: 219, endPoint x: 920, endPoint y: 241, distance: 151.1
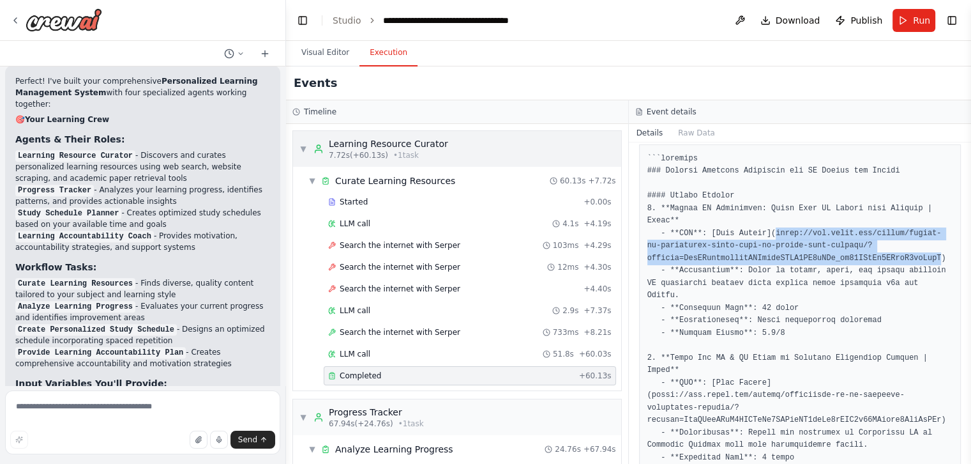
copy pre "https://www.udemy.com/course/master-ai-automation-build-real-ai-agents-from-scr…"
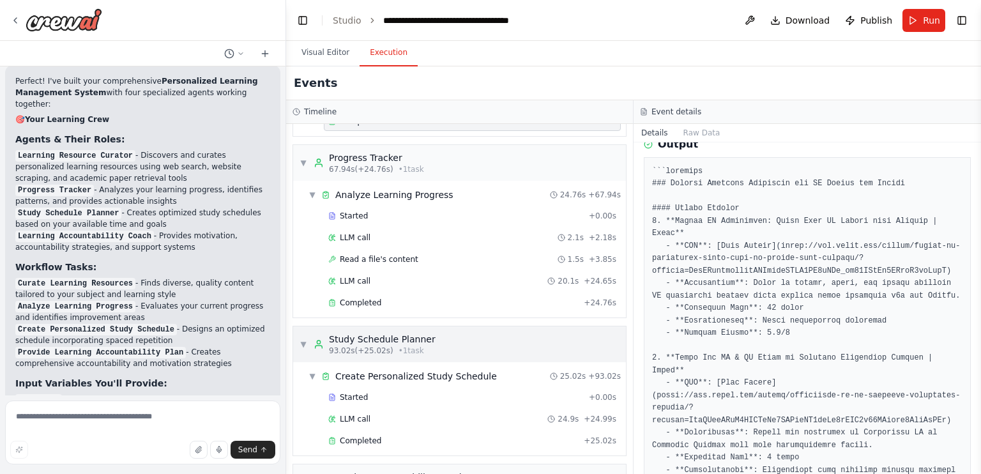
scroll to position [255, 0]
click at [498, 302] on div "Completed" at bounding box center [453, 301] width 250 height 10
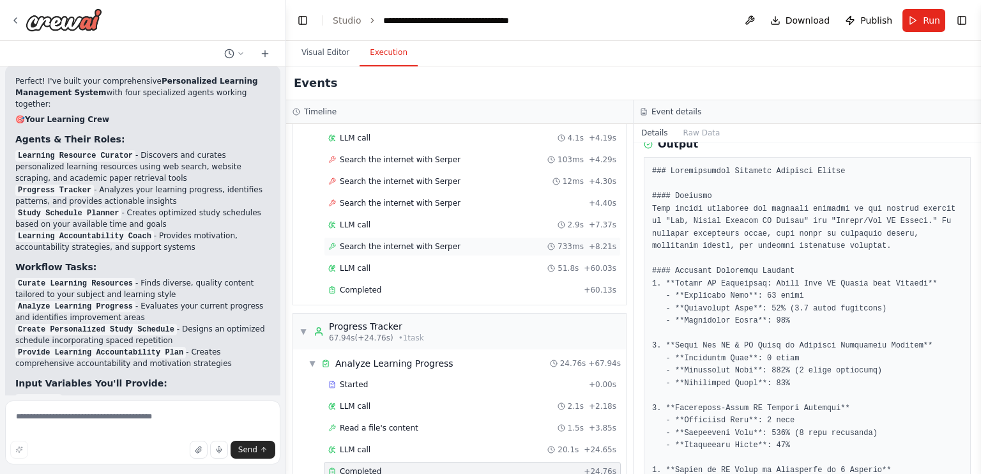
scroll to position [64, 0]
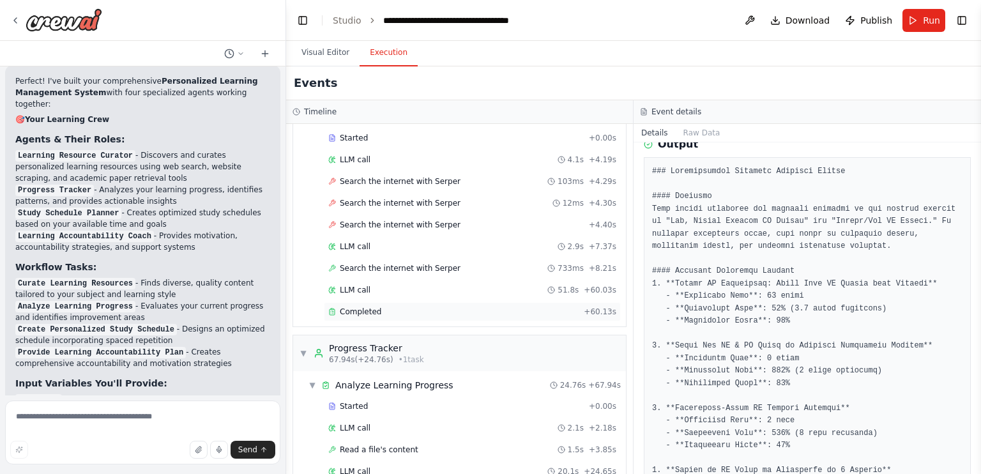
click at [460, 308] on div "Completed" at bounding box center [453, 311] width 250 height 10
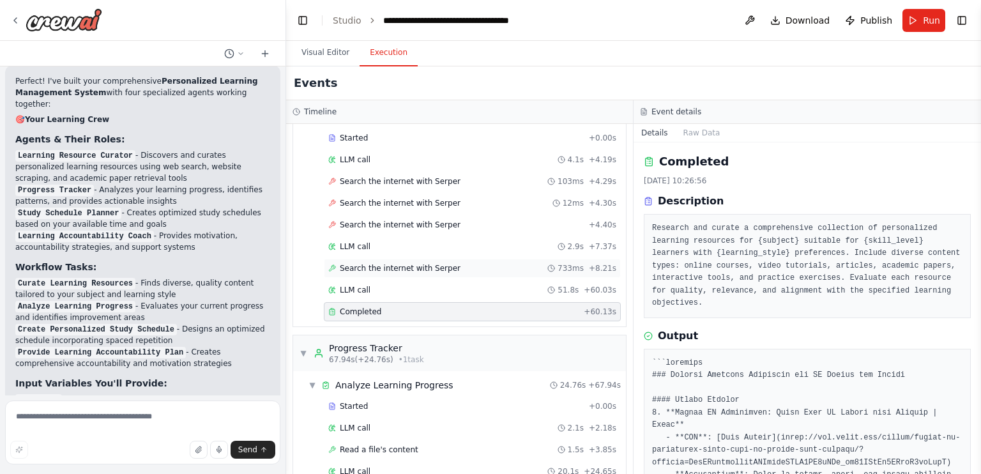
scroll to position [0, 0]
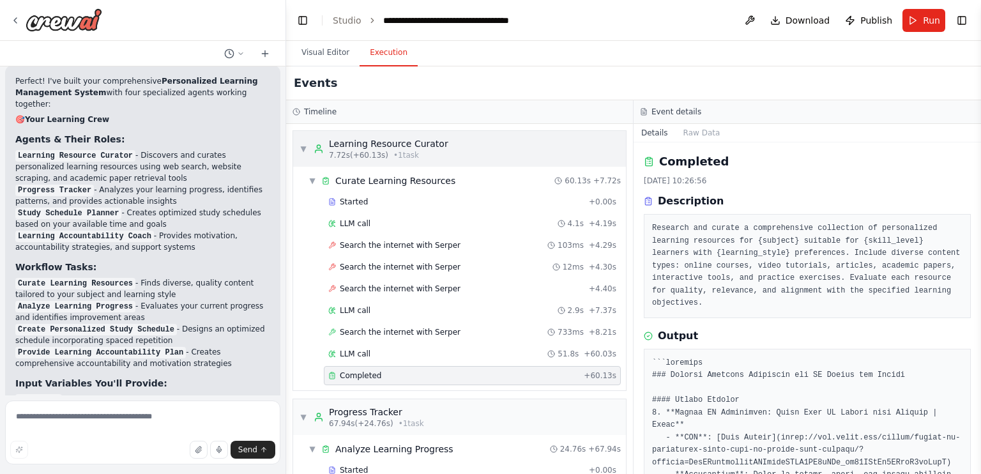
click at [309, 149] on div "▼ Learning Resource Curator 7.72s (+60.13s) • 1 task" at bounding box center [373, 148] width 149 height 23
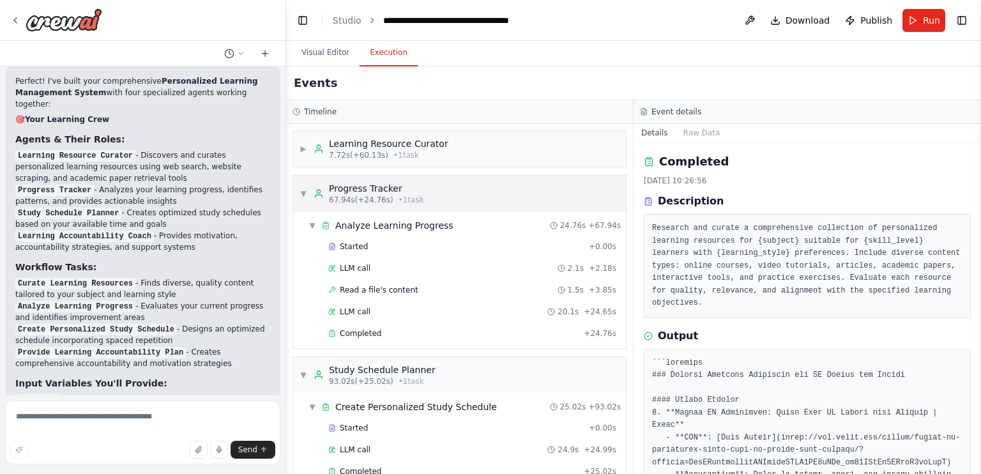
click at [306, 189] on span "▼" at bounding box center [303, 193] width 8 height 10
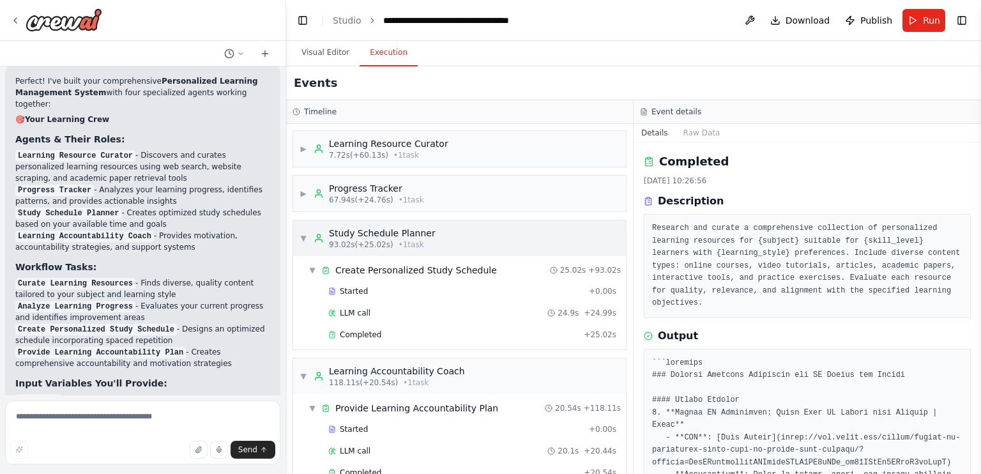
click at [301, 231] on div "▼ Study Schedule Planner 93.02s (+25.02s) • 1 task" at bounding box center [367, 238] width 136 height 23
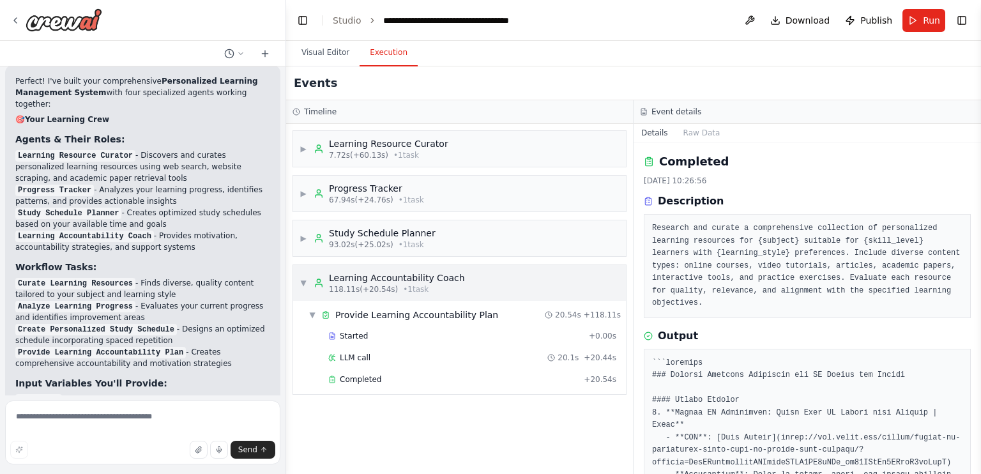
click at [303, 285] on span "▼" at bounding box center [303, 283] width 8 height 10
click at [307, 233] on span "▶" at bounding box center [303, 238] width 8 height 10
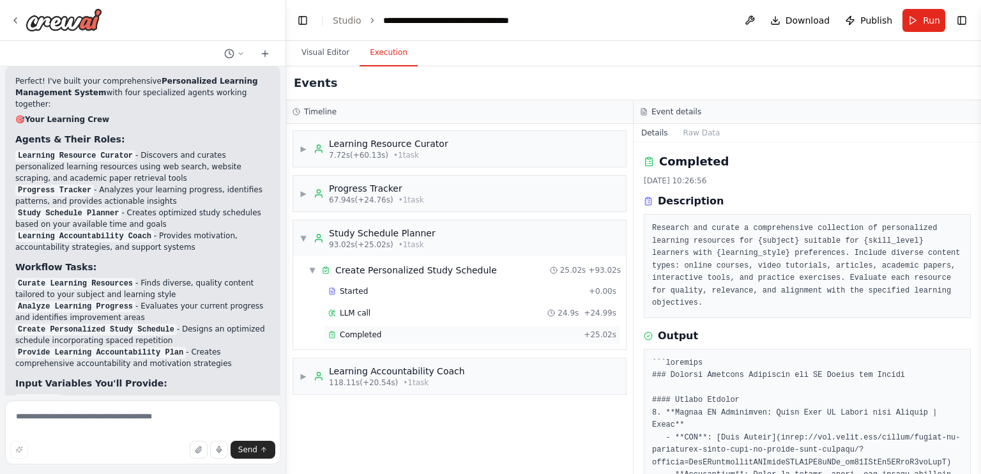
click at [450, 333] on div "Completed" at bounding box center [453, 334] width 250 height 10
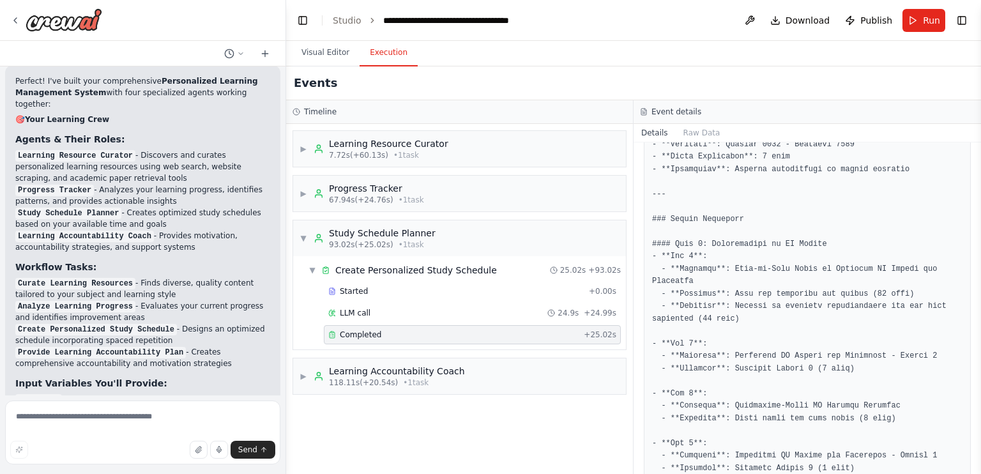
scroll to position [319, 0]
click at [308, 366] on div "▶ Learning Accountability Coach 118.11s (+20.54s) • 1 task" at bounding box center [381, 376] width 165 height 23
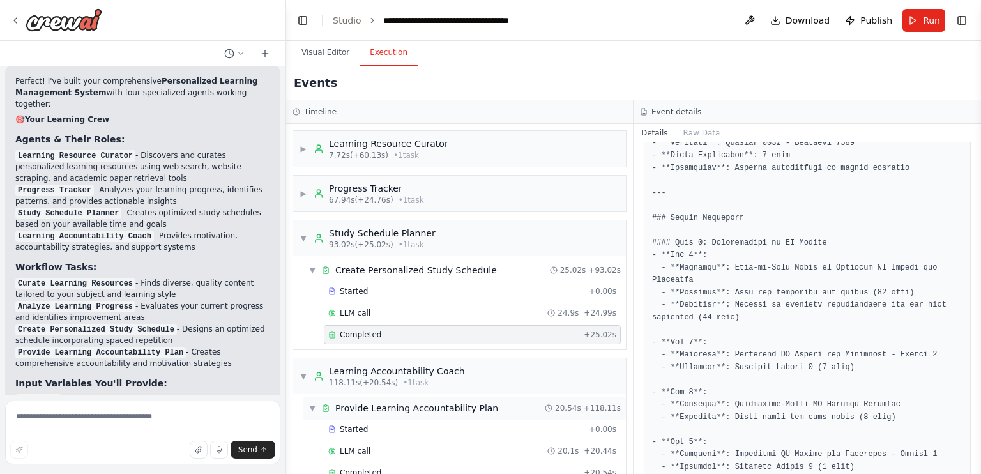
scroll to position [26, 0]
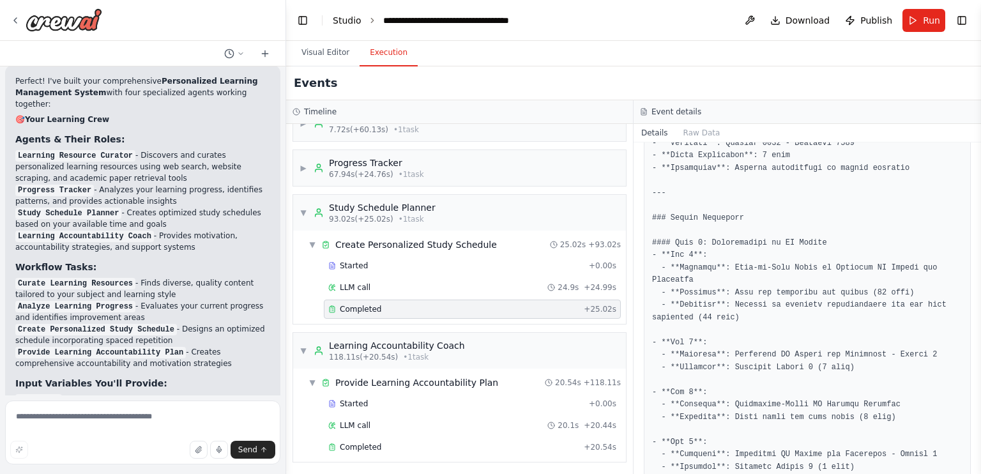
click at [351, 22] on link "Studio" at bounding box center [347, 20] width 29 height 10
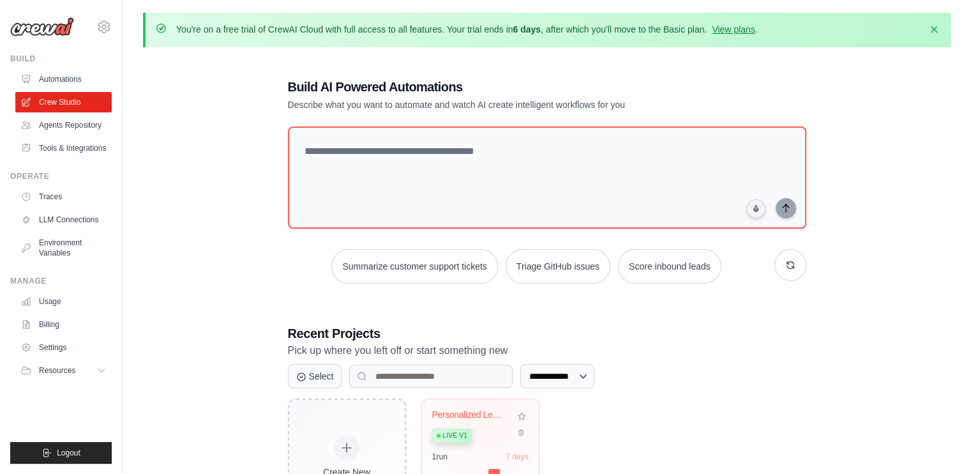
click at [484, 414] on div "Personalized Learning Management Sy..." at bounding box center [470, 414] width 77 height 11
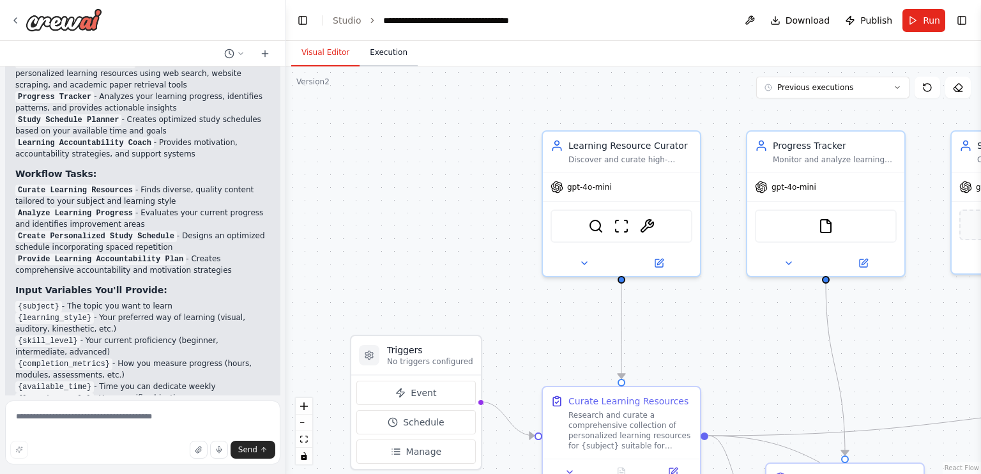
scroll to position [1184, 0]
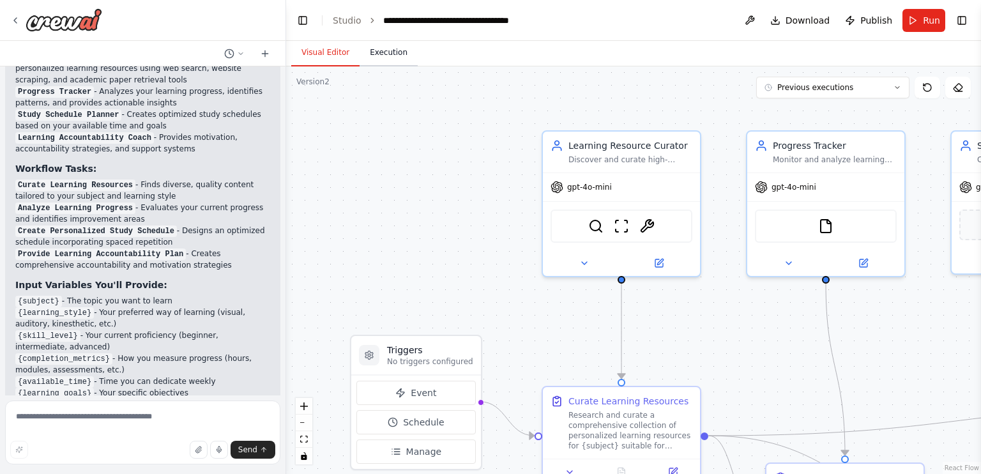
click at [382, 49] on button "Execution" at bounding box center [388, 53] width 58 height 27
click at [340, 55] on button "Visual Editor" at bounding box center [325, 53] width 68 height 27
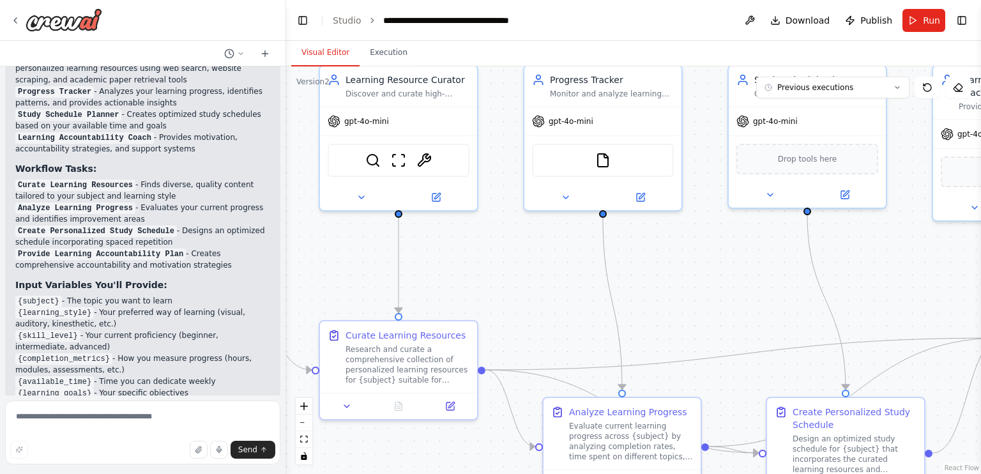
drag, startPoint x: 792, startPoint y: 348, endPoint x: 572, endPoint y: 279, distance: 230.8
click at [570, 282] on div ".deletable-edge-delete-btn { width: 20px; height: 20px; border: 0px solid #ffff…" at bounding box center [633, 269] width 695 height 407
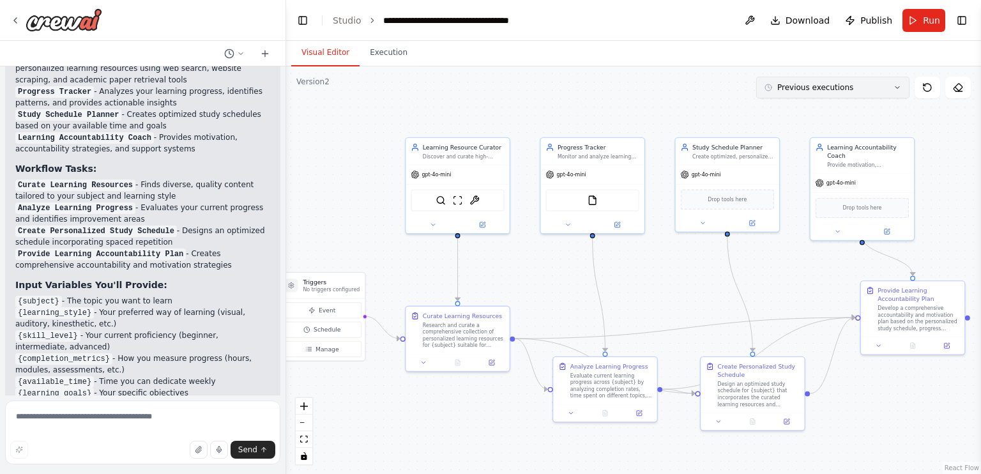
click at [861, 92] on button "Previous executions" at bounding box center [832, 88] width 153 height 22
click at [822, 132] on div "11h 14m ago" at bounding box center [840, 132] width 128 height 10
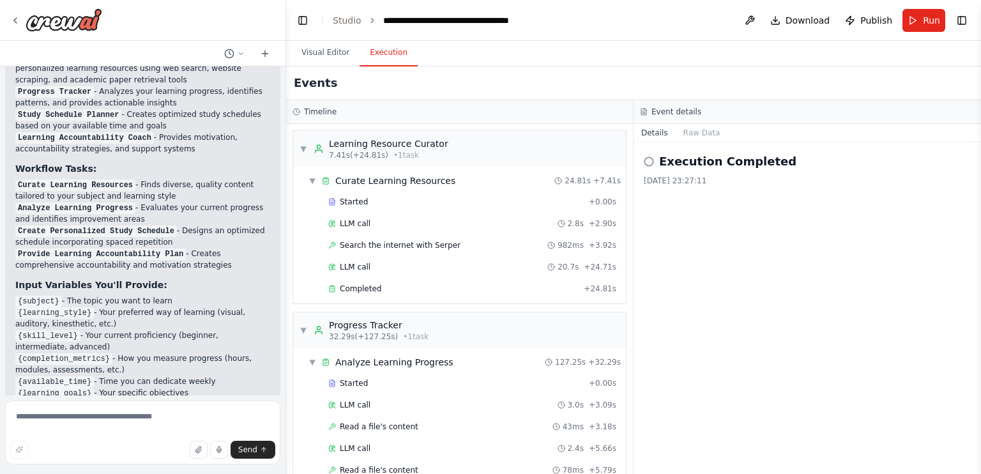
click at [394, 57] on button "Execution" at bounding box center [388, 53] width 58 height 27
click at [322, 57] on button "Visual Editor" at bounding box center [325, 53] width 68 height 27
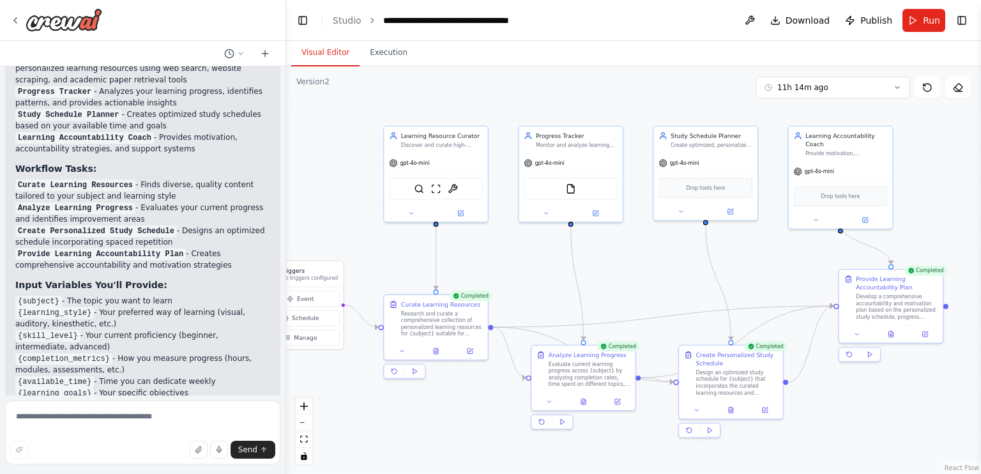
drag, startPoint x: 773, startPoint y: 273, endPoint x: 752, endPoint y: 261, distance: 24.6
click at [752, 261] on div ".deletable-edge-delete-btn { width: 20px; height: 20px; border: 0px solid #ffff…" at bounding box center [633, 269] width 695 height 407
click at [389, 59] on button "Execution" at bounding box center [388, 53] width 58 height 27
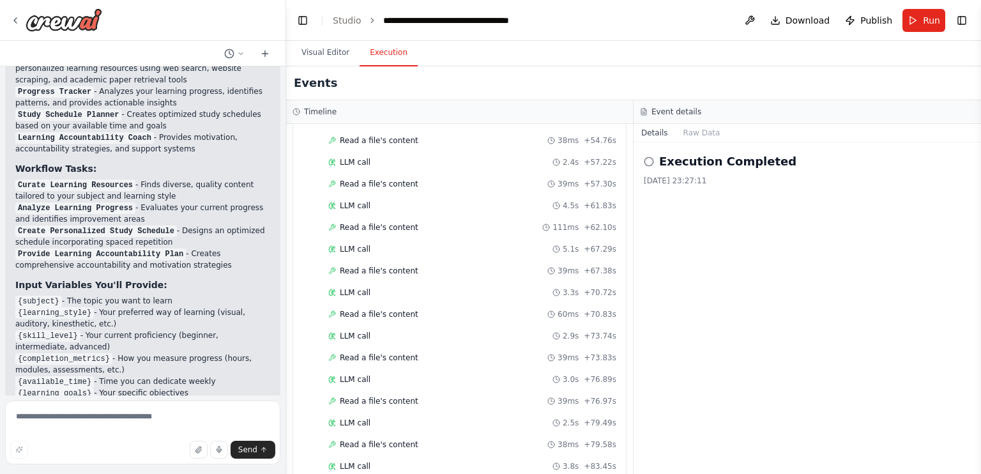
scroll to position [1326, 0]
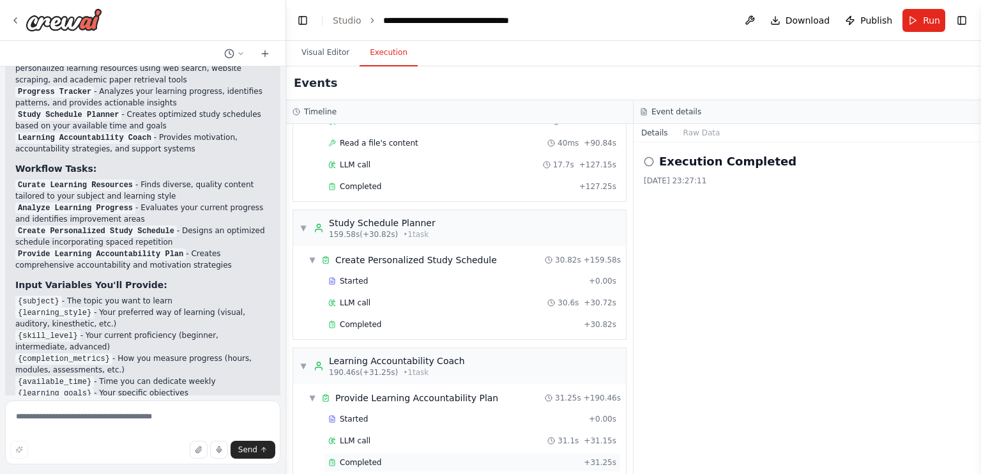
click at [402, 457] on div "Completed" at bounding box center [453, 462] width 250 height 10
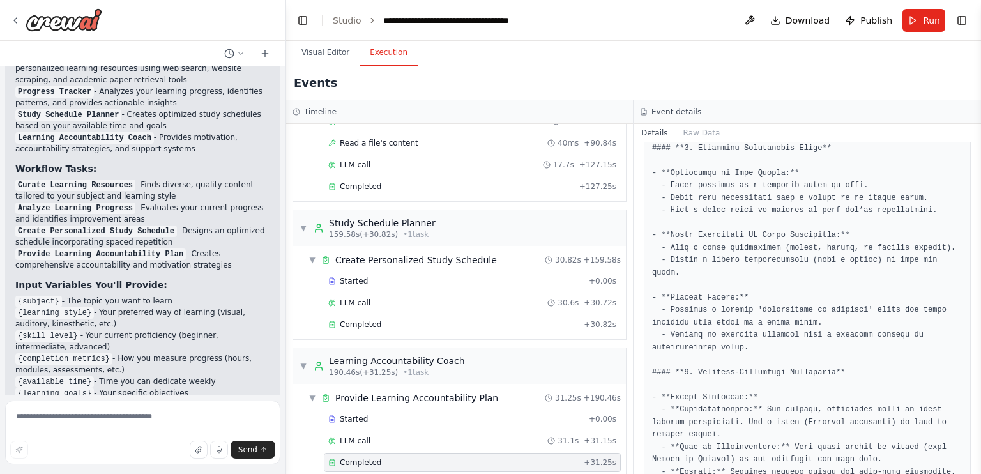
scroll to position [639, 0]
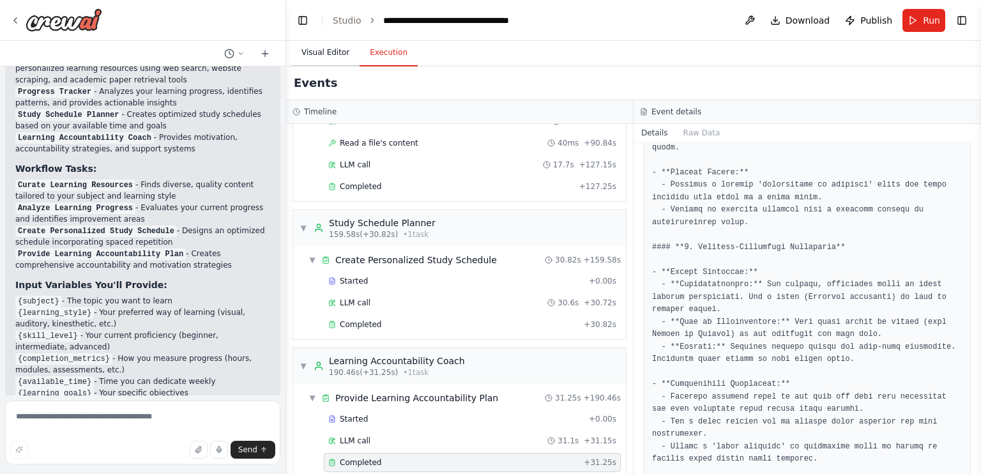
click at [322, 49] on button "Visual Editor" at bounding box center [325, 53] width 68 height 27
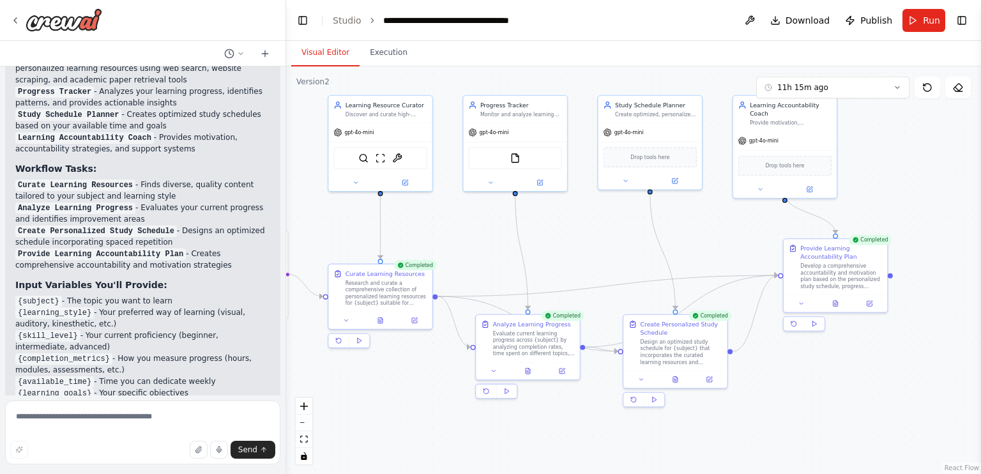
drag, startPoint x: 668, startPoint y: 282, endPoint x: 612, endPoint y: 251, distance: 63.4
click at [612, 251] on div ".deletable-edge-delete-btn { width: 20px; height: 20px; border: 0px solid #ffff…" at bounding box center [633, 269] width 695 height 407
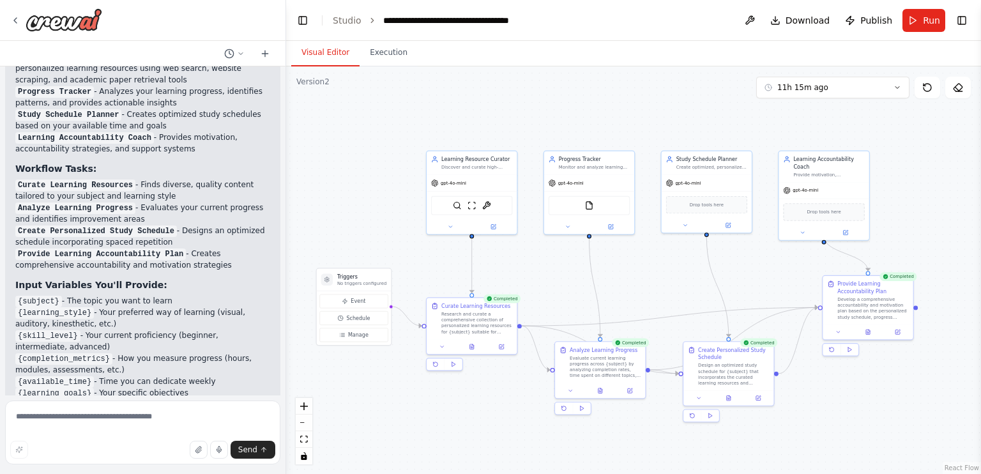
drag, startPoint x: 610, startPoint y: 251, endPoint x: 676, endPoint y: 293, distance: 77.6
click at [676, 293] on div ".deletable-edge-delete-btn { width: 20px; height: 20px; border: 0px solid #ffff…" at bounding box center [633, 269] width 695 height 407
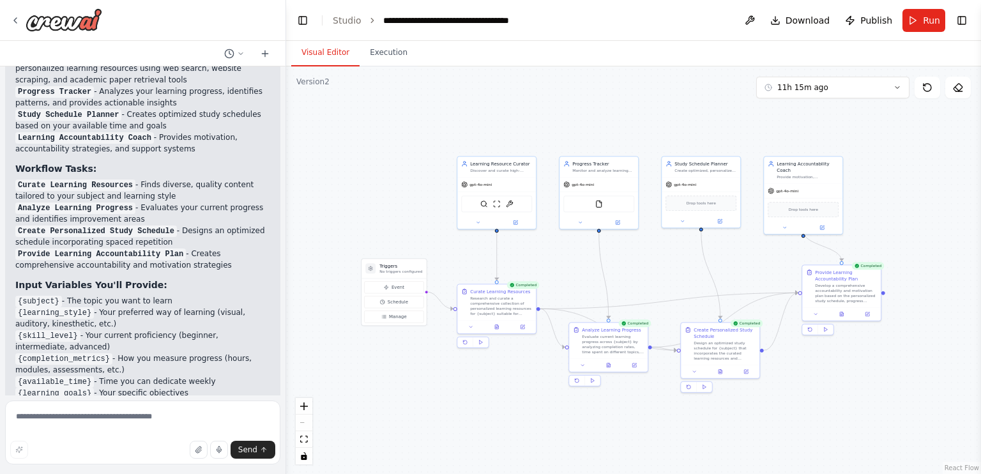
drag, startPoint x: 679, startPoint y: 292, endPoint x: 675, endPoint y: 275, distance: 17.8
click at [675, 275] on div ".deletable-edge-delete-btn { width: 20px; height: 20px; border: 0px solid #ffff…" at bounding box center [633, 269] width 695 height 407
click at [356, 25] on link "Studio" at bounding box center [347, 20] width 29 height 10
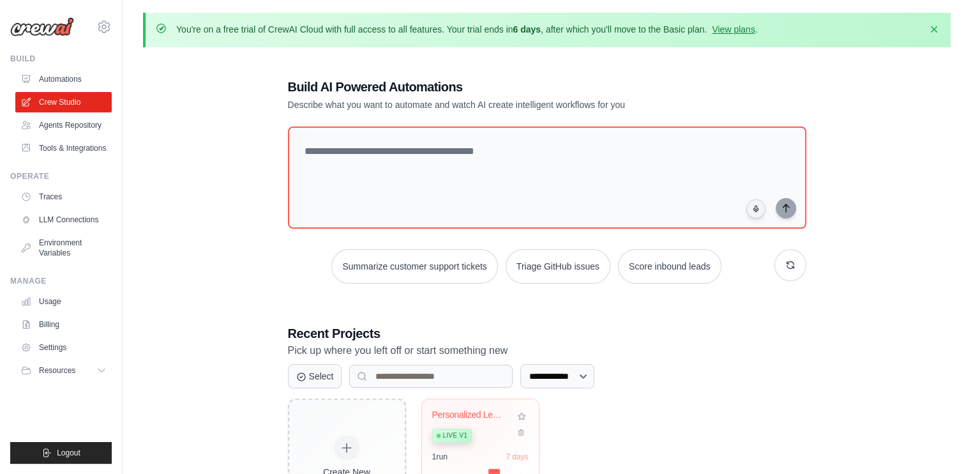
click at [457, 407] on div "Personalized Learning Management Sy... Live v1 1 run 7 days" at bounding box center [480, 449] width 117 height 101
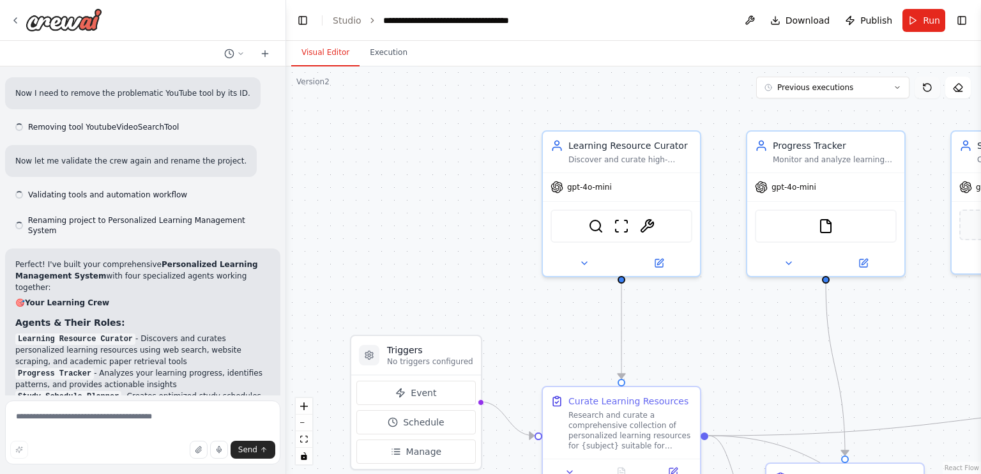
scroll to position [1184, 0]
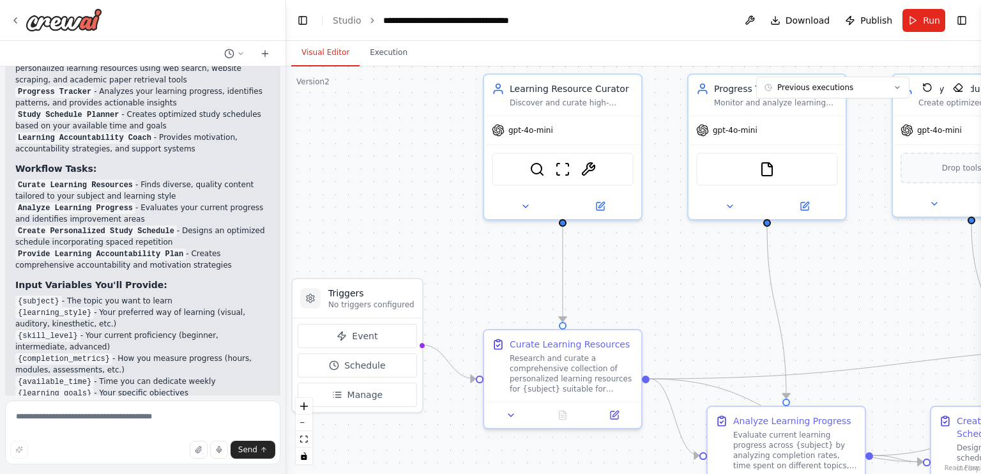
drag, startPoint x: 384, startPoint y: 207, endPoint x: 361, endPoint y: 183, distance: 33.0
click at [363, 186] on div ".deletable-edge-delete-btn { width: 20px; height: 20px; border: 0px solid #ffff…" at bounding box center [633, 269] width 695 height 407
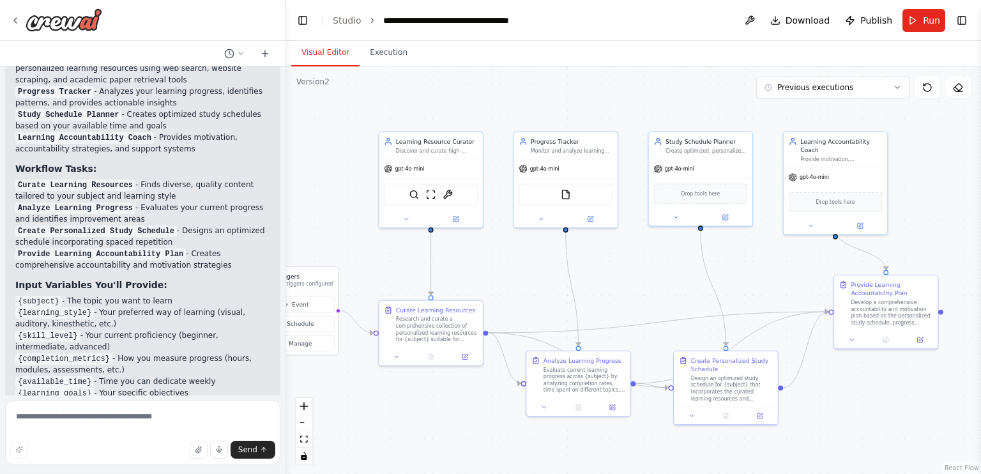
drag, startPoint x: 739, startPoint y: 244, endPoint x: 677, endPoint y: 276, distance: 70.5
click at [677, 276] on div ".deletable-edge-delete-btn { width: 20px; height: 20px; border: 0px solid #ffff…" at bounding box center [633, 269] width 695 height 407
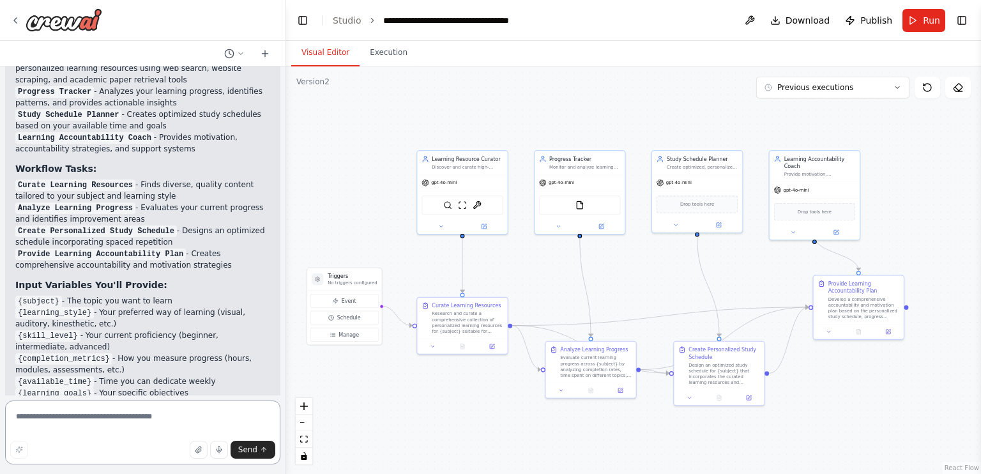
click at [192, 420] on textarea at bounding box center [142, 432] width 275 height 64
type textarea "**********"
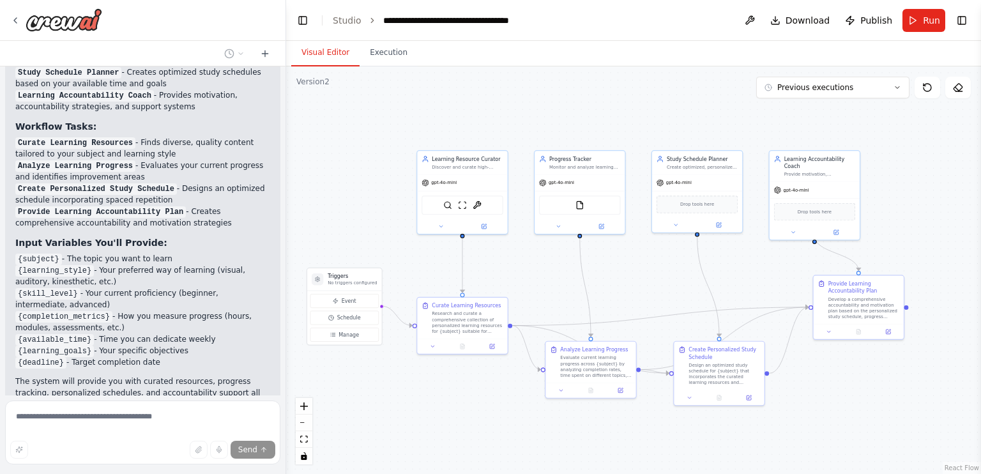
scroll to position [1296, 0]
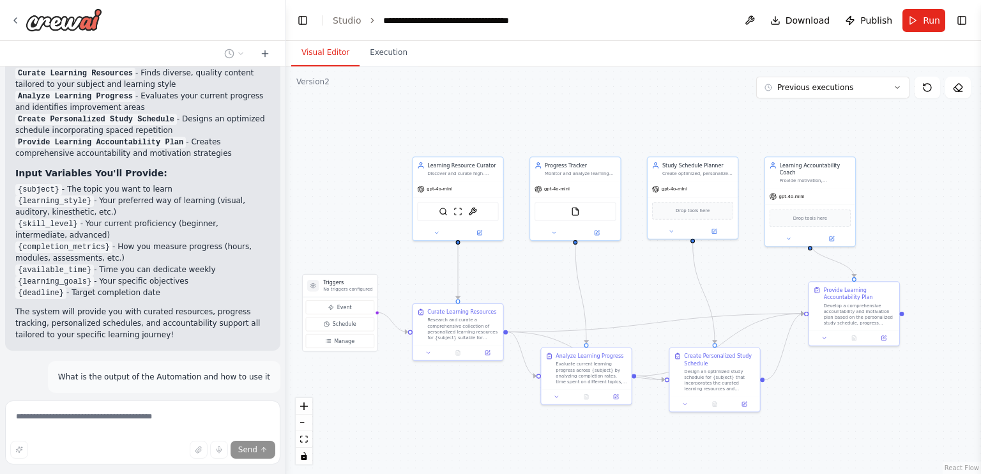
drag, startPoint x: 856, startPoint y: 389, endPoint x: 851, endPoint y: 396, distance: 7.8
click at [851, 396] on div ".deletable-edge-delete-btn { width: 20px; height: 20px; border: 0px solid #ffff…" at bounding box center [633, 269] width 695 height 407
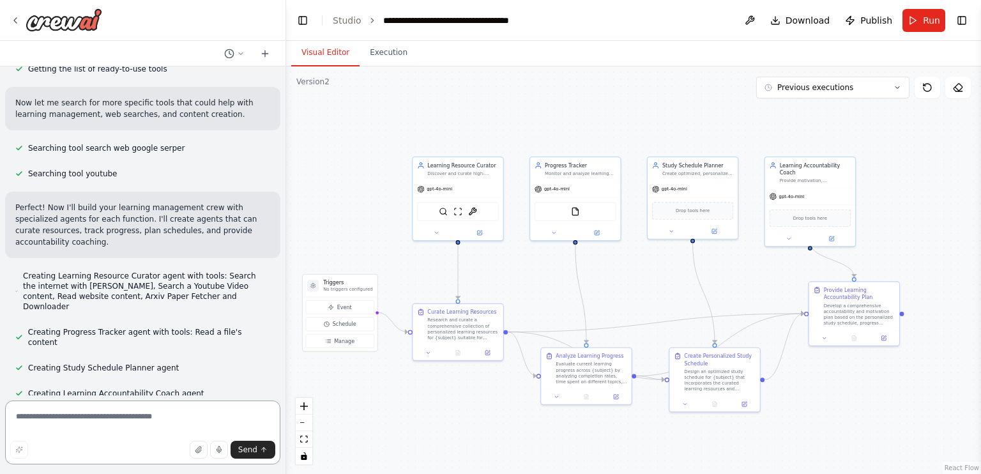
scroll to position [0, 0]
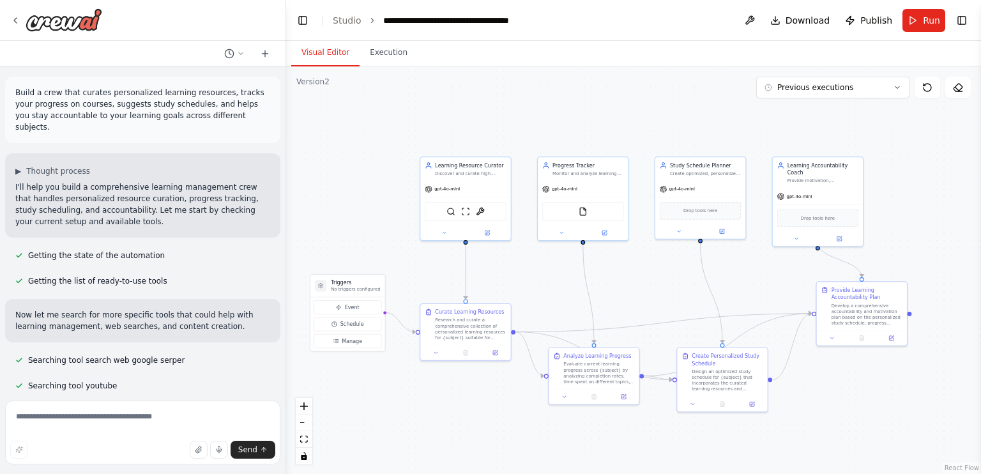
drag, startPoint x: 640, startPoint y: 112, endPoint x: 648, endPoint y: 112, distance: 7.7
click at [648, 112] on div ".deletable-edge-delete-btn { width: 20px; height: 20px; border: 0px solid #ffff…" at bounding box center [633, 269] width 695 height 407
drag, startPoint x: 563, startPoint y: 113, endPoint x: 583, endPoint y: 119, distance: 20.8
click at [583, 119] on div ".deletable-edge-delete-btn { width: 20px; height: 20px; border: 0px solid #ffff…" at bounding box center [633, 269] width 695 height 407
click at [368, 55] on button "Execution" at bounding box center [388, 53] width 58 height 27
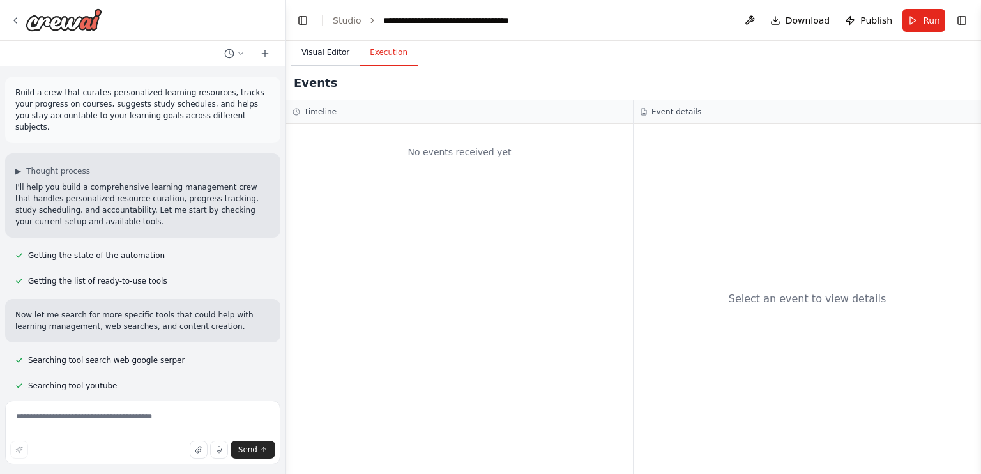
click at [310, 61] on button "Visual Editor" at bounding box center [325, 53] width 68 height 27
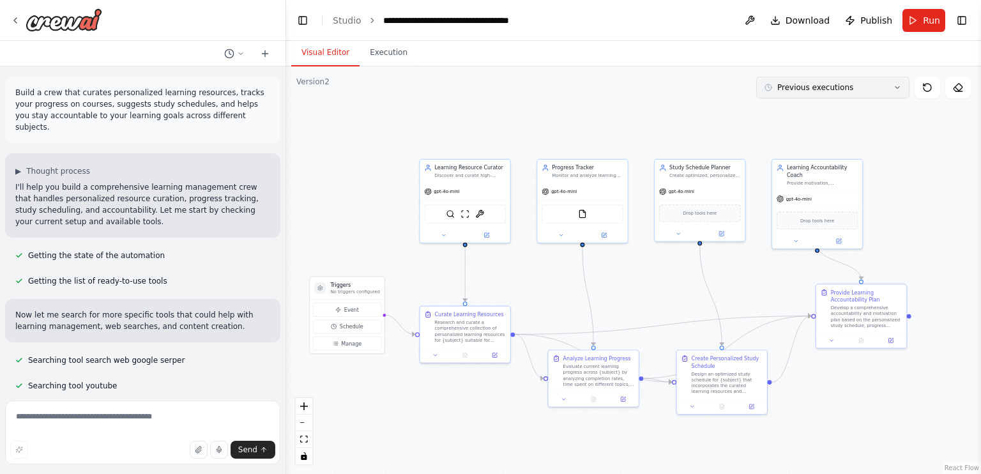
click at [854, 85] on button "Previous executions" at bounding box center [832, 88] width 153 height 22
click at [817, 130] on div "11h 19m ago" at bounding box center [840, 132] width 128 height 10
click at [385, 51] on button "Execution" at bounding box center [388, 53] width 58 height 27
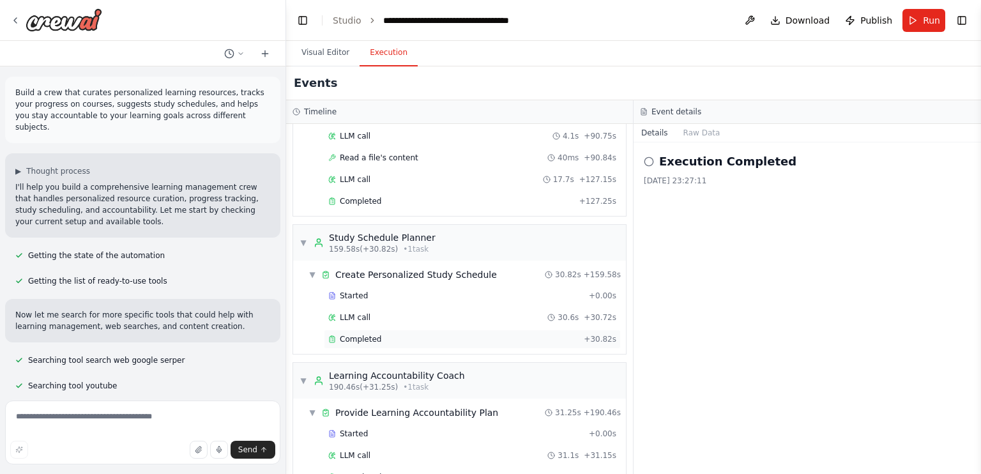
scroll to position [1326, 0]
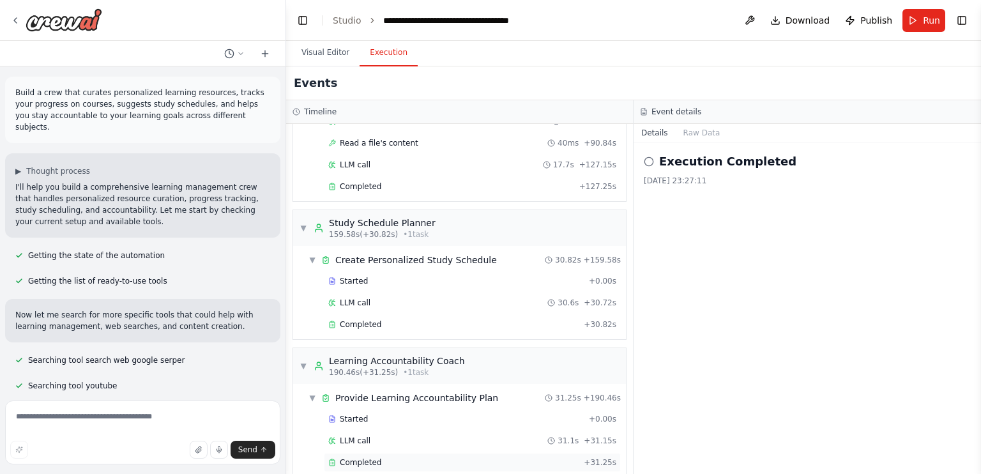
click at [388, 457] on div "Completed" at bounding box center [453, 462] width 250 height 10
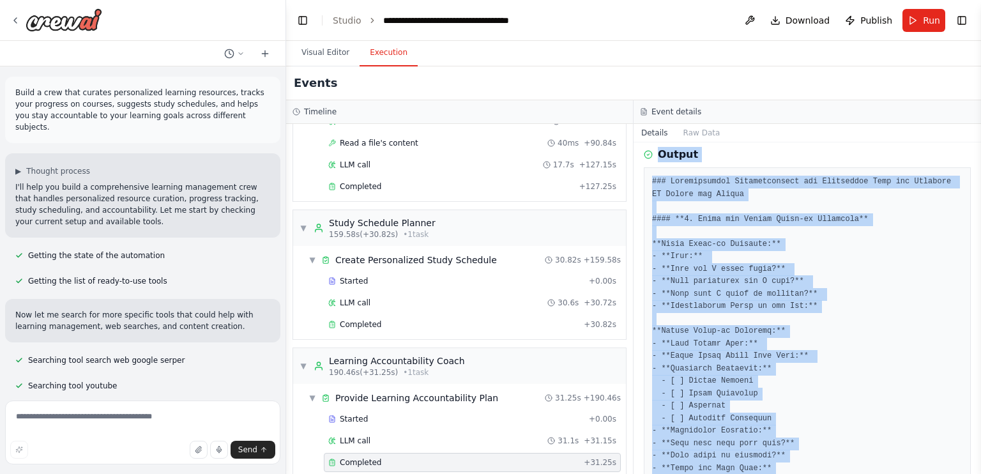
scroll to position [0, 0]
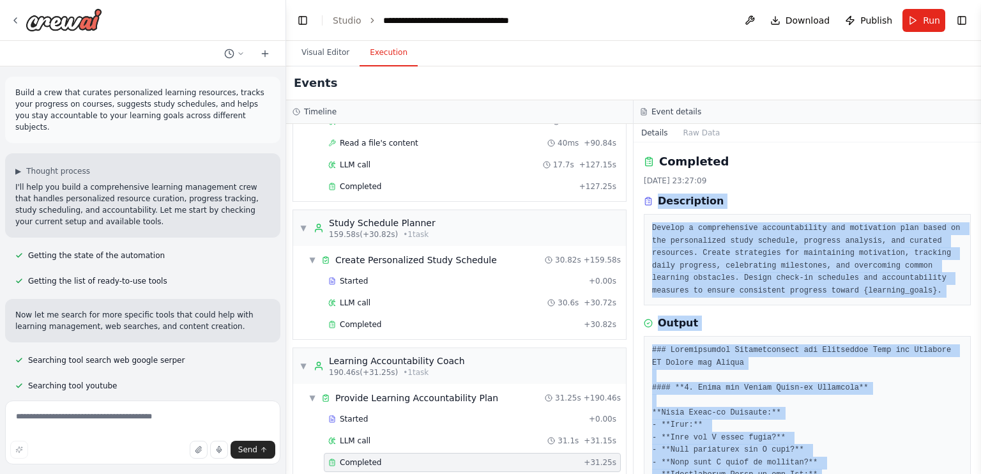
drag, startPoint x: 943, startPoint y: 439, endPoint x: 648, endPoint y: 194, distance: 383.2
click at [648, 194] on div "Completed 5.10.2025, 23:27:09 Description Develop a comprehensive accountabilit…" at bounding box center [806, 307] width 347 height 331
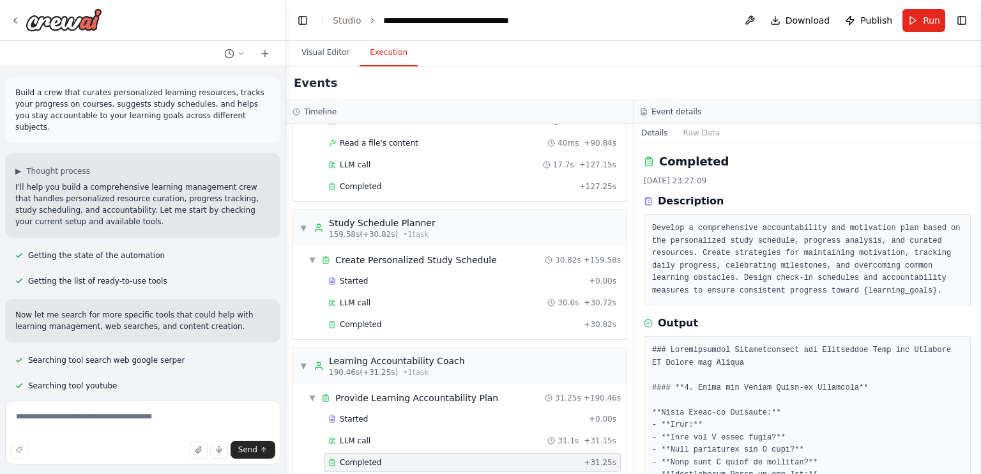
click at [810, 176] on div "5.10.2025, 23:27:09" at bounding box center [807, 181] width 327 height 10
click at [684, 129] on button "Raw Data" at bounding box center [702, 133] width 52 height 18
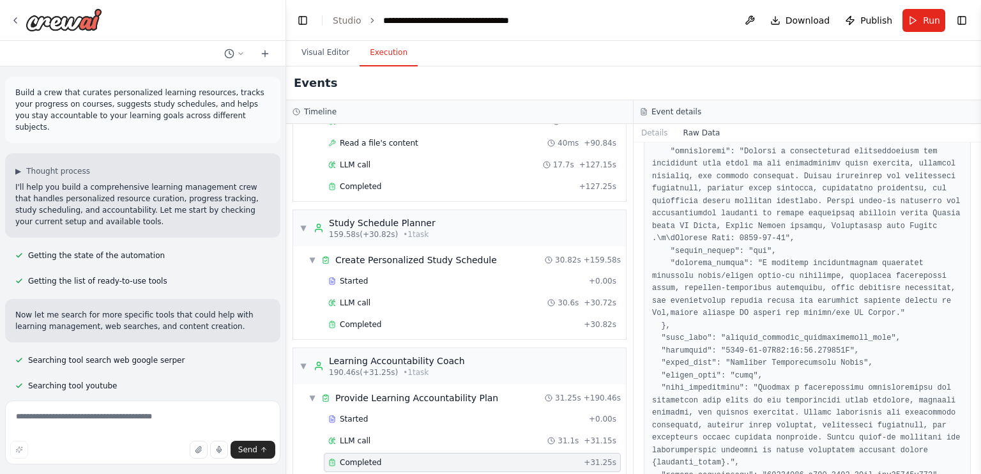
scroll to position [1062, 0]
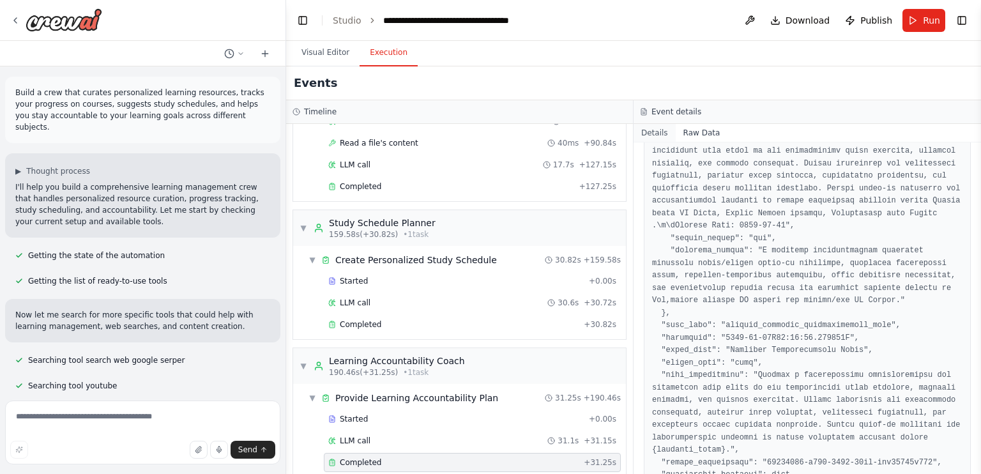
click at [660, 138] on button "Details" at bounding box center [654, 133] width 42 height 18
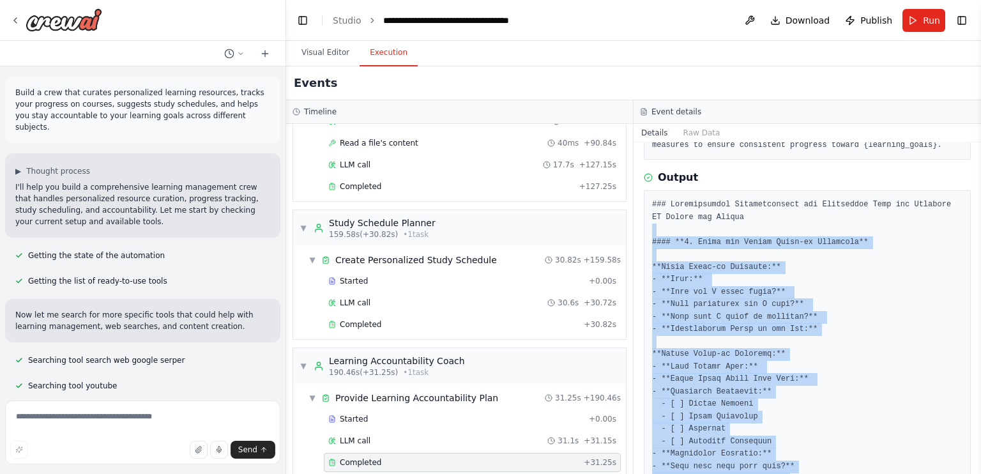
scroll to position [0, 0]
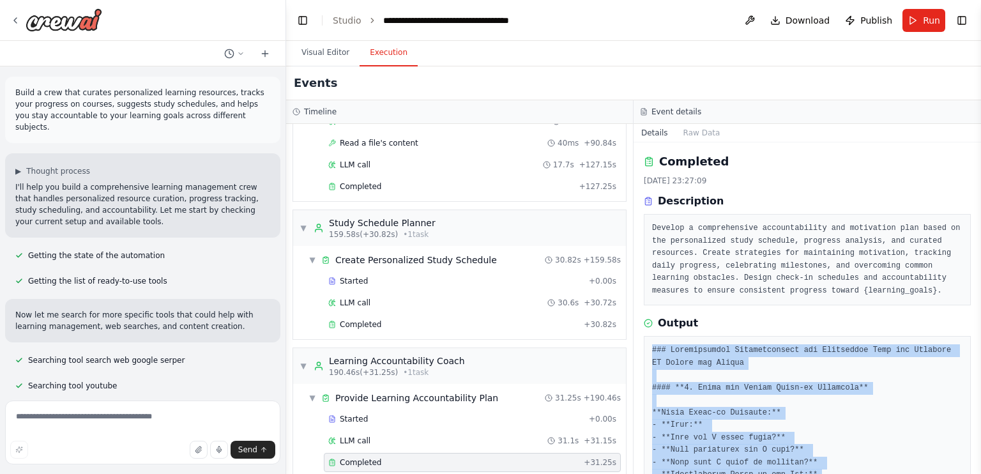
drag, startPoint x: 946, startPoint y: 440, endPoint x: 637, endPoint y: 334, distance: 326.7
click at [637, 334] on div "Completed 5.10.2025, 23:27:09 Description Develop a comprehensive accountabilit…" at bounding box center [806, 307] width 347 height 331
copy pre "### Comprehensive Accountability and Motivation Plan for Learning AI Models and…"
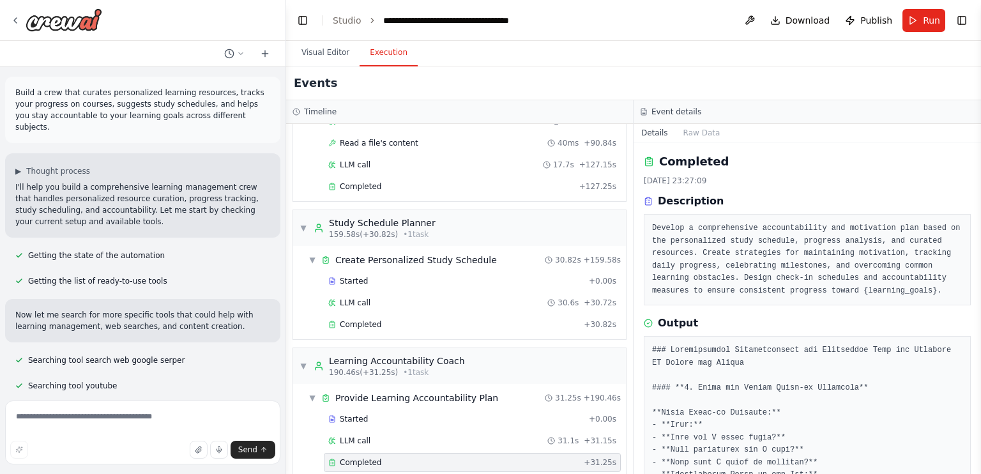
click at [755, 195] on div "Description" at bounding box center [807, 200] width 327 height 15
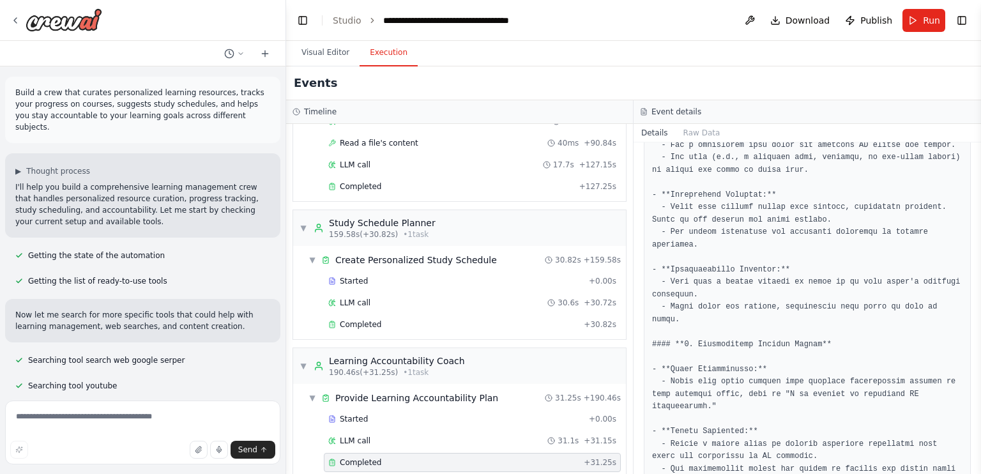
scroll to position [995, 0]
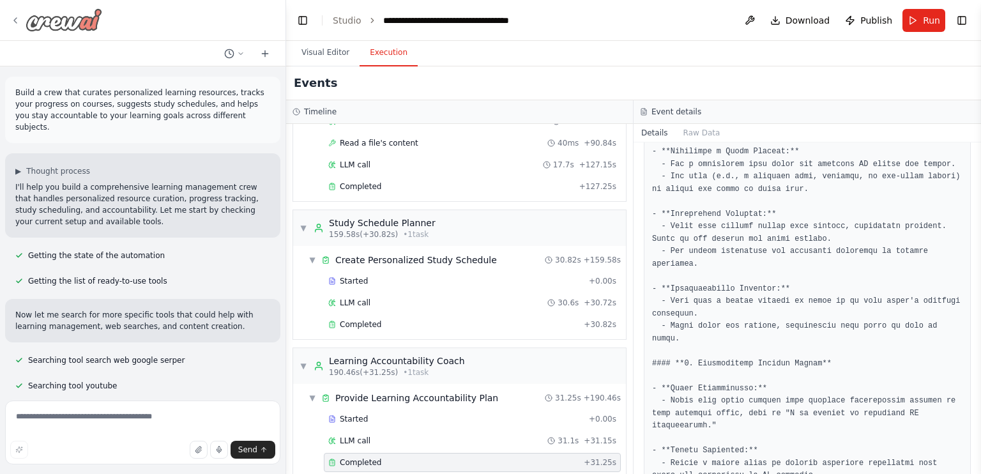
click at [84, 25] on img at bounding box center [64, 19] width 77 height 23
